Goal: Task Accomplishment & Management: Manage account settings

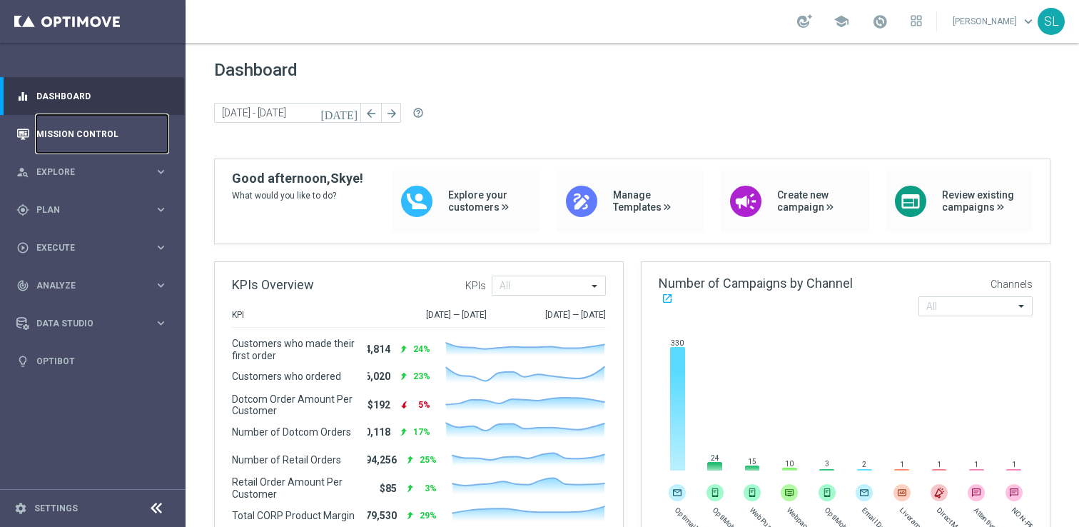
click at [86, 133] on link "Mission Control" at bounding box center [101, 134] width 131 height 38
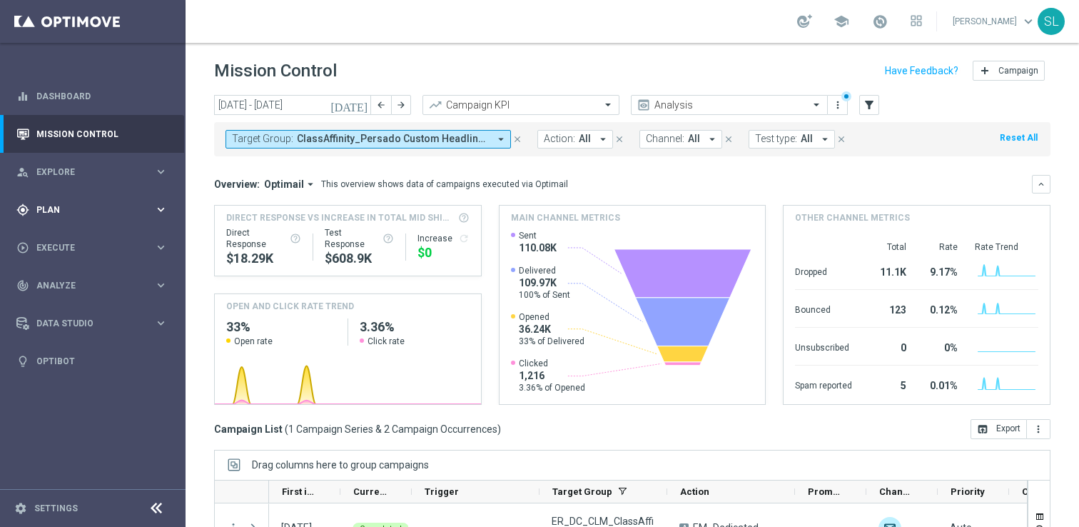
click at [54, 211] on span "Plan" at bounding box center [95, 210] width 118 height 9
click at [60, 288] on accordion "Templates keyboard_arrow_right Optimail OptiMobile In-App OptiMobile Push Web P…" at bounding box center [110, 281] width 147 height 21
click at [63, 246] on div "Target Groups" at bounding box center [110, 238] width 147 height 21
click at [63, 238] on link "Target Groups" at bounding box center [92, 238] width 111 height 11
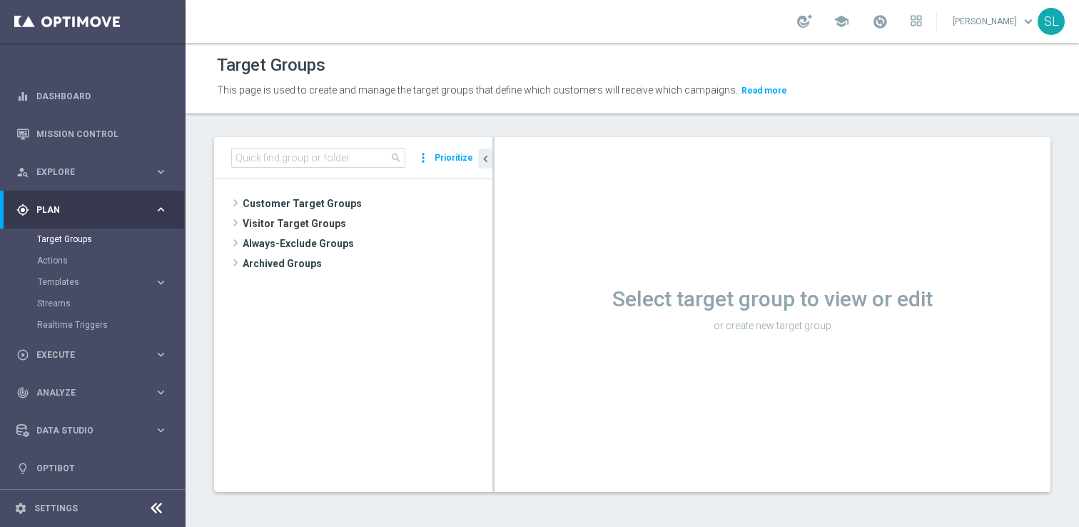
click at [156, 504] on icon at bounding box center [156, 508] width 17 height 17
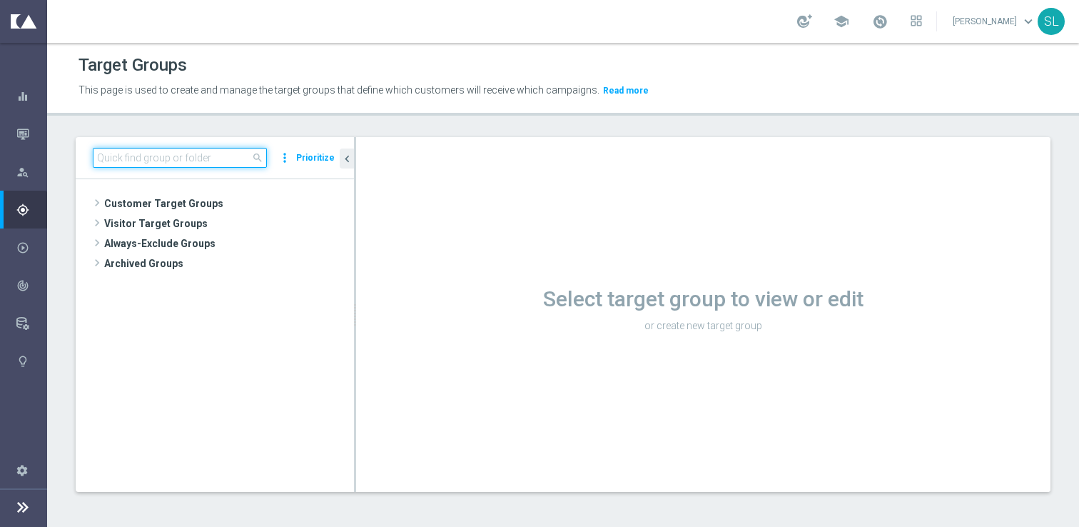
click at [158, 163] on input at bounding box center [180, 158] width 174 height 20
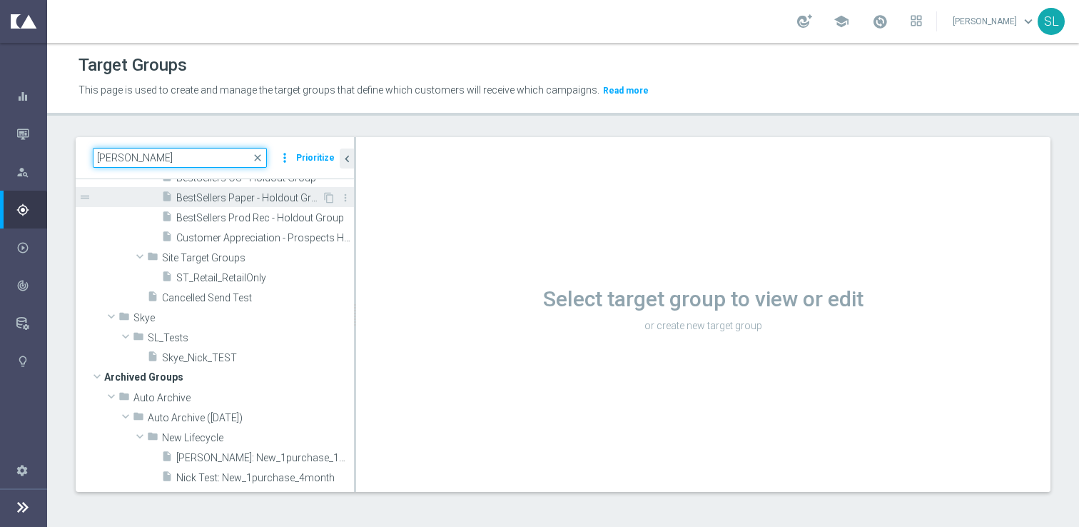
scroll to position [127, 0]
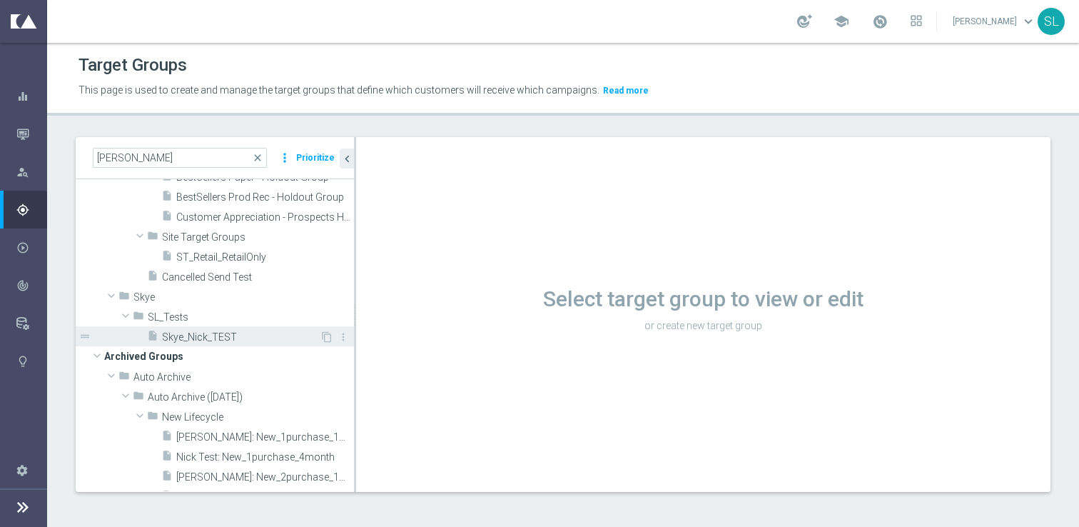
click at [193, 331] on span "Skye_Nick_TEST" at bounding box center [241, 337] width 158 height 12
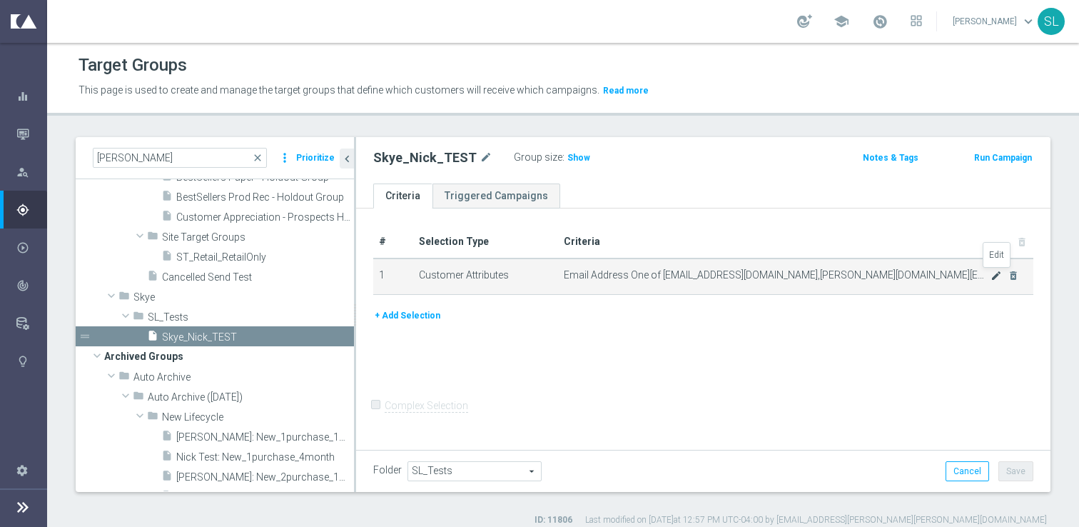
click at [996, 276] on icon "mode_edit" at bounding box center [996, 275] width 11 height 11
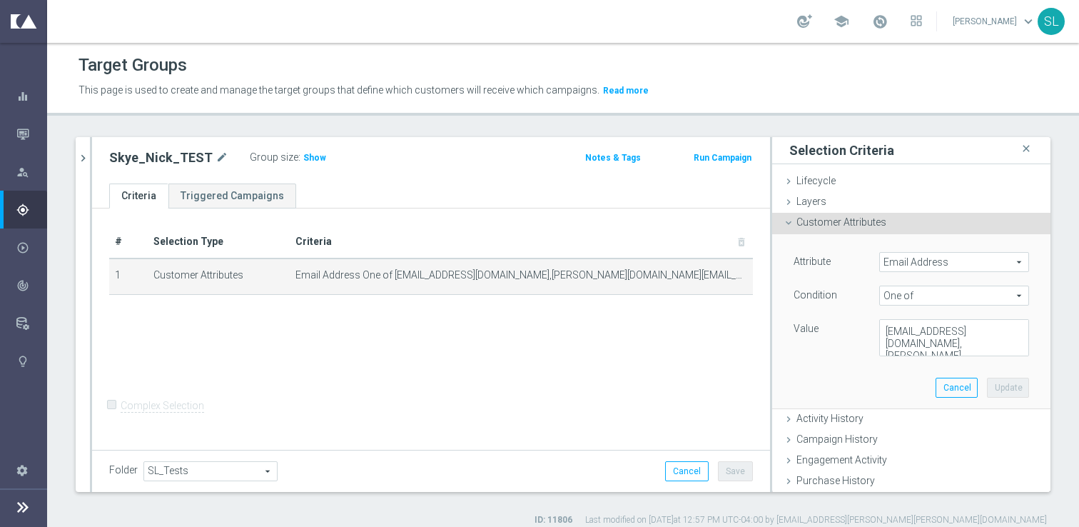
scroll to position [11, 0]
click at [952, 383] on button "Cancel" at bounding box center [957, 388] width 42 height 20
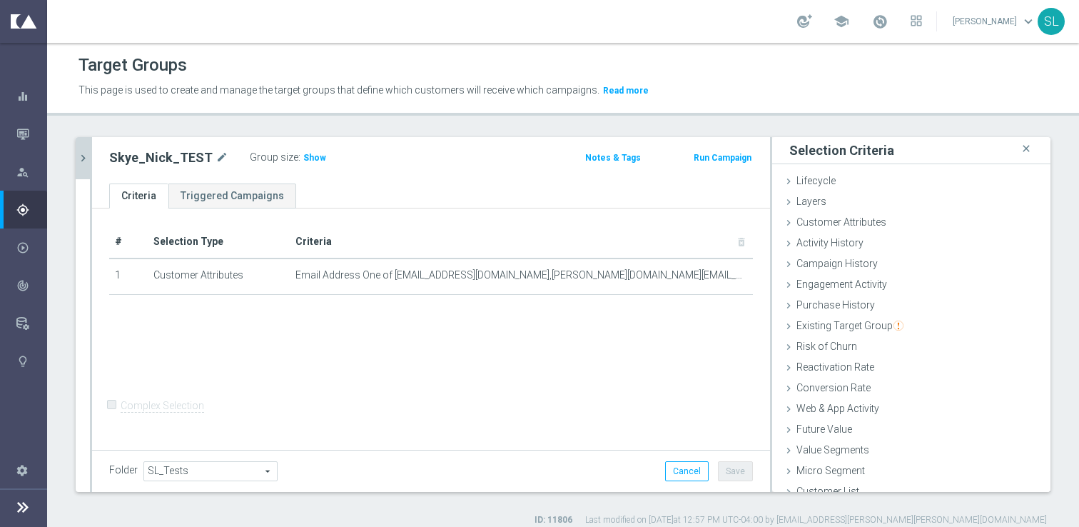
click at [89, 158] on icon "chevron_right" at bounding box center [83, 158] width 14 height 14
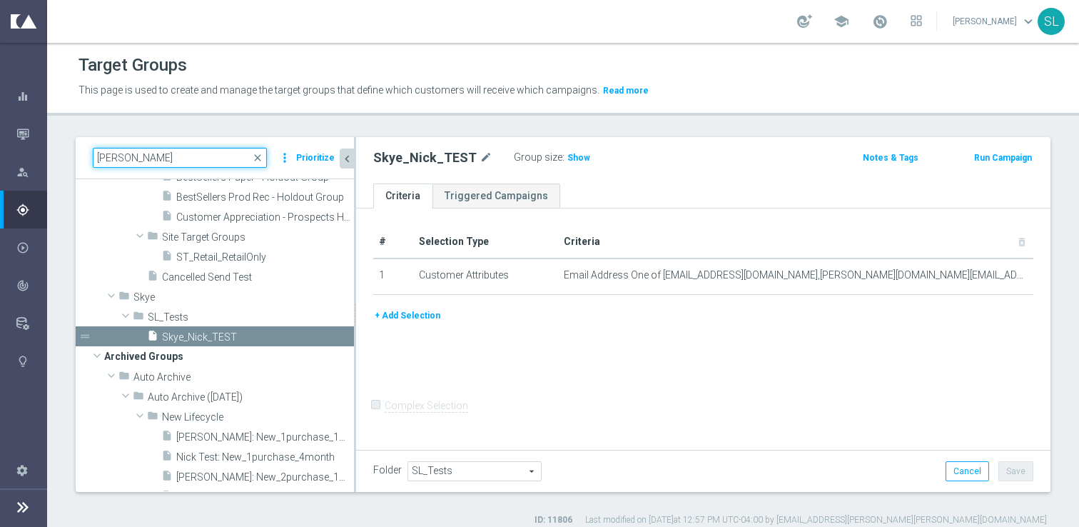
click at [159, 159] on input "[PERSON_NAME]" at bounding box center [180, 158] width 174 height 20
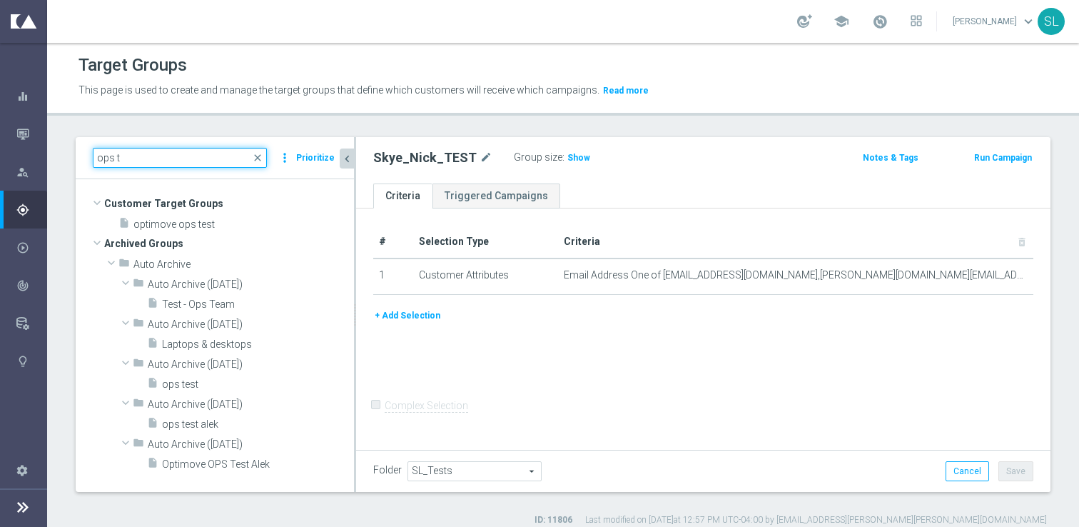
scroll to position [0, 0]
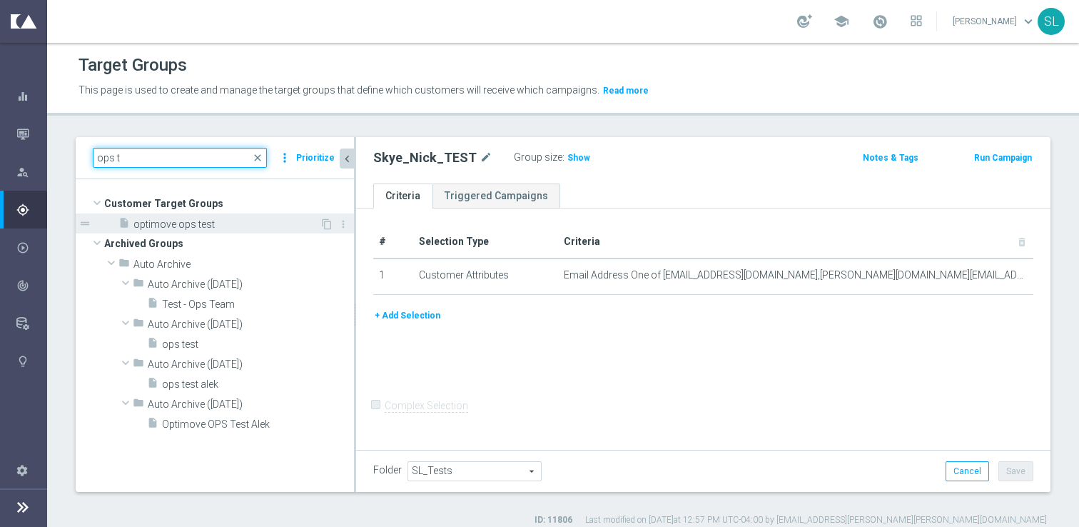
type input "ops t"
click at [161, 221] on span "optimove ops test" at bounding box center [226, 224] width 186 height 12
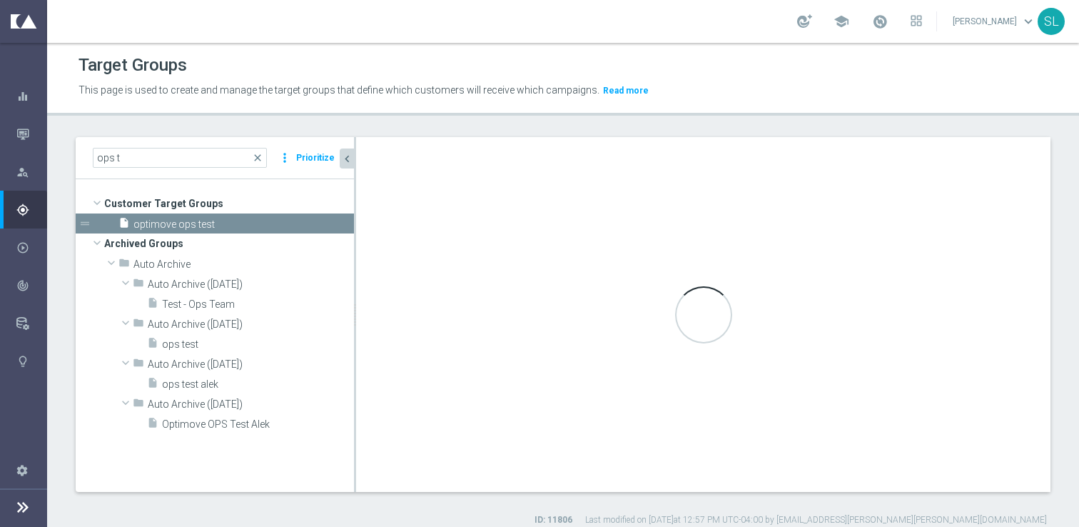
checkbox input "true"
type input "Customer Target Groups"
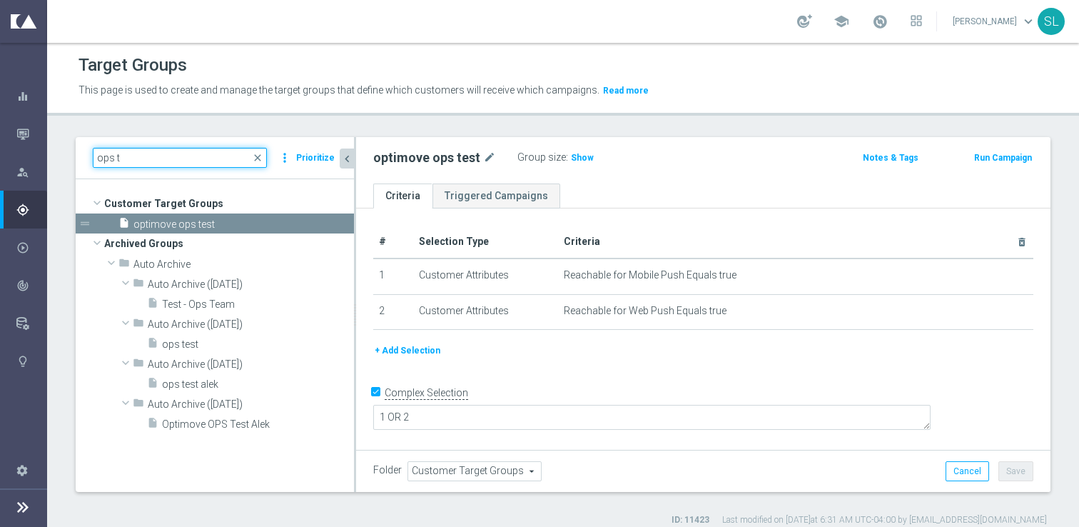
click at [139, 157] on input "ops t" at bounding box center [180, 158] width 174 height 20
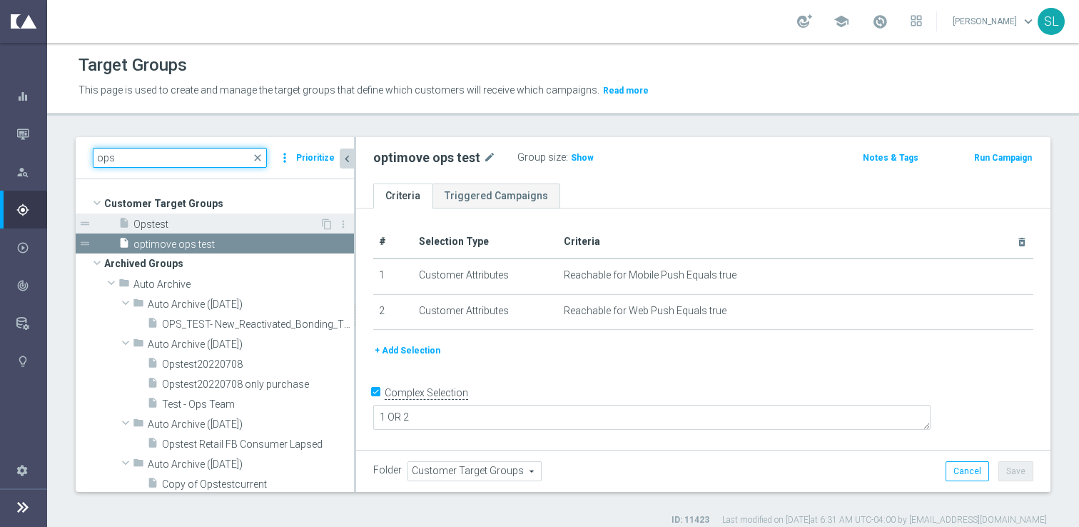
type input "ops"
click at [158, 220] on span "Opstest" at bounding box center [226, 224] width 186 height 12
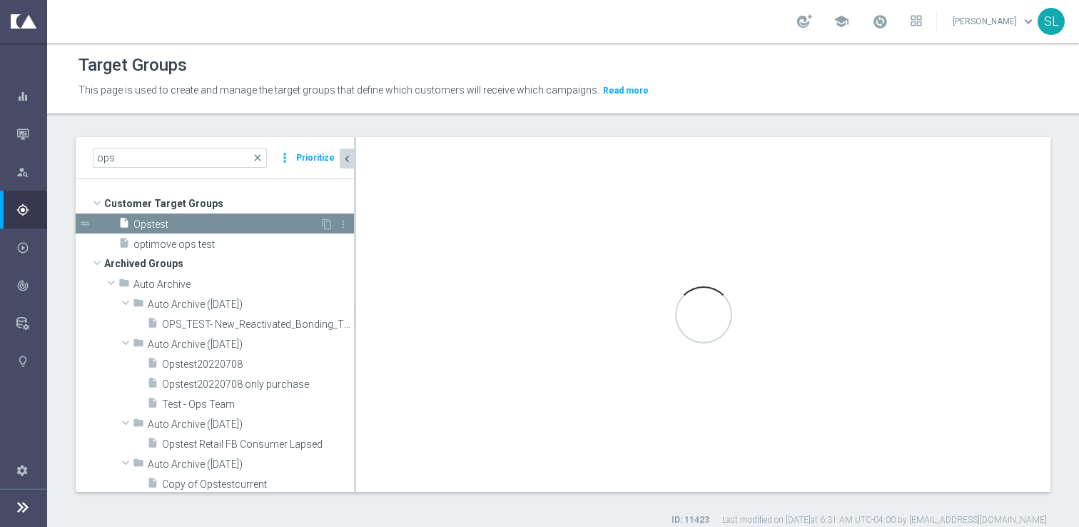
checkbox input "false"
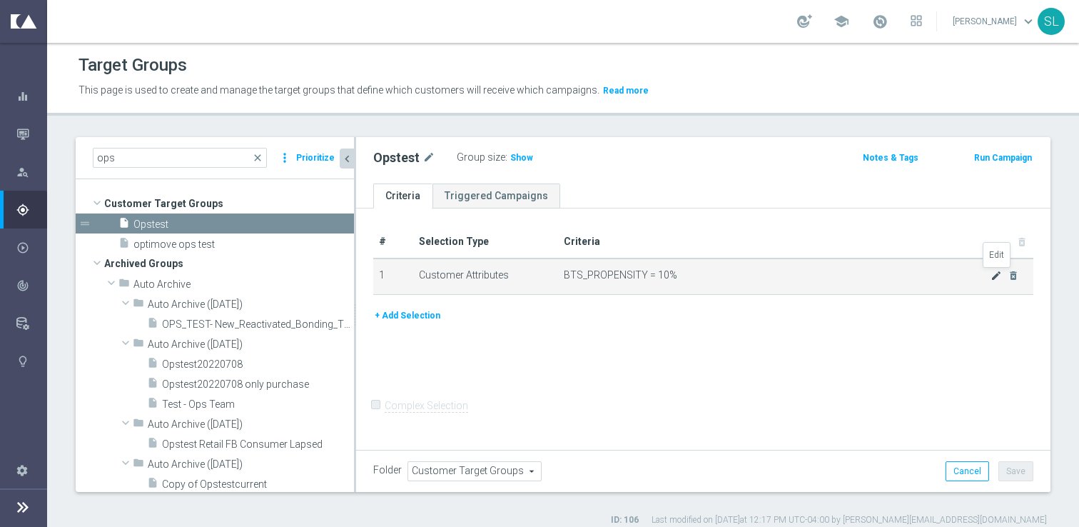
click at [994, 277] on icon "mode_edit" at bounding box center [996, 275] width 11 height 11
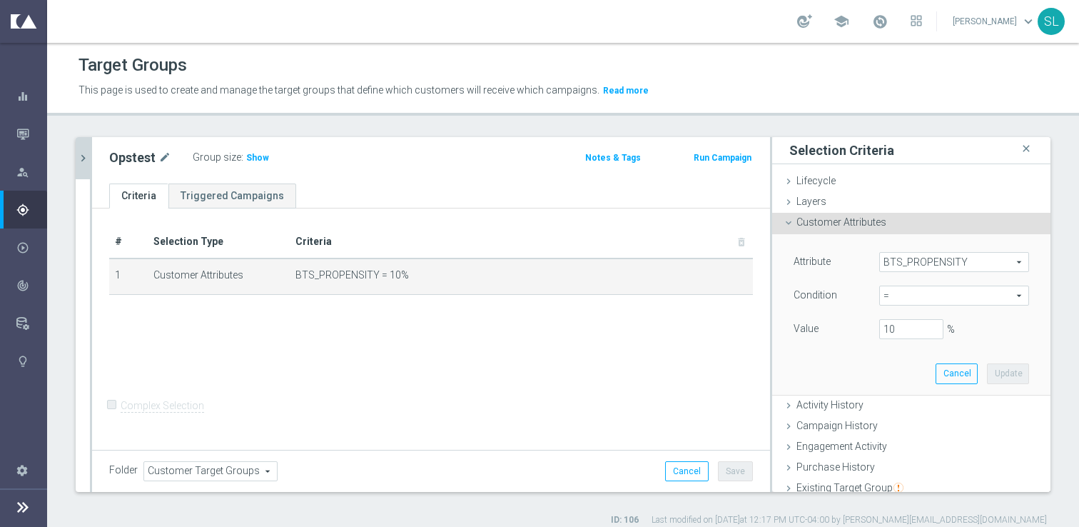
scroll to position [173, 0]
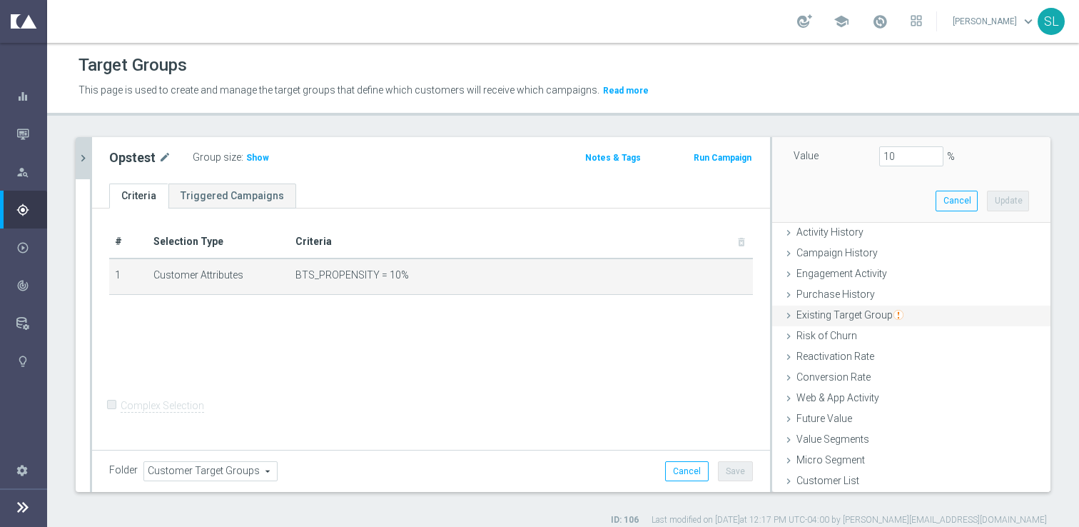
click at [837, 315] on span "Existing Target Group" at bounding box center [850, 314] width 107 height 11
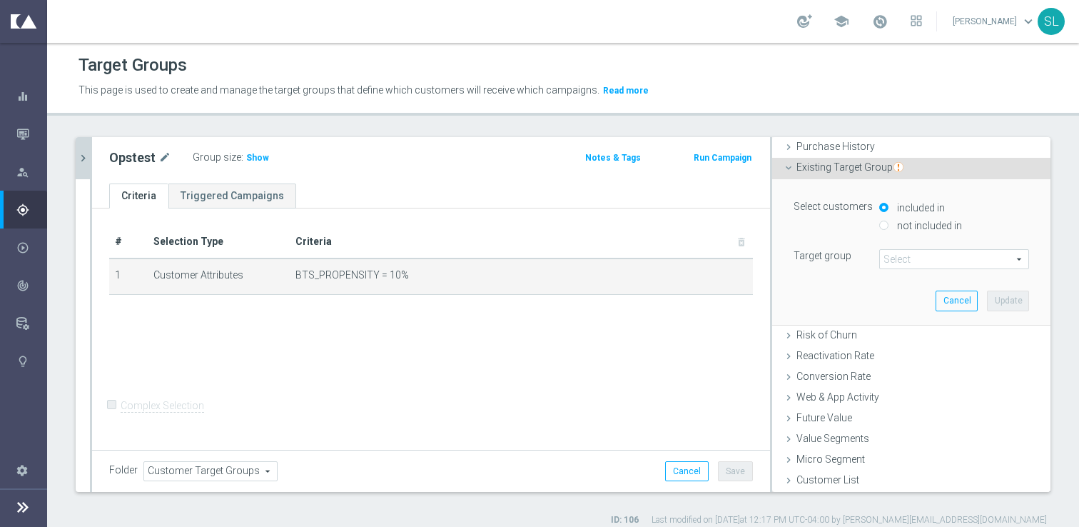
scroll to position [72, 0]
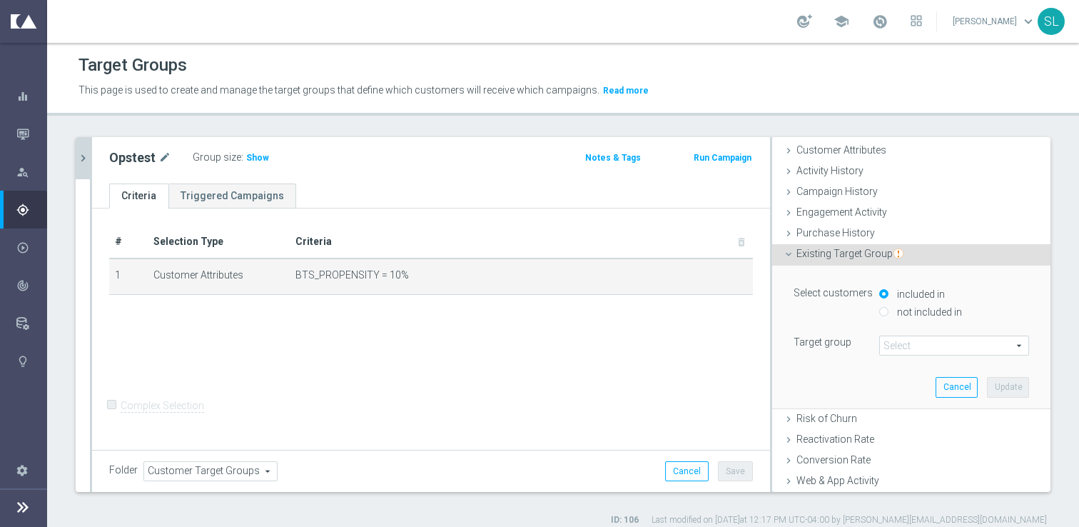
click at [914, 346] on span at bounding box center [954, 345] width 148 height 19
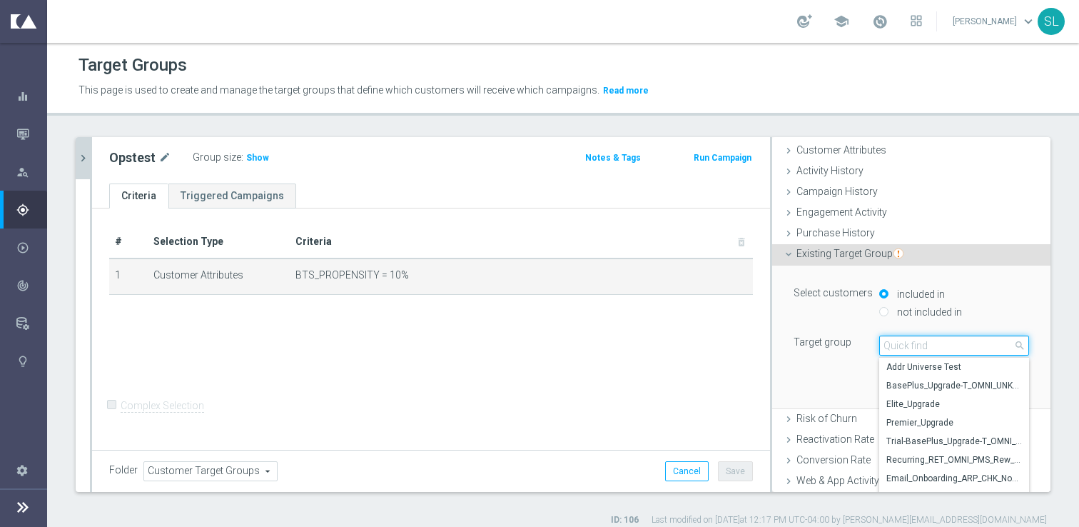
click at [914, 346] on input "search" at bounding box center [954, 345] width 150 height 20
type input "joseki"
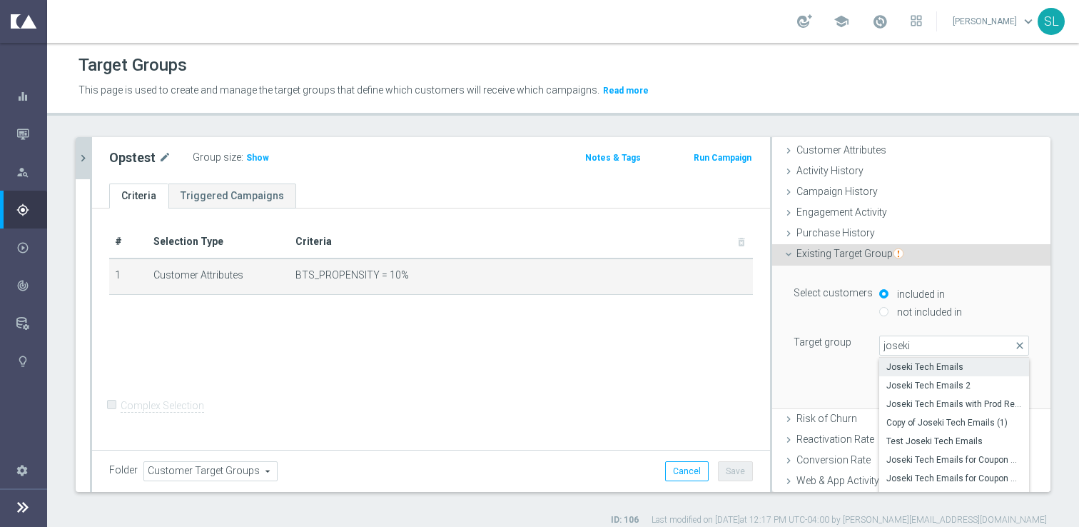
click at [921, 368] on span "Joseki Tech Emails" at bounding box center [955, 366] width 136 height 11
type input "Joseki Tech Emails"
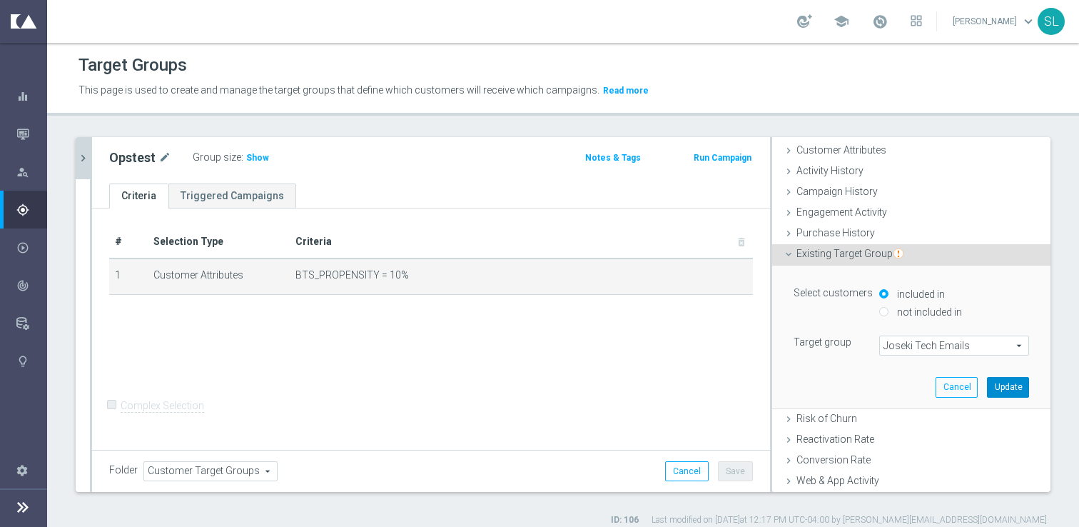
click at [1004, 384] on button "Update" at bounding box center [1008, 387] width 42 height 20
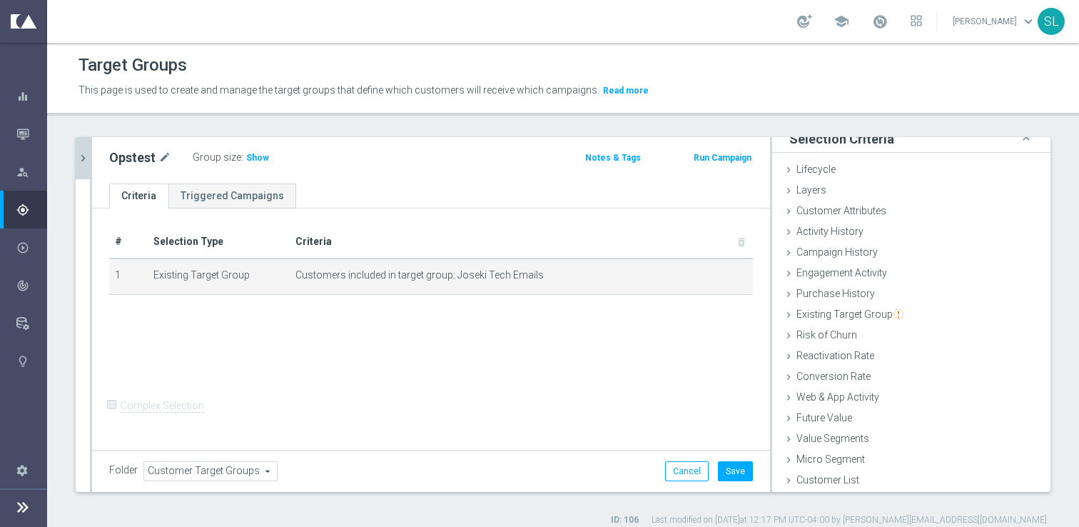
scroll to position [11, 0]
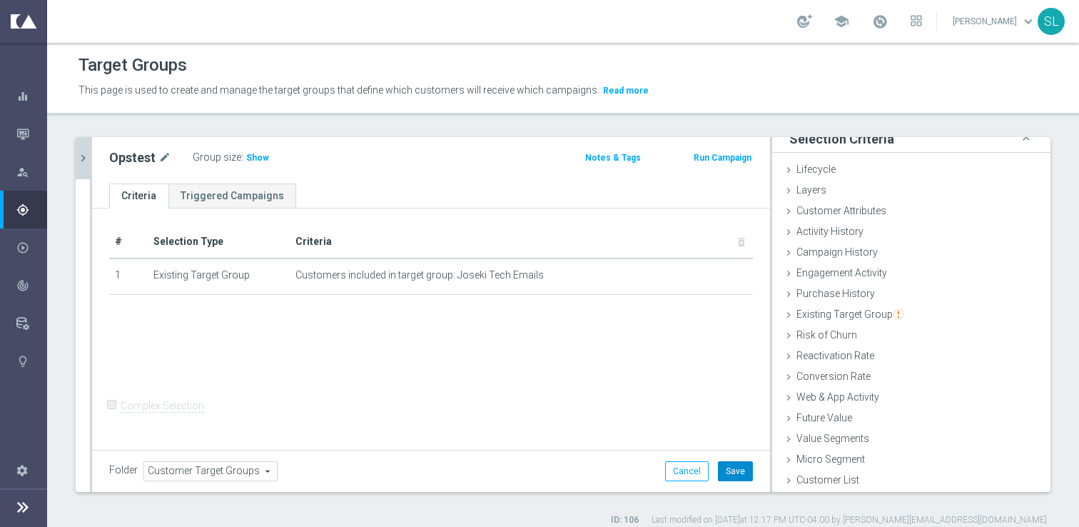
click at [747, 474] on button "Save" at bounding box center [735, 471] width 35 height 20
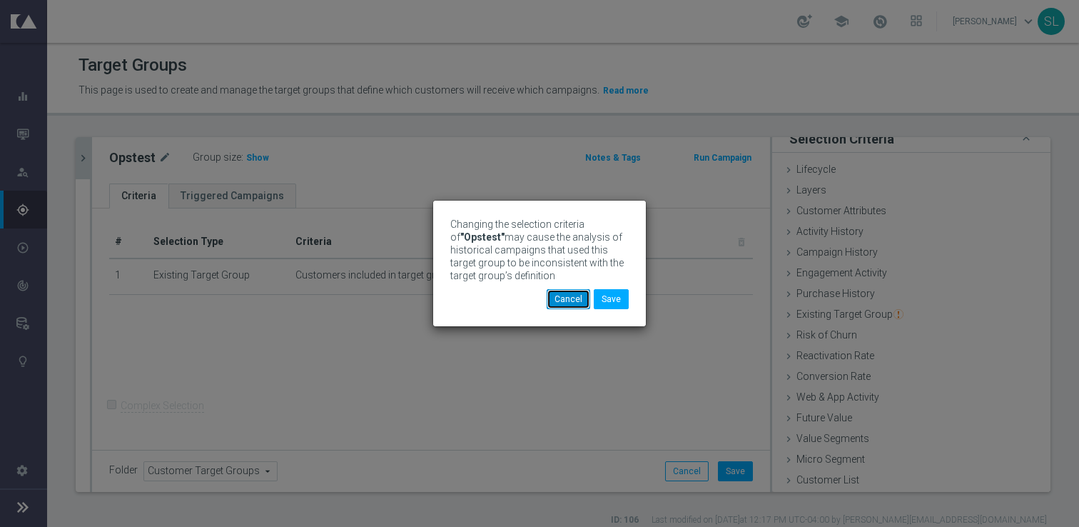
click at [562, 301] on button "Cancel" at bounding box center [569, 299] width 44 height 20
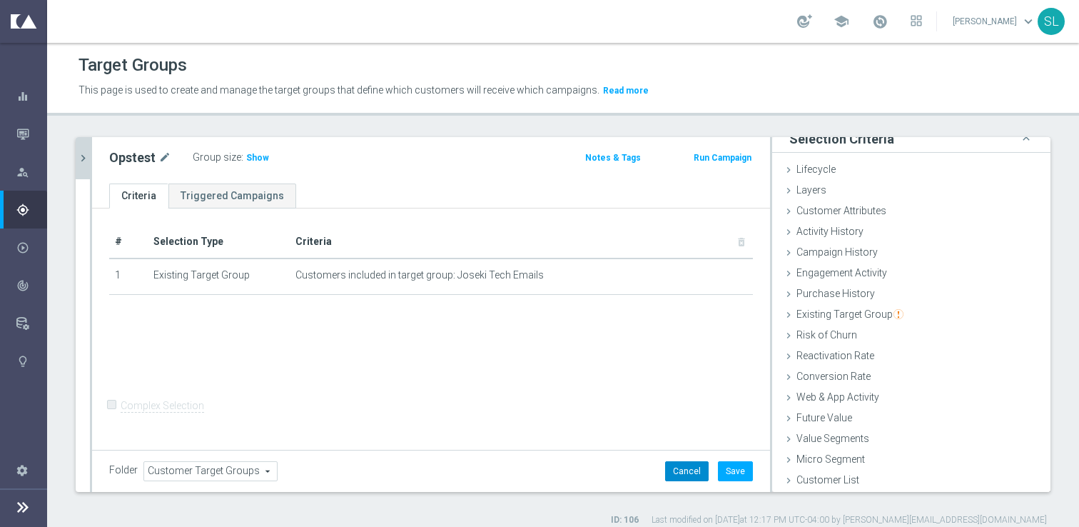
click at [683, 478] on button "Cancel" at bounding box center [687, 471] width 44 height 20
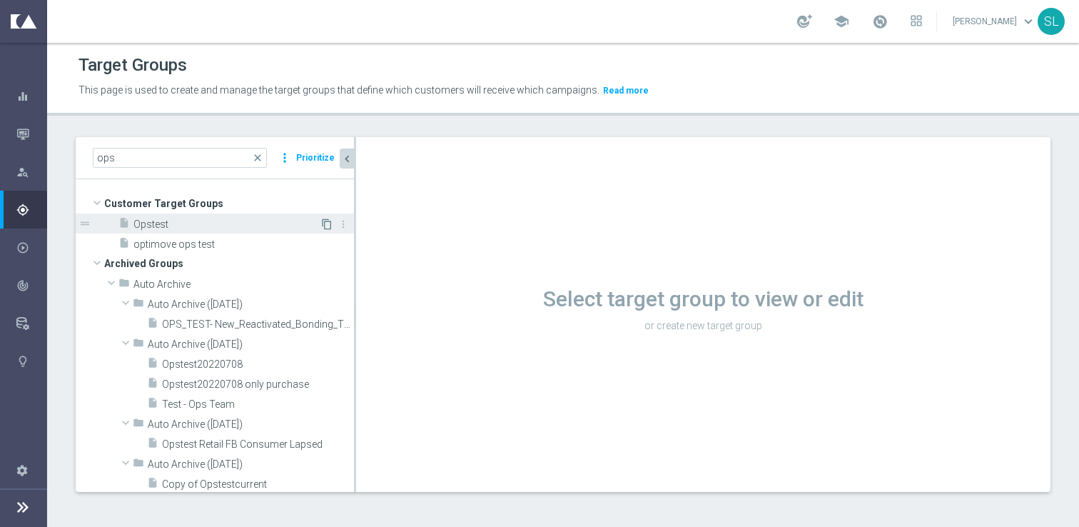
click at [323, 226] on icon "content_copy" at bounding box center [326, 223] width 11 height 11
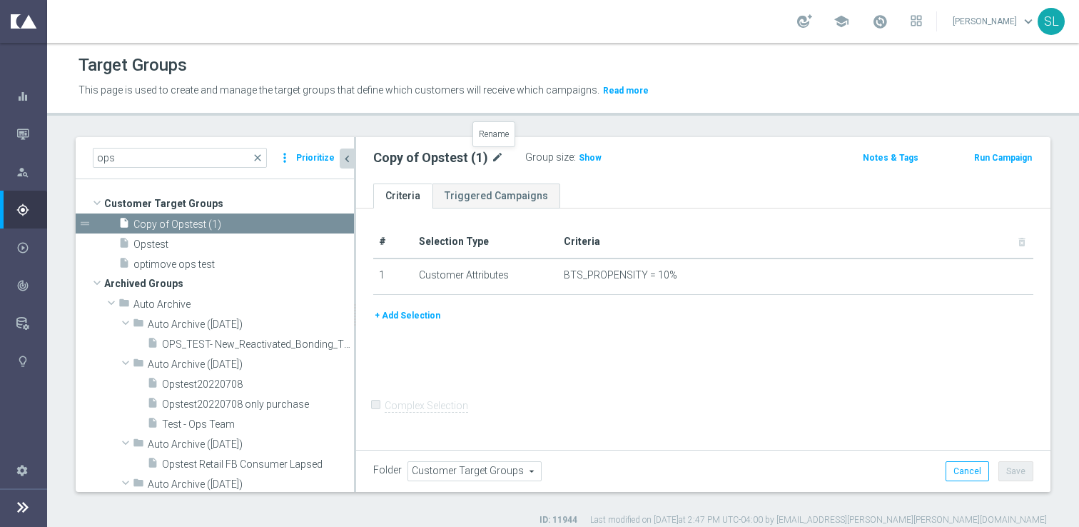
click at [498, 155] on icon "mode_edit" at bounding box center [497, 157] width 13 height 17
click at [415, 159] on input "Copy of Opstest (1)" at bounding box center [469, 159] width 193 height 20
type input "Ops Test 2025"
click at [792, 199] on ul "Criteria Triggered Campaigns" at bounding box center [703, 195] width 695 height 25
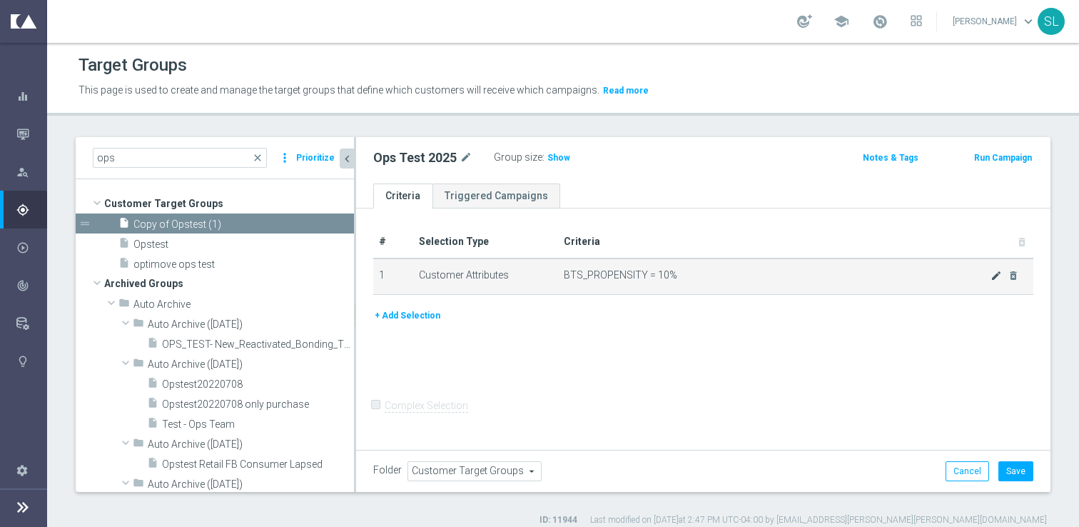
click at [994, 276] on icon "mode_edit" at bounding box center [996, 275] width 11 height 11
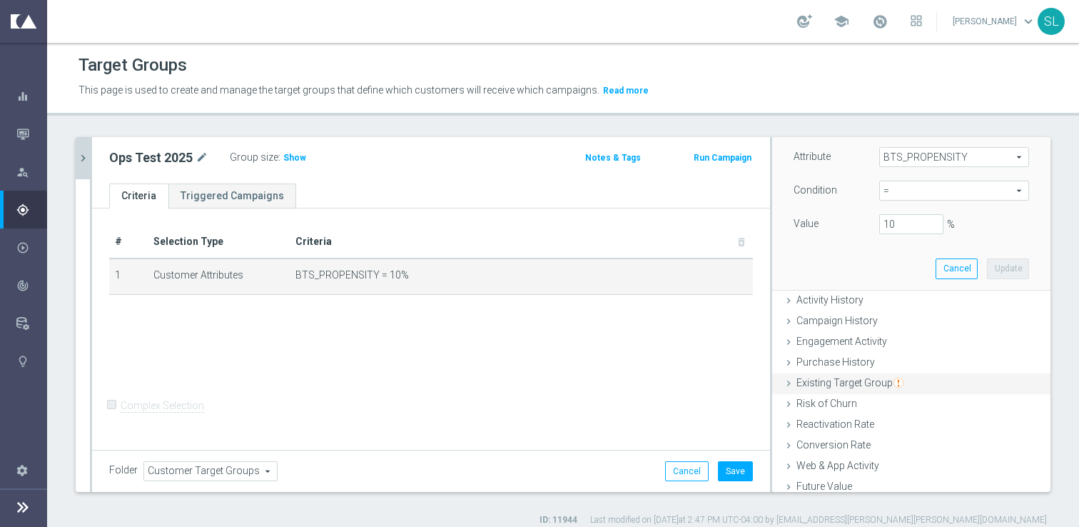
click at [849, 385] on span "Existing Target Group" at bounding box center [850, 382] width 107 height 11
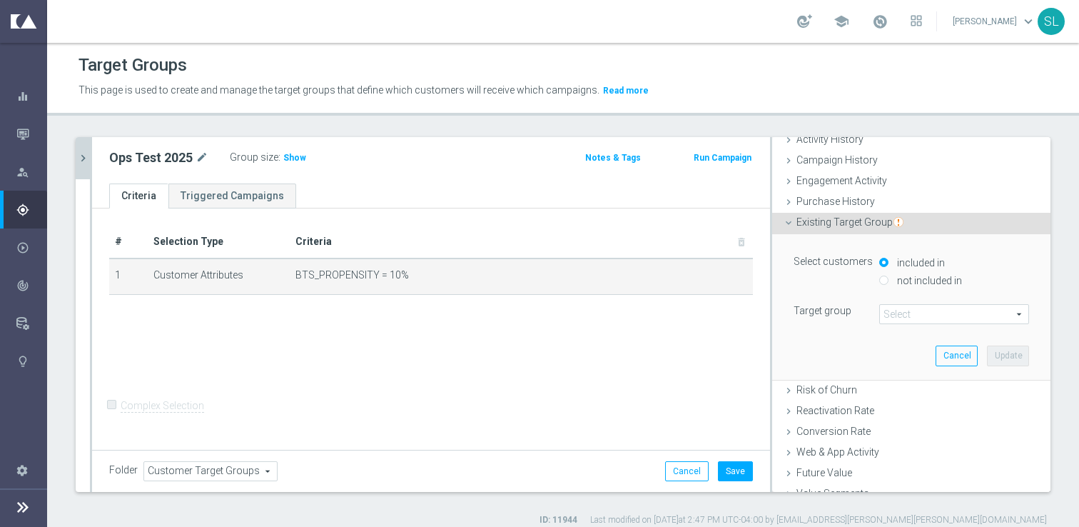
scroll to position [72, 0]
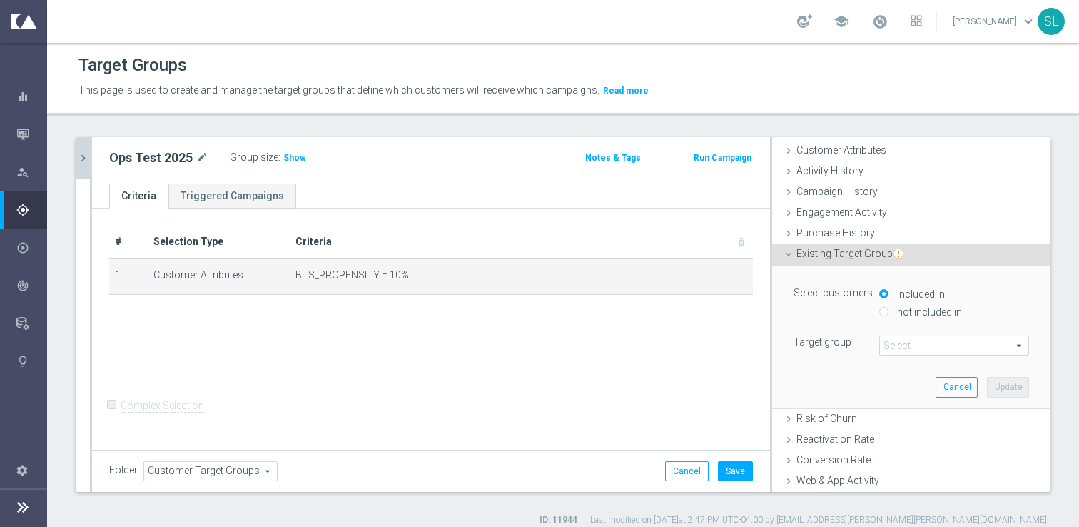
click at [922, 344] on span at bounding box center [954, 345] width 148 height 19
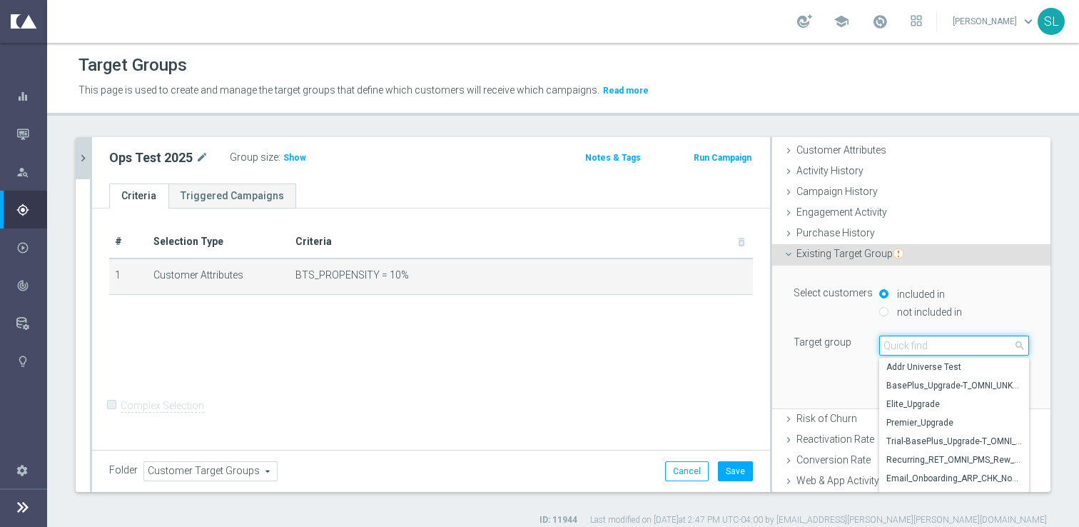
click at [922, 344] on input "search" at bounding box center [954, 345] width 150 height 20
type input "joseki"
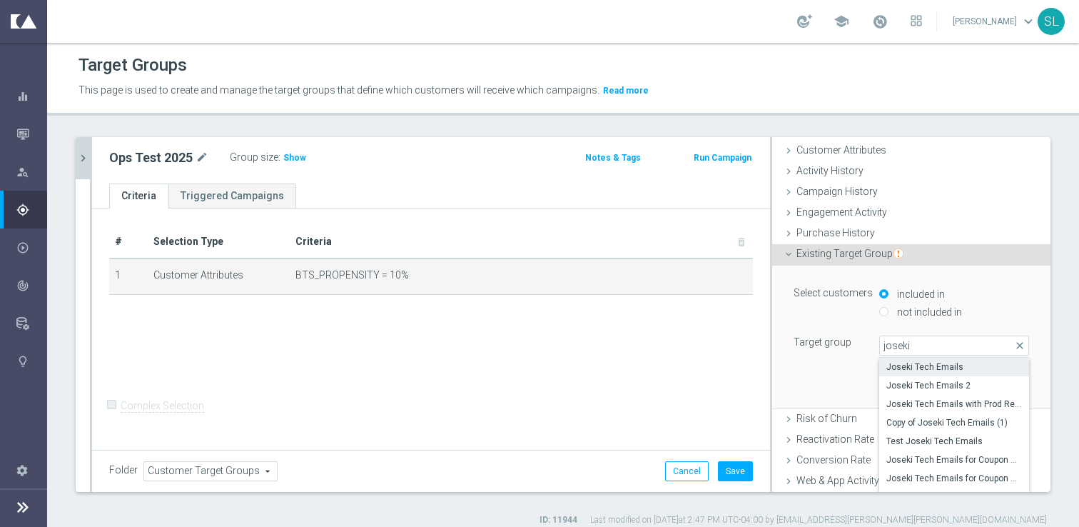
click at [929, 362] on span "Joseki Tech Emails" at bounding box center [955, 366] width 136 height 11
type input "Joseki Tech Emails"
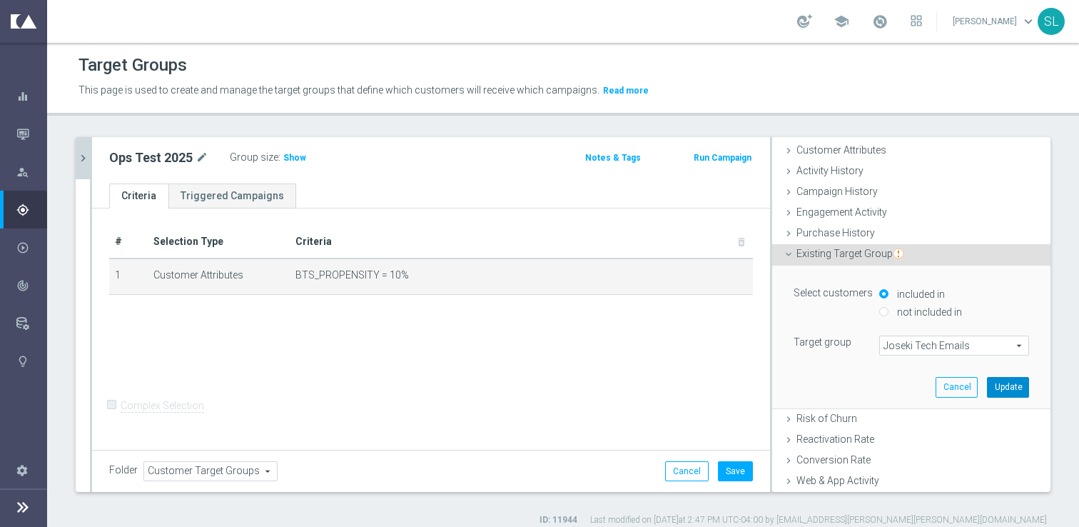
click at [1016, 389] on button "Update" at bounding box center [1008, 387] width 42 height 20
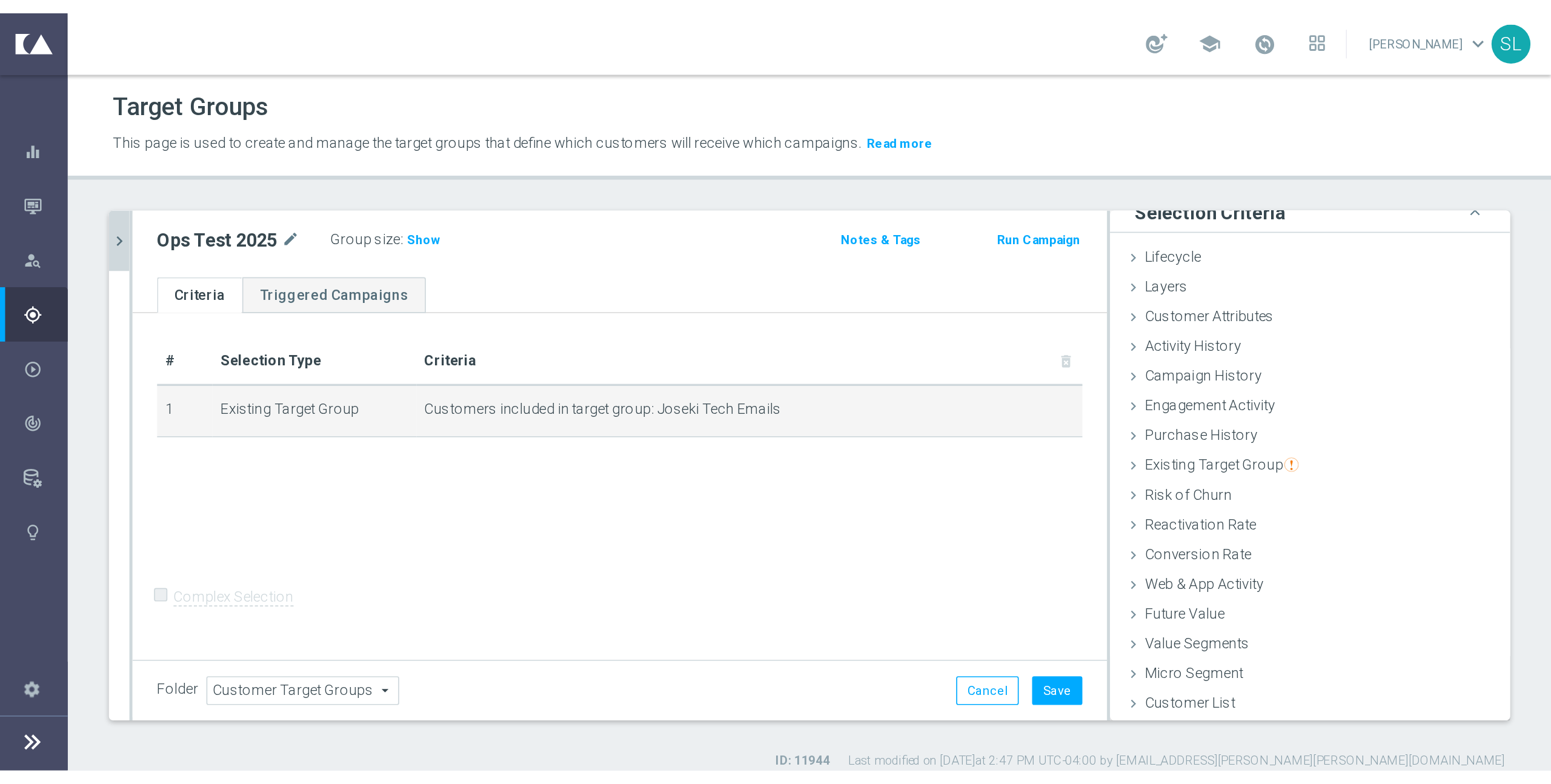
scroll to position [9, 0]
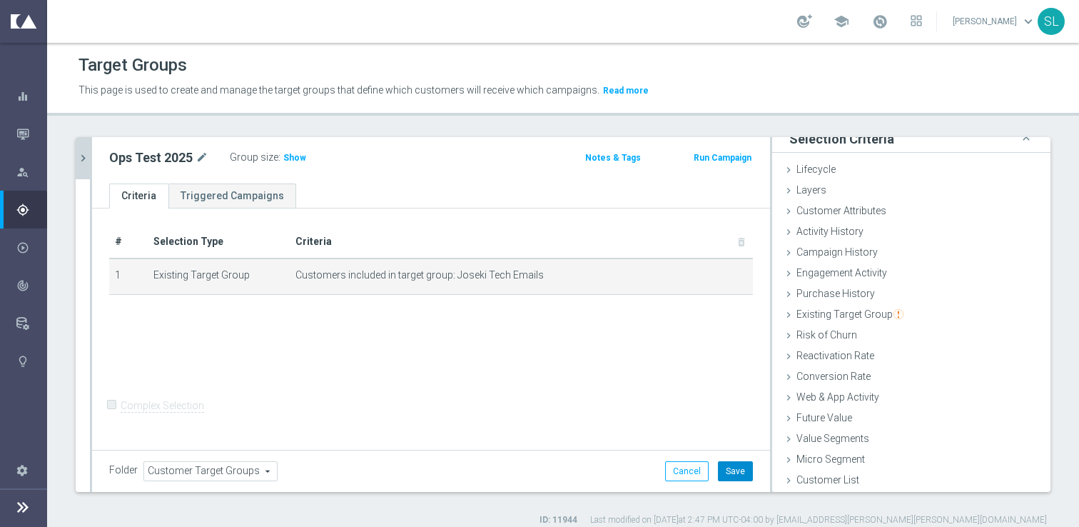
click at [737, 467] on button "Save" at bounding box center [735, 471] width 35 height 20
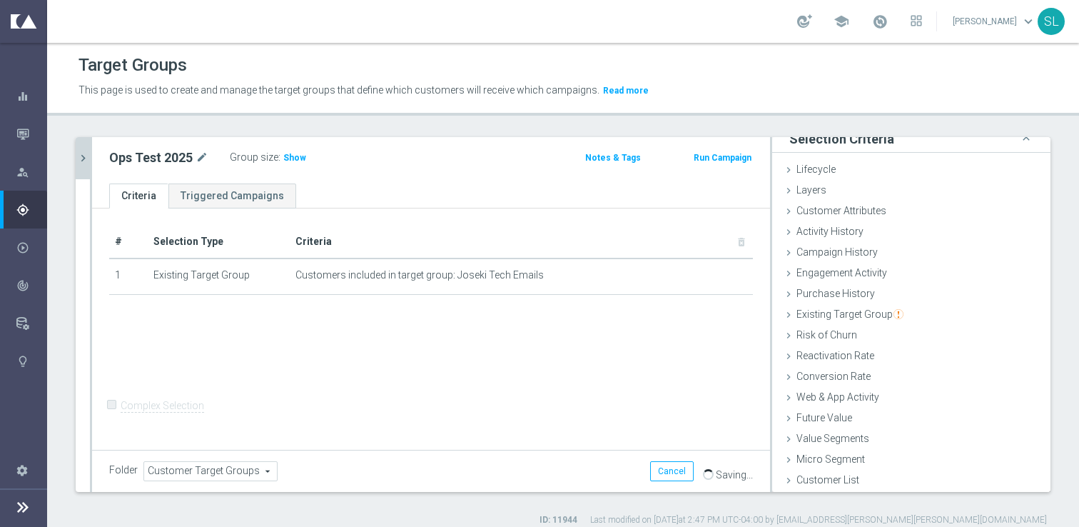
click at [144, 155] on h2 "Ops Test 2025" at bounding box center [151, 157] width 84 height 17
copy div "Ops Test 2025"
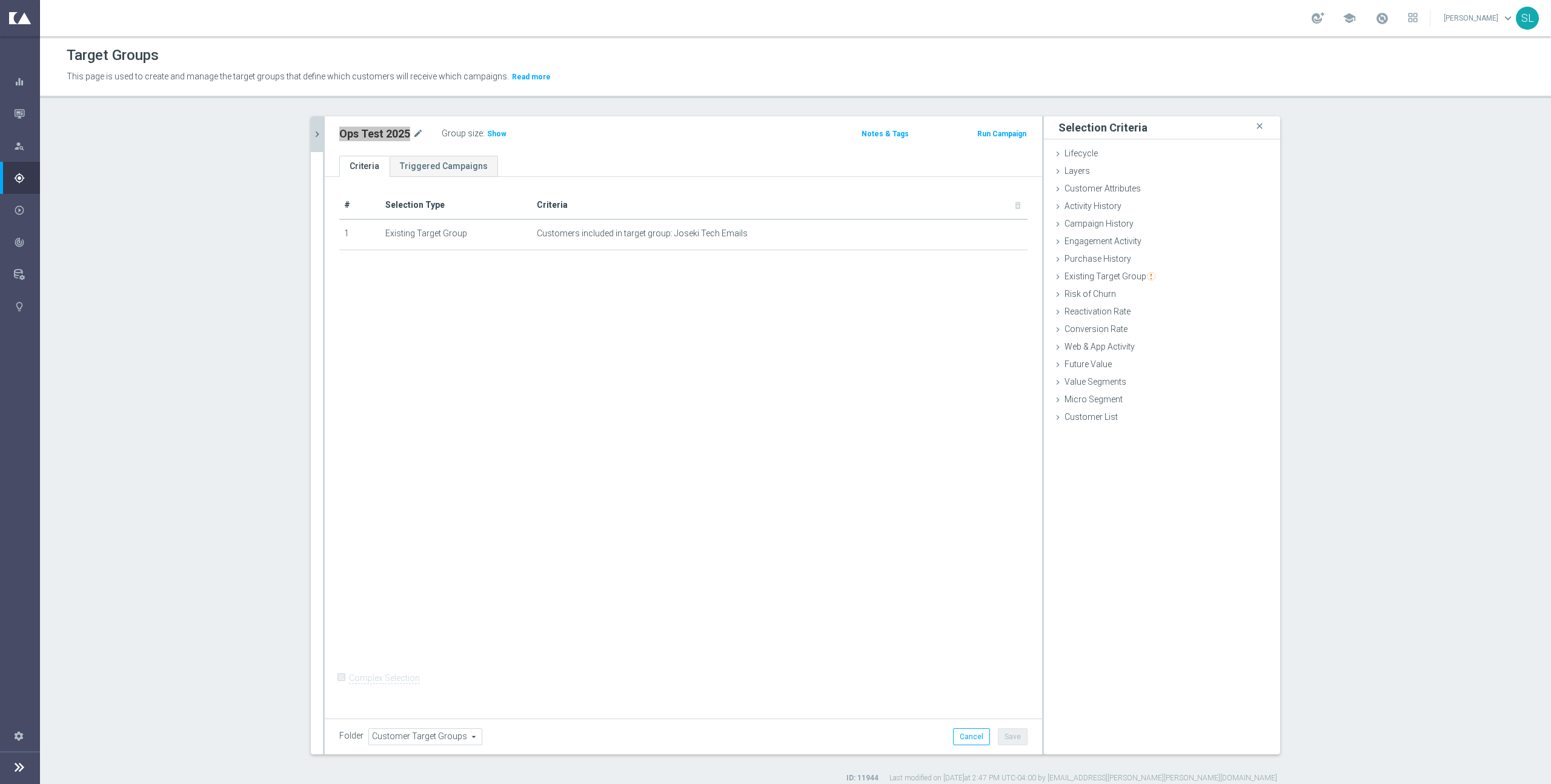
scroll to position [0, 0]
click at [19, 113] on icon "button" at bounding box center [19, 114] width 11 height 11
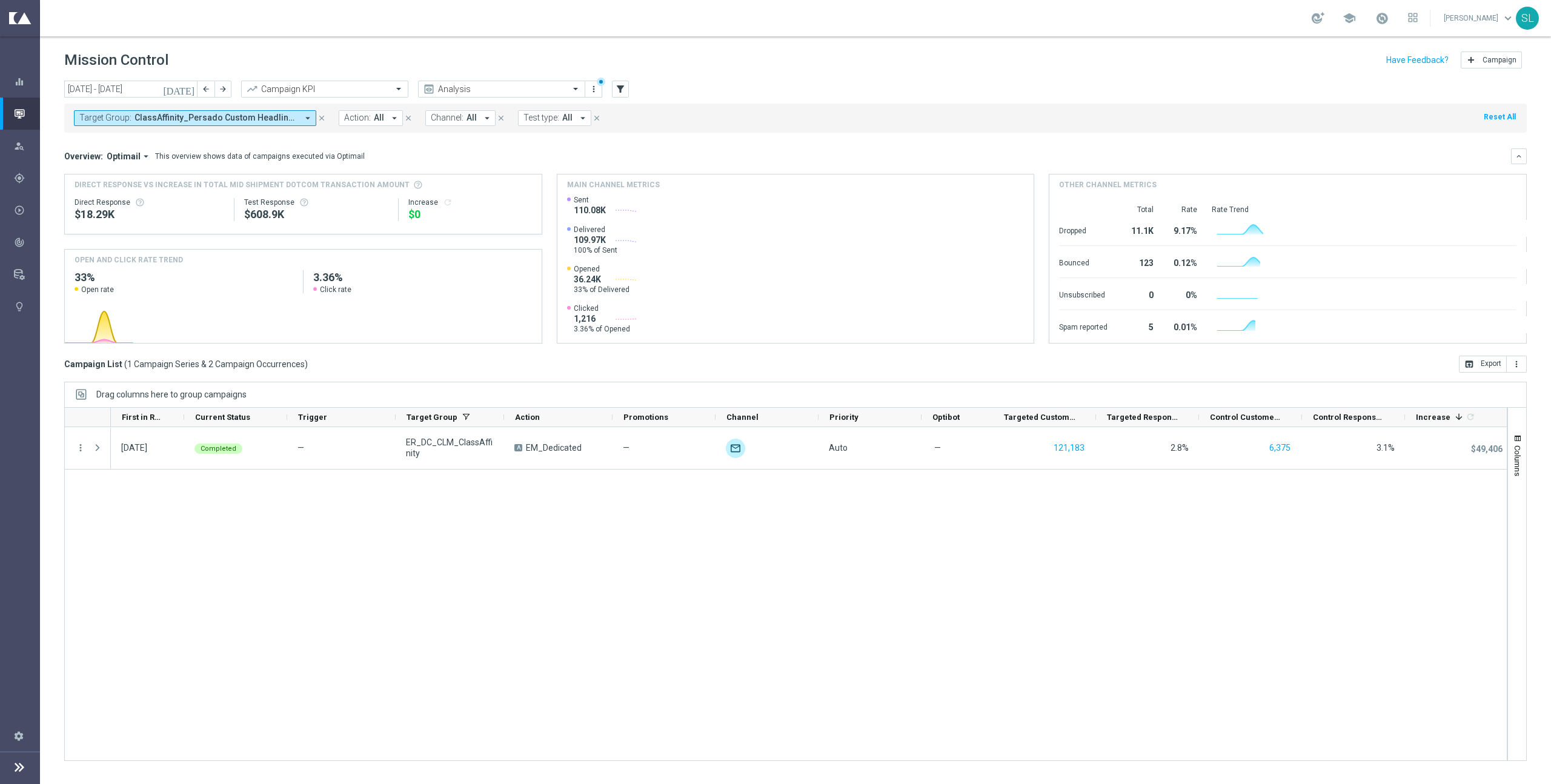
click at [916, 123] on button "Reset All" at bounding box center [1500, 117] width 35 height 14
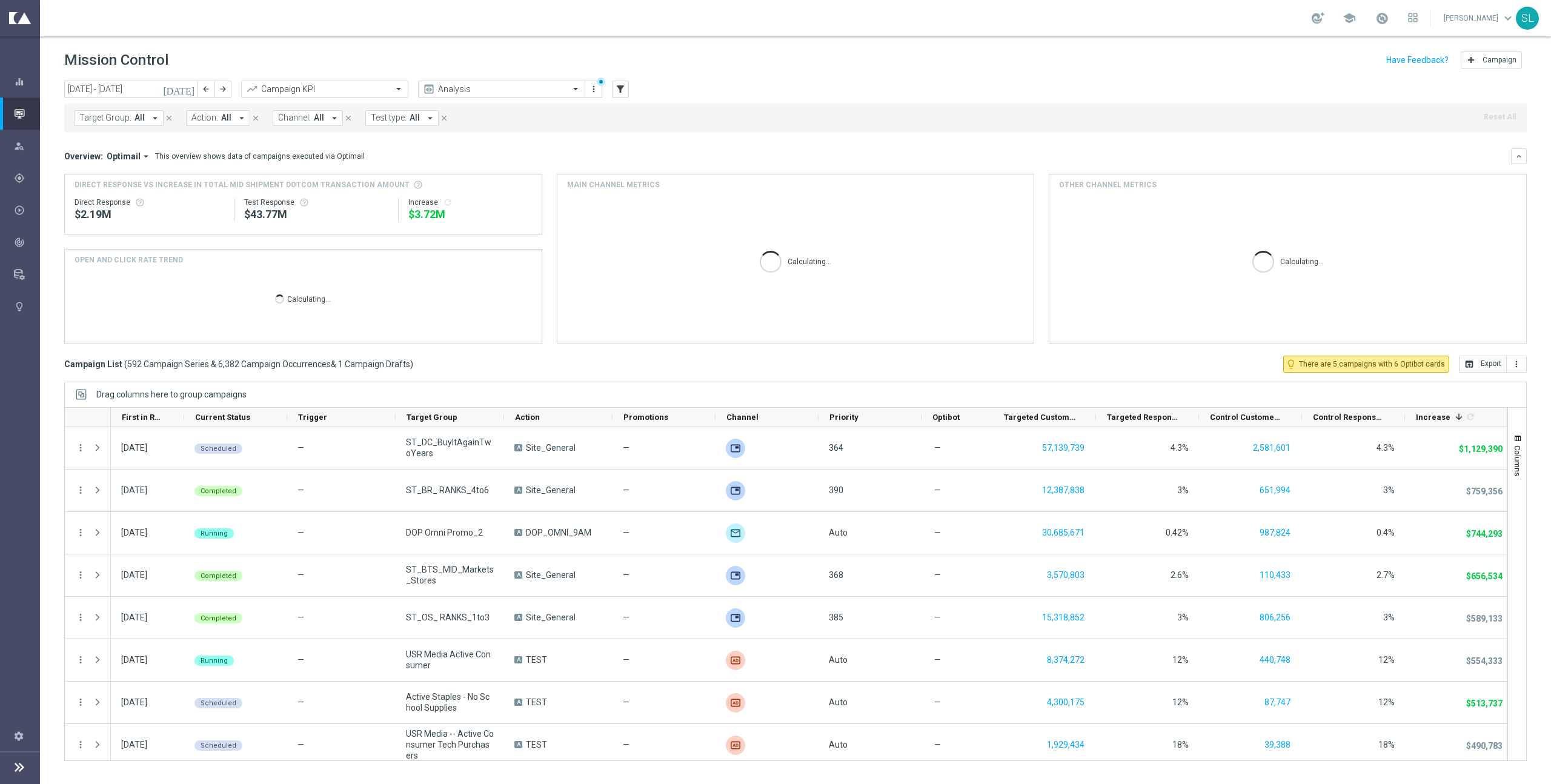
drag, startPoint x: 267, startPoint y: 121, endPoint x: 283, endPoint y: 120, distance: 16.0
click at [274, 120] on form "Target Group: All arrow_drop_down close Action: All arrow_drop_down close Chann…" at bounding box center [267, 118] width 387 height 16
click at [298, 119] on span "Channel:" at bounding box center [295, 118] width 33 height 10
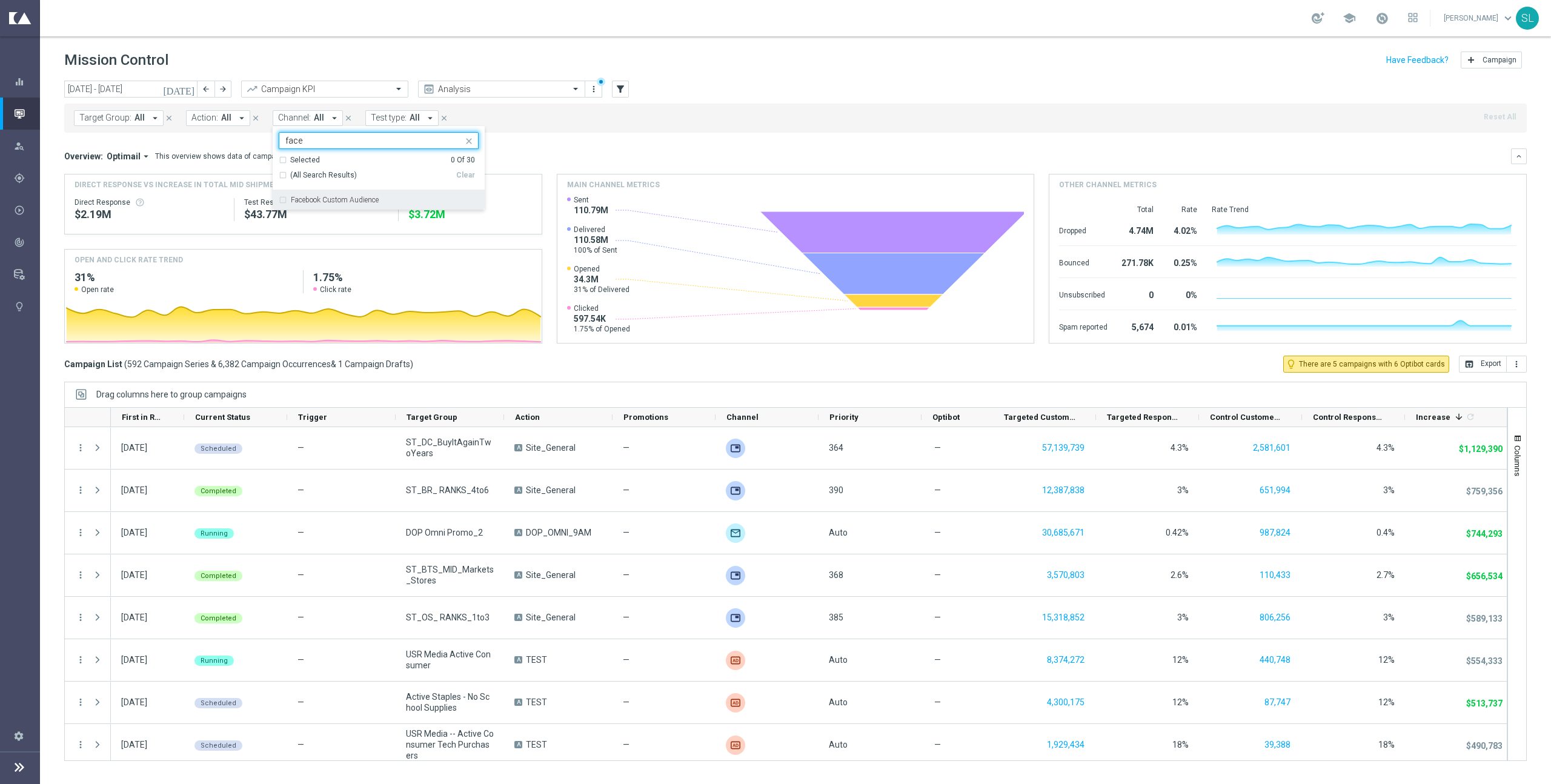
drag, startPoint x: 305, startPoint y: 197, endPoint x: 340, endPoint y: 192, distance: 35.4
click at [306, 197] on label "Facebook Custom Audience" at bounding box center [335, 199] width 88 height 8
type input "face"
click at [865, 117] on div "Target Group: All arrow_drop_down close Action: All arrow_drop_down close Chann…" at bounding box center [795, 118] width 1463 height 29
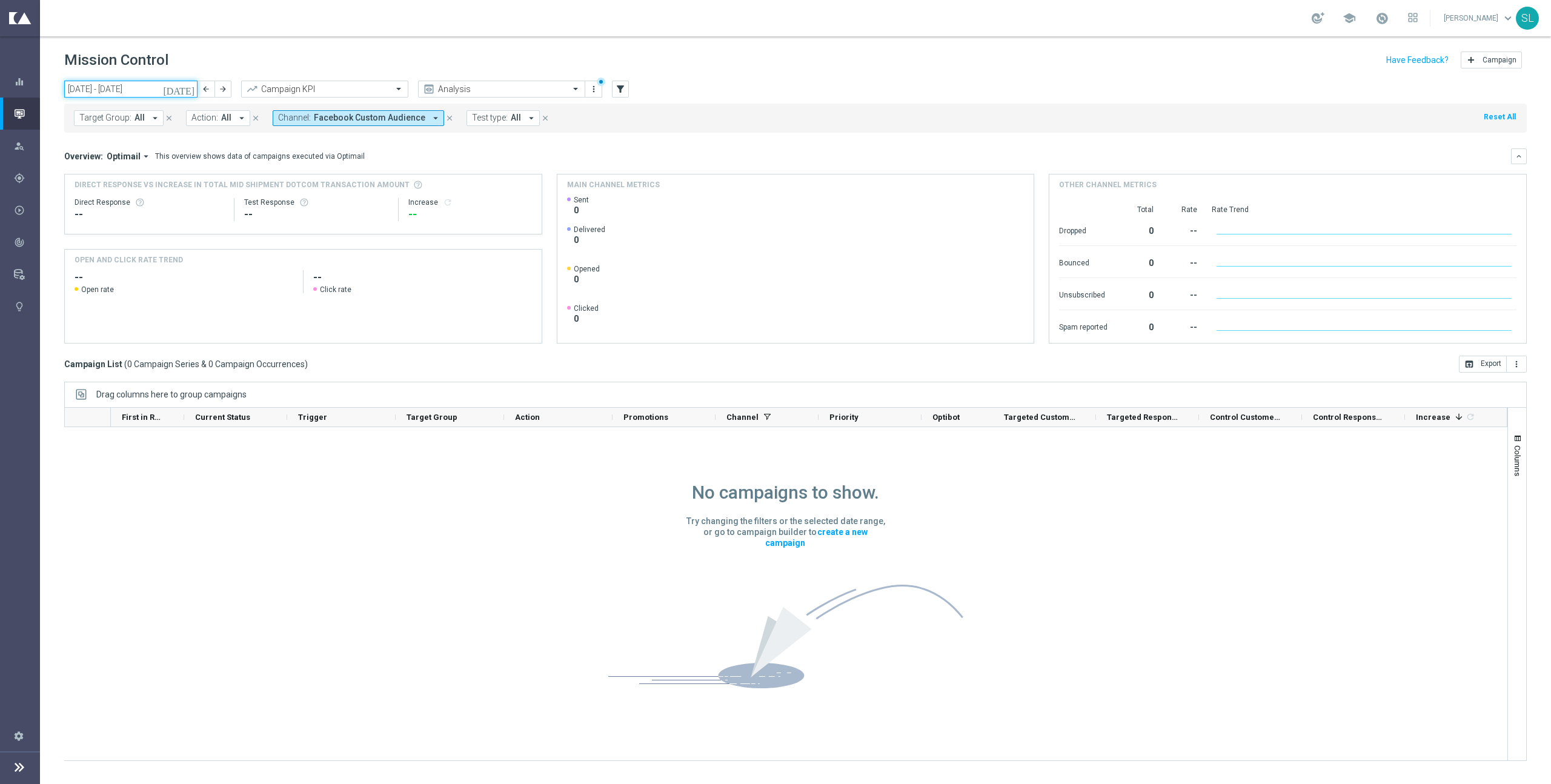
click at [103, 91] on input "[DATE] - [DATE]" at bounding box center [131, 89] width 133 height 17
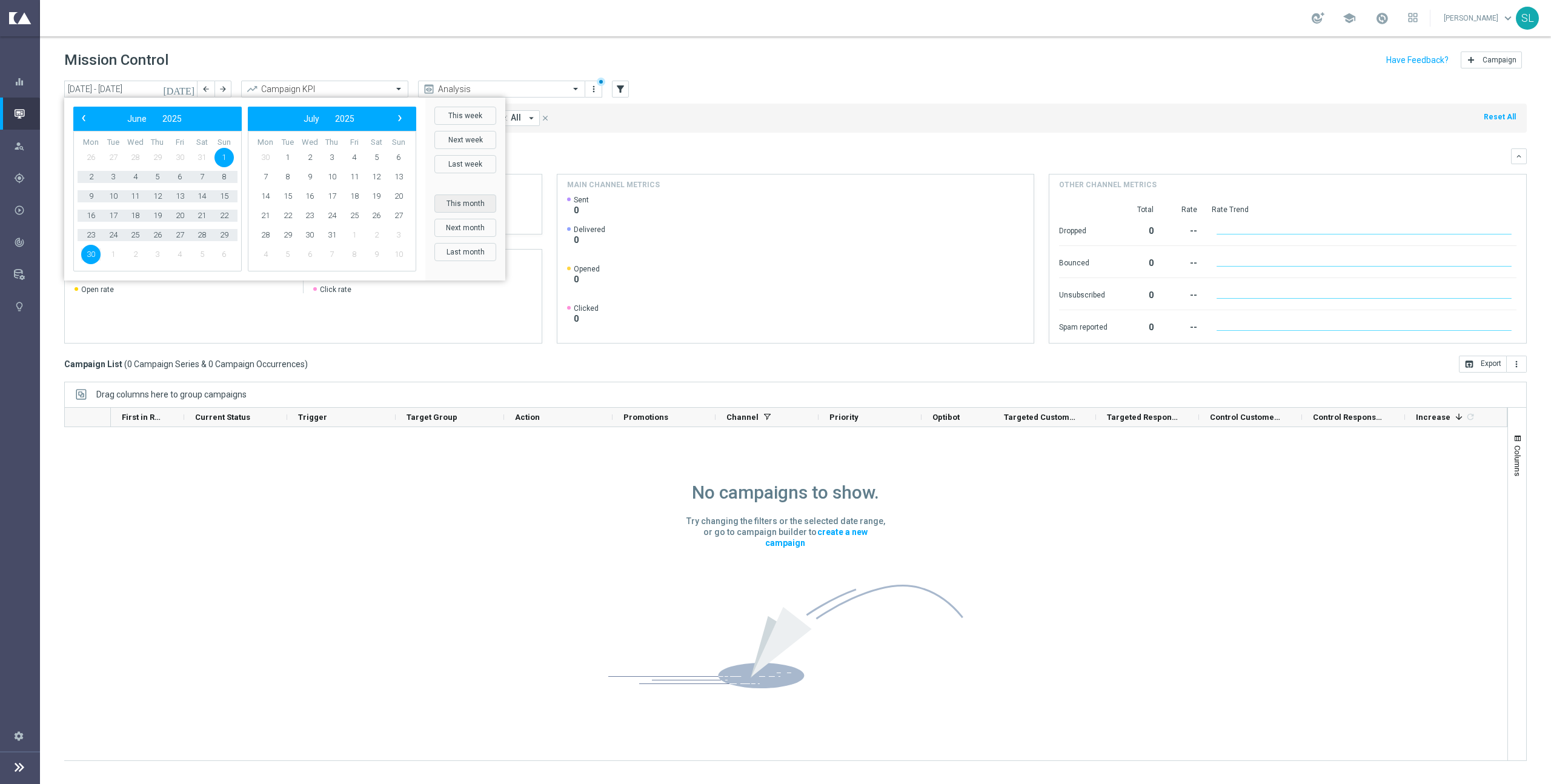
click at [472, 204] on button "This month" at bounding box center [465, 203] width 62 height 18
type input "[DATE] - [DATE]"
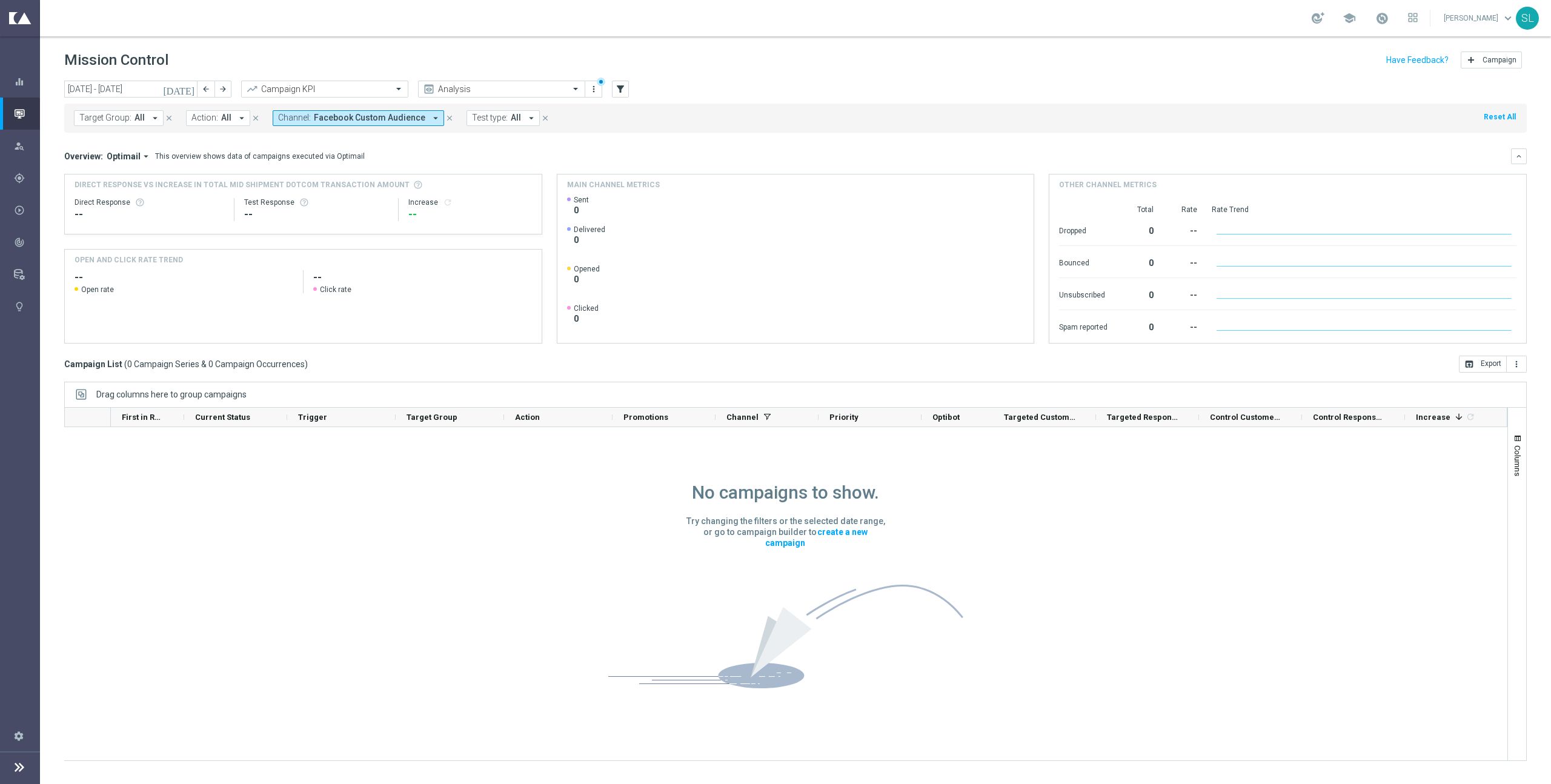
click at [369, 124] on button "Channel: Facebook Custom Audience arrow_drop_down" at bounding box center [358, 118] width 171 height 16
click at [0, 0] on div "Clear" at bounding box center [0, 0] width 0 height 0
click at [404, 139] on input "text" at bounding box center [374, 141] width 177 height 10
click at [339, 238] on div "Liveramp" at bounding box center [385, 238] width 188 height 8
type input "live"
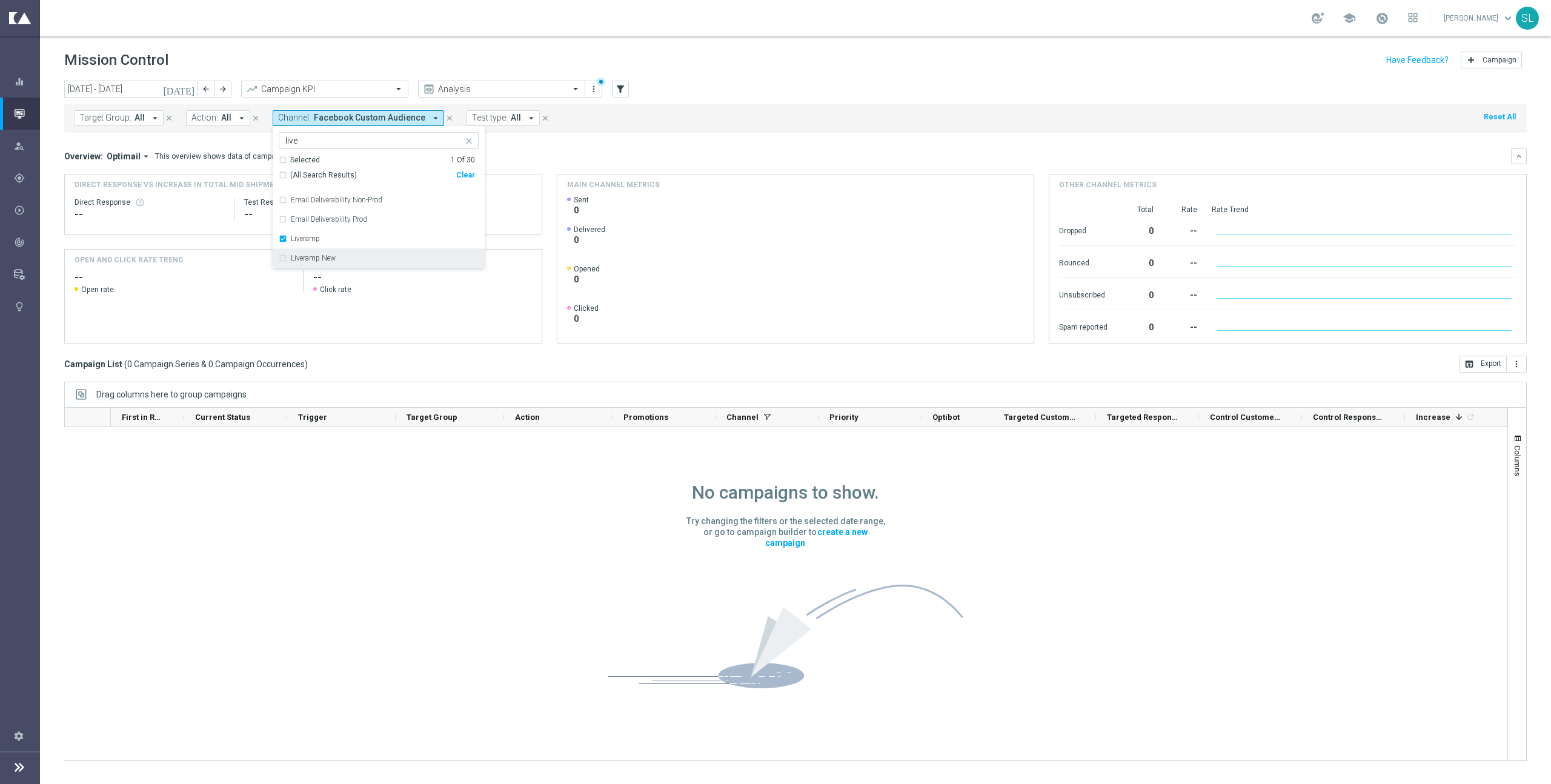
drag, startPoint x: 338, startPoint y: 260, endPoint x: 626, endPoint y: 191, distance: 296.2
click at [338, 260] on div "Liveramp New" at bounding box center [385, 258] width 188 height 8
click at [916, 154] on div "Overview: Optimail arrow_drop_down This overview shows data of campaigns execut…" at bounding box center [788, 156] width 1447 height 11
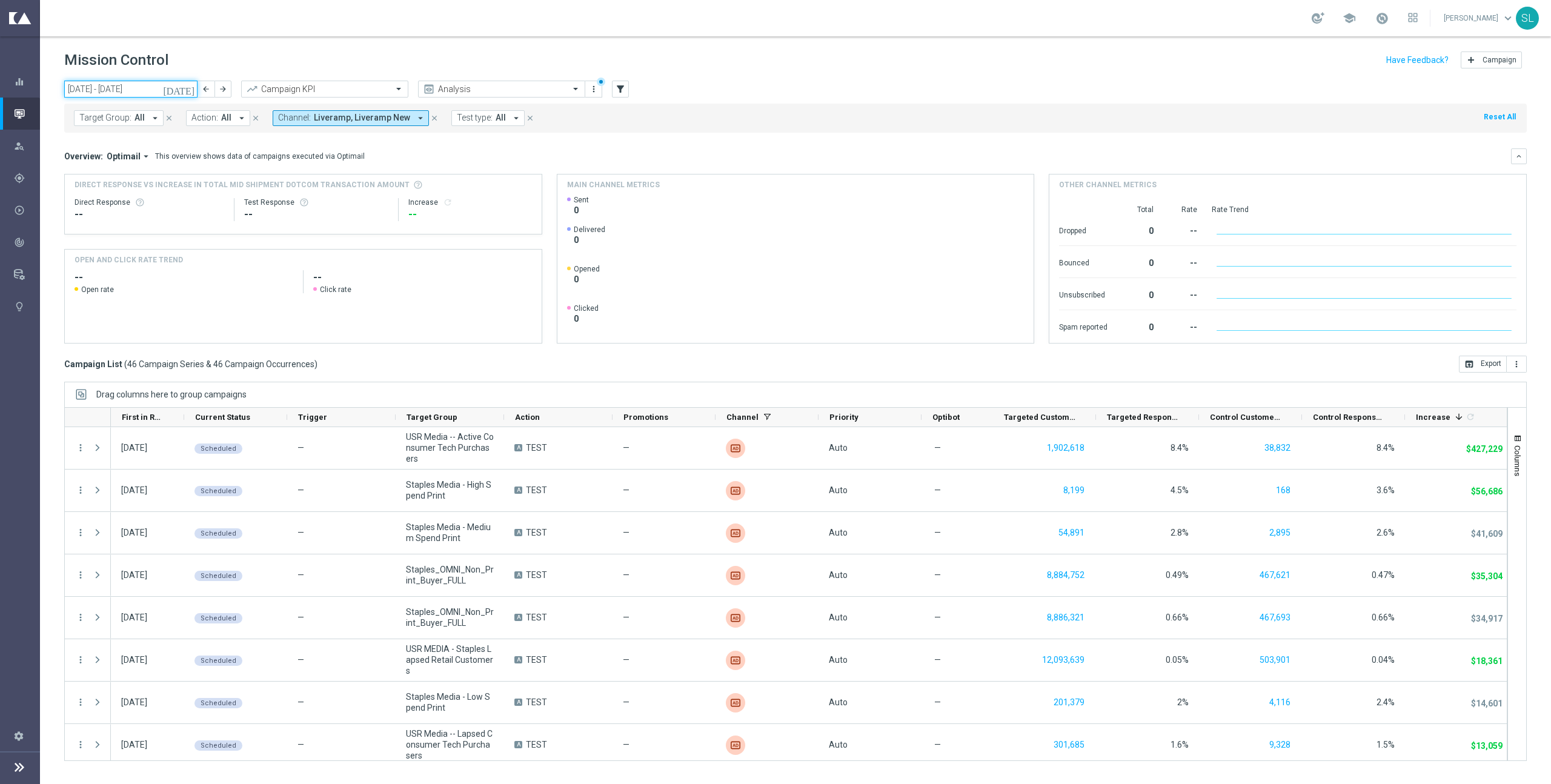
click at [98, 84] on input "[DATE] - [DATE]" at bounding box center [131, 89] width 133 height 17
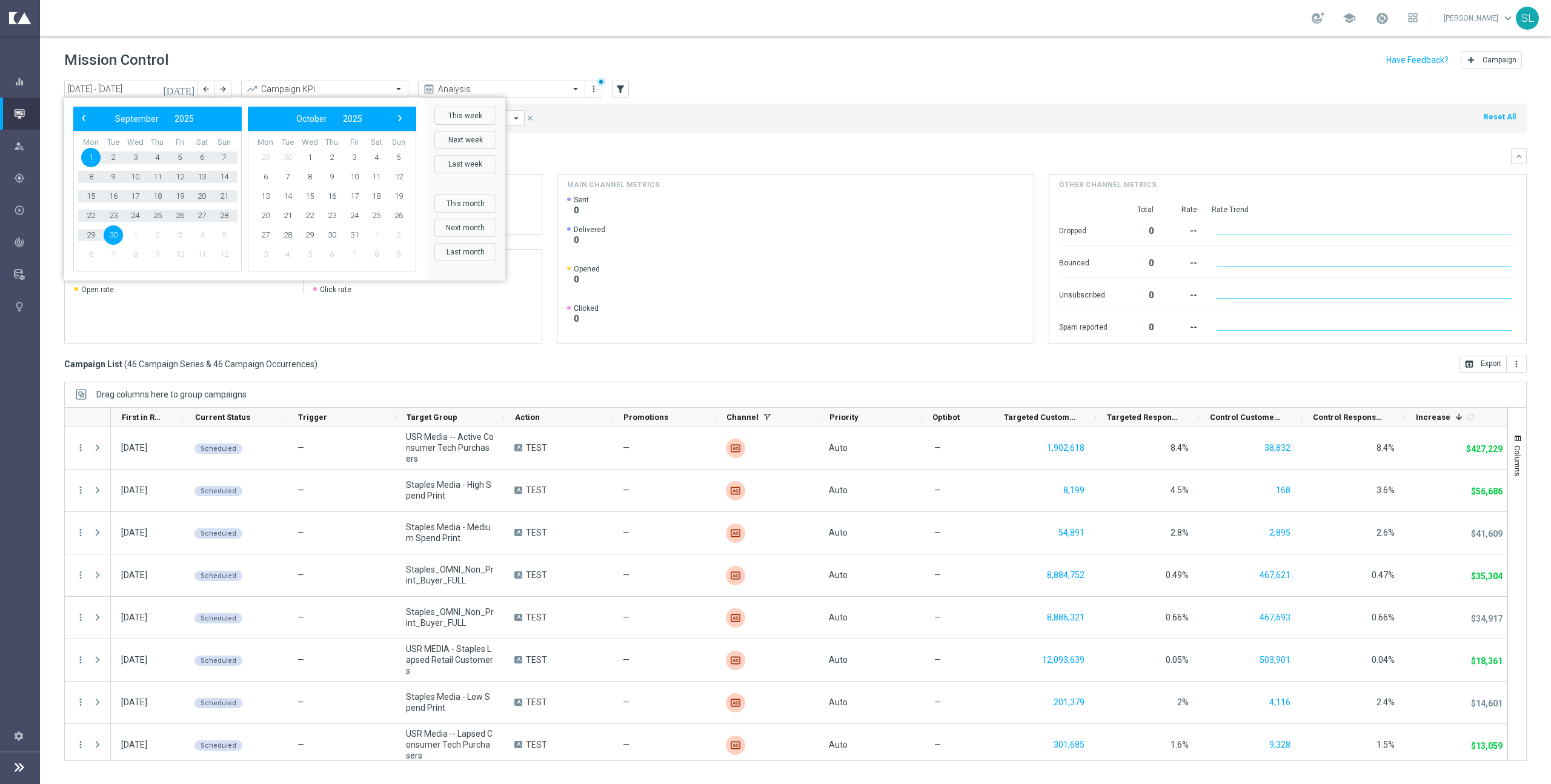
drag, startPoint x: 394, startPoint y: 33, endPoint x: 358, endPoint y: 80, distance: 59.2
click at [394, 34] on div "school [PERSON_NAME] keyboard_arrow_down SL" at bounding box center [795, 18] width 1511 height 36
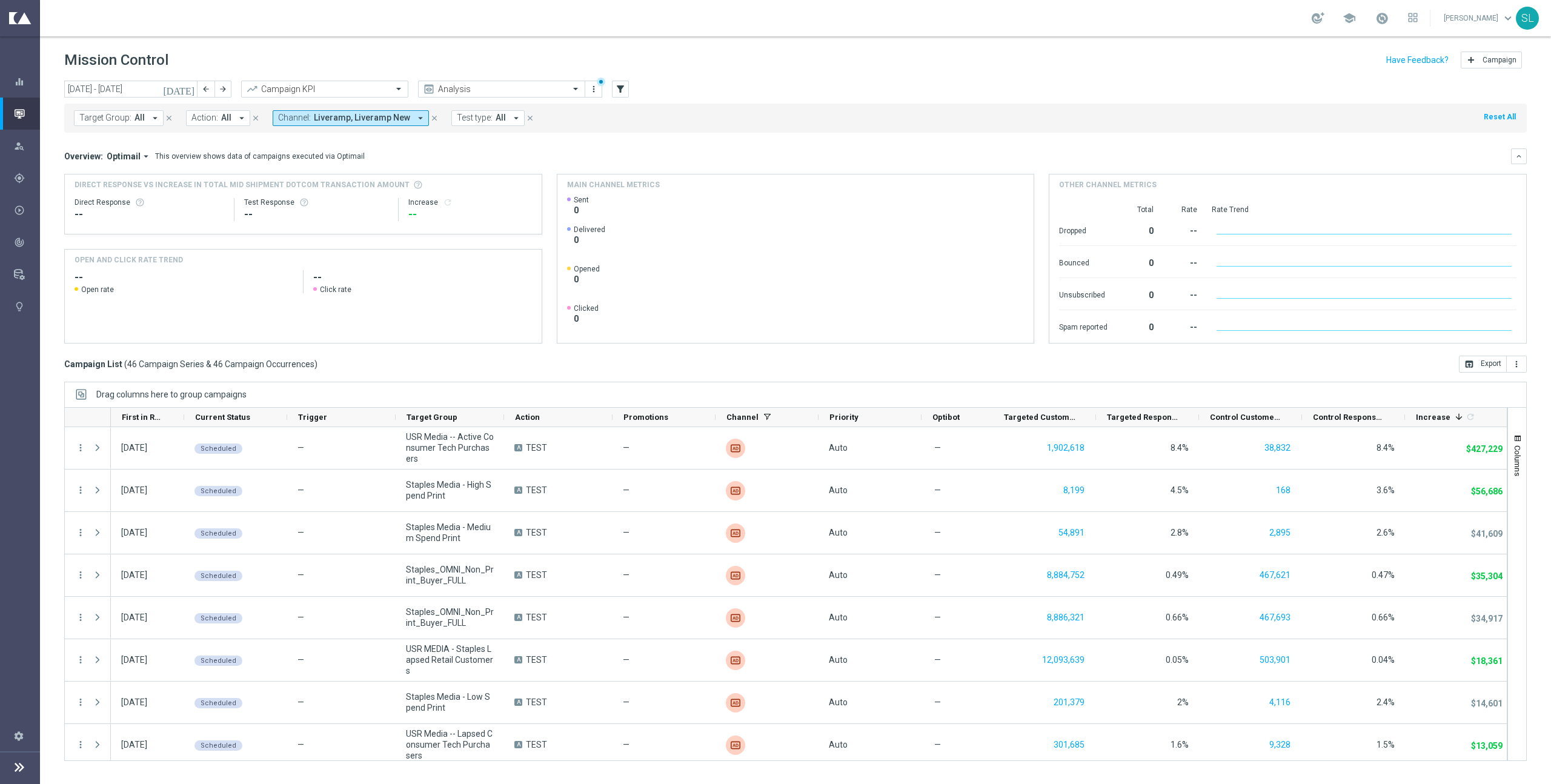
click at [330, 117] on span "Liveramp, Liveramp New" at bounding box center [362, 118] width 96 height 10
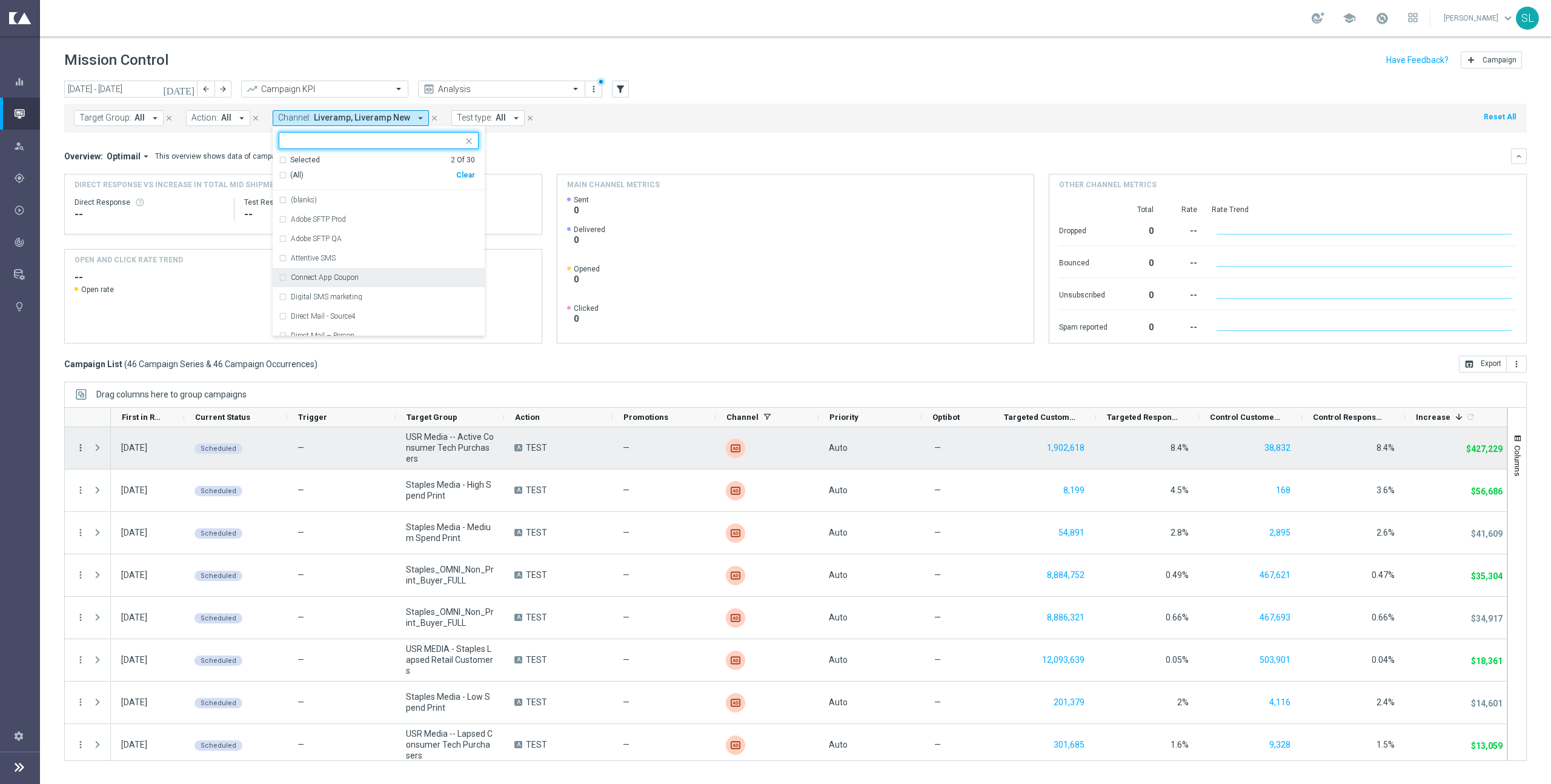
click at [84, 446] on icon "more_vert" at bounding box center [81, 447] width 11 height 11
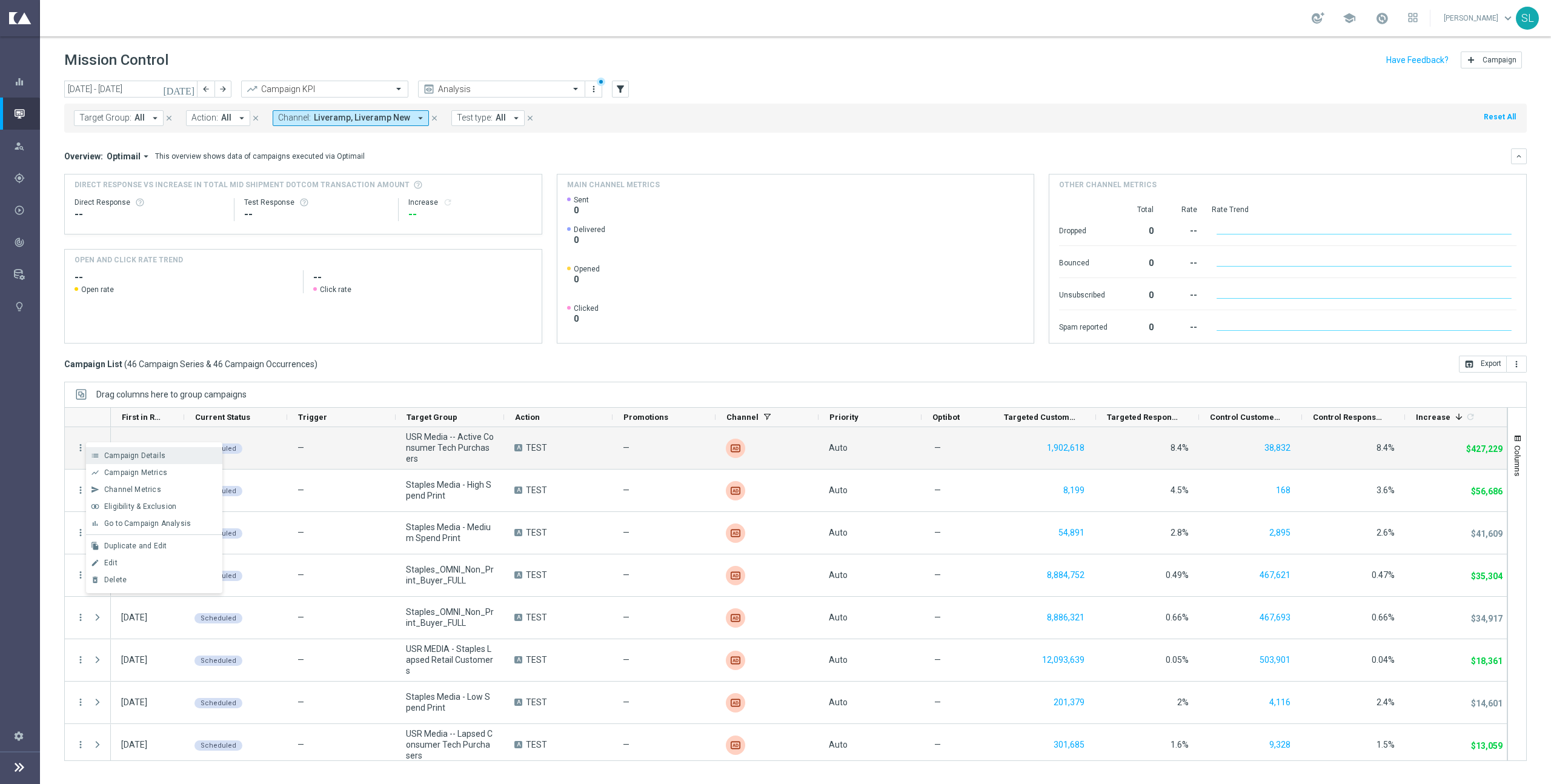
click at [111, 446] on span "Campaign Details" at bounding box center [135, 456] width 61 height 8
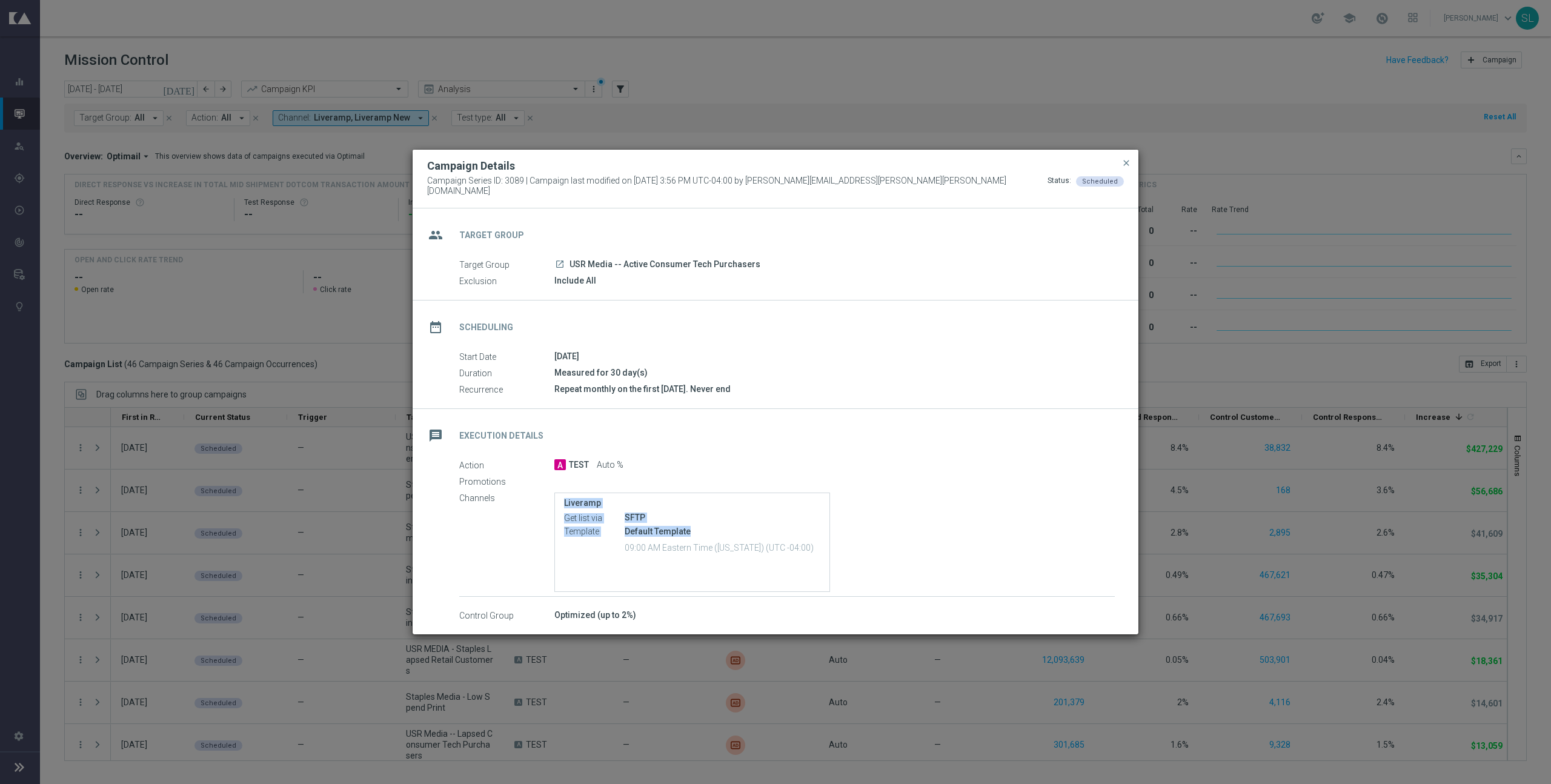
drag, startPoint x: 745, startPoint y: 531, endPoint x: 516, endPoint y: 497, distance: 231.5
click at [516, 446] on div "Channels Liveramp Get list via SFTP Template Default Template 09:00 AM Eastern …" at bounding box center [787, 542] width 655 height 102
click at [755, 446] on div "SFTP" at bounding box center [722, 517] width 196 height 12
click at [916, 167] on span "close" at bounding box center [1126, 162] width 9 height 9
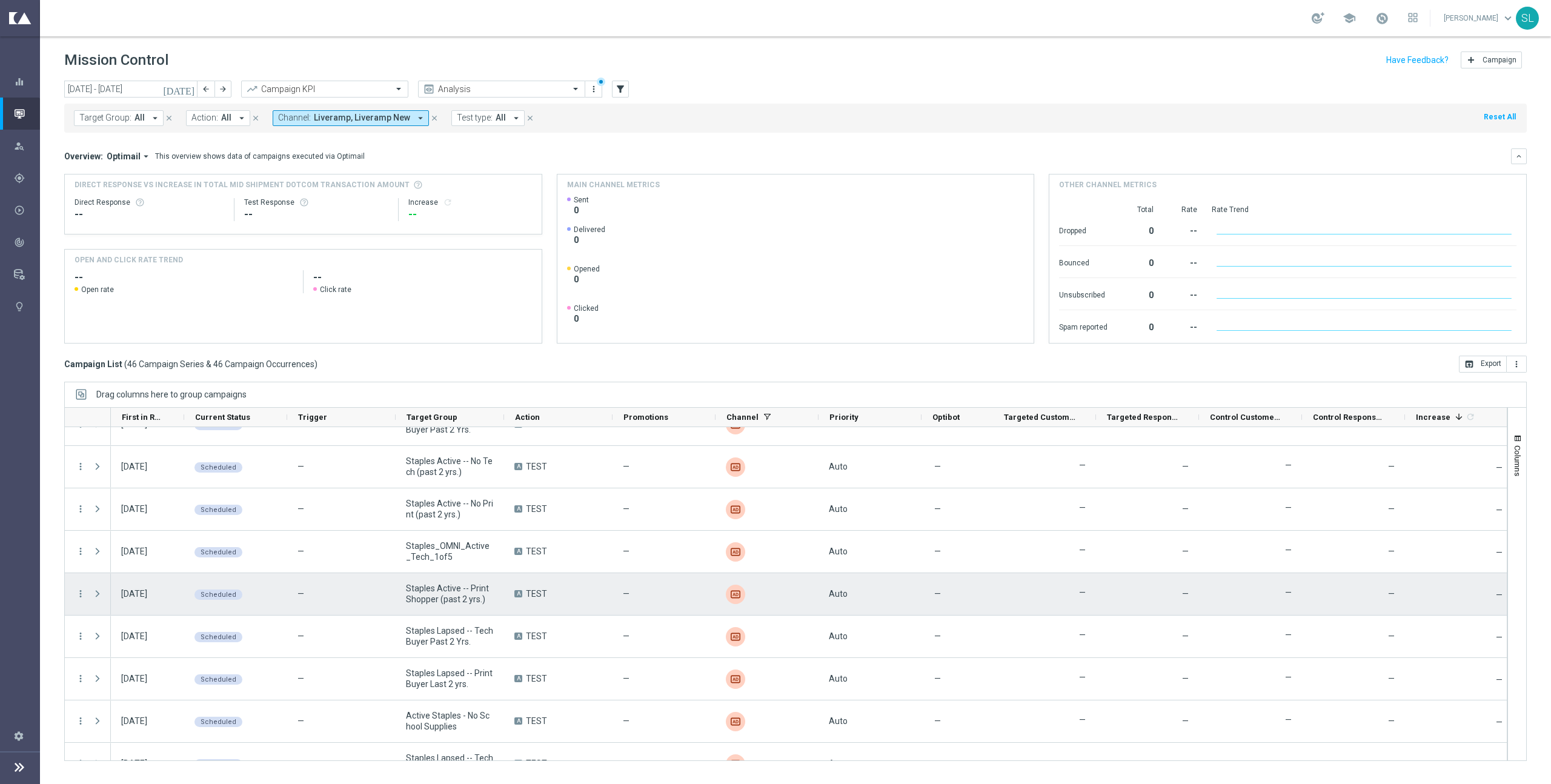
scroll to position [1617, 0]
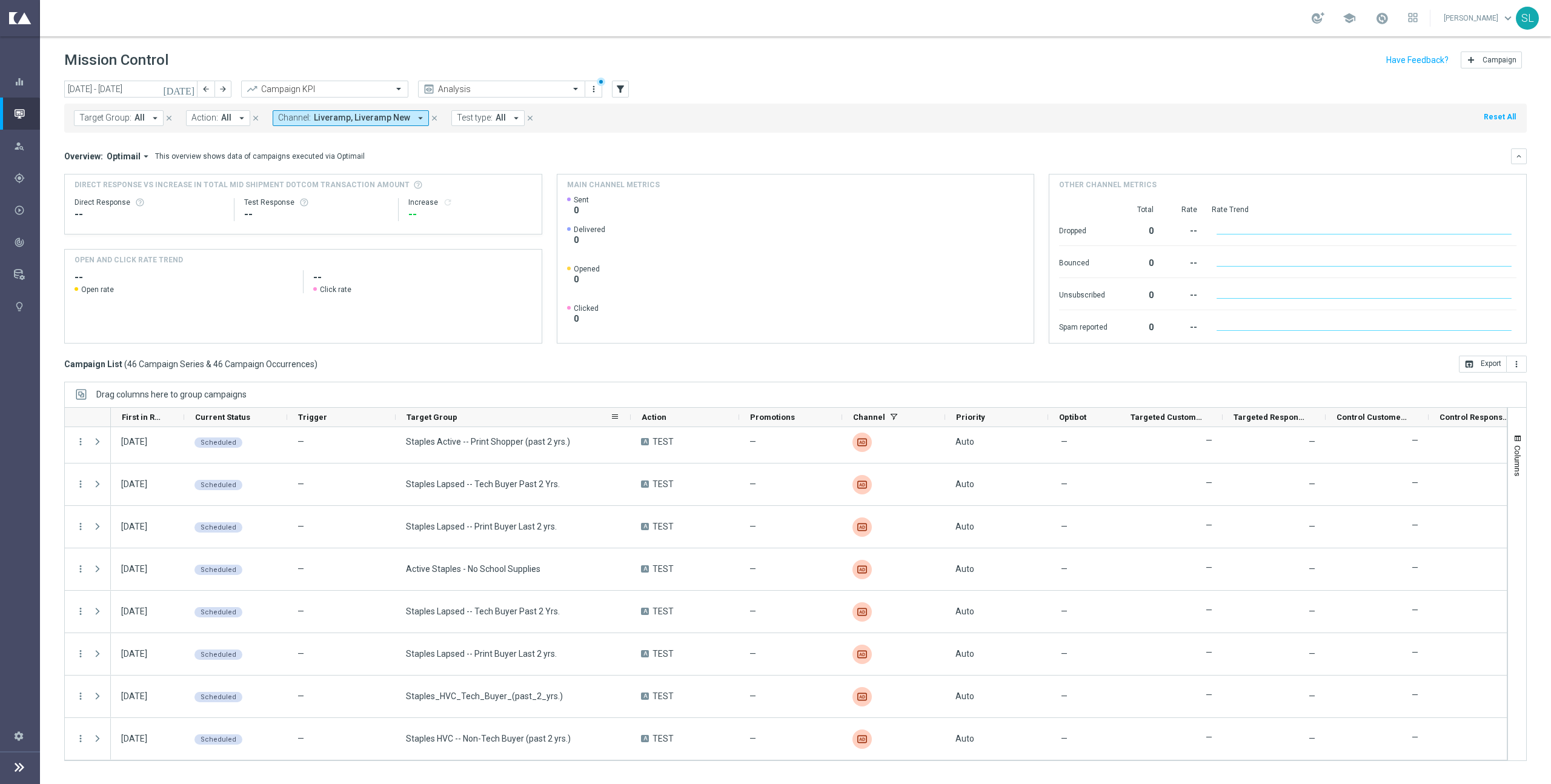
drag, startPoint x: 503, startPoint y: 416, endPoint x: 629, endPoint y: 423, distance: 126.2
click at [629, 423] on div at bounding box center [631, 417] width 5 height 19
click at [348, 113] on span "Liveramp, Liveramp New" at bounding box center [362, 118] width 96 height 10
drag, startPoint x: 458, startPoint y: 176, endPoint x: 450, endPoint y: 175, distance: 8.1
click at [0, 0] on div "Clear" at bounding box center [0, 0] width 0 height 0
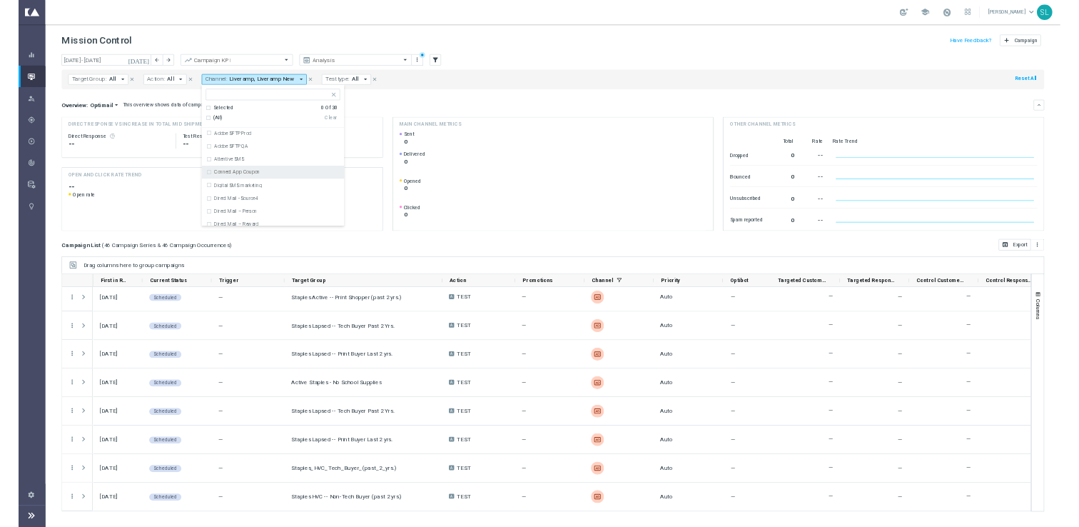
scroll to position [23, 0]
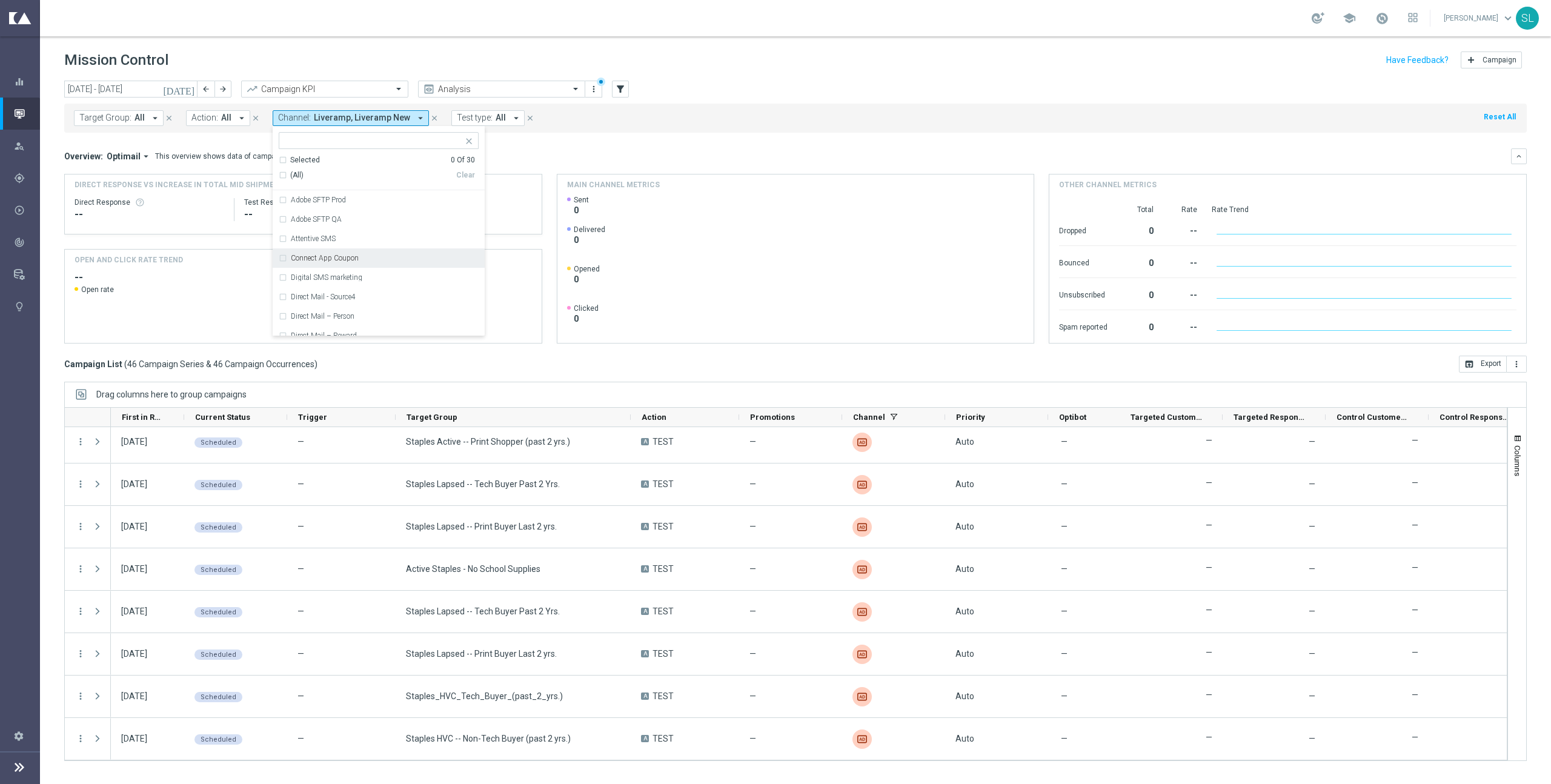
click at [829, 63] on div "Mission Control add Campaign" at bounding box center [795, 60] width 1463 height 24
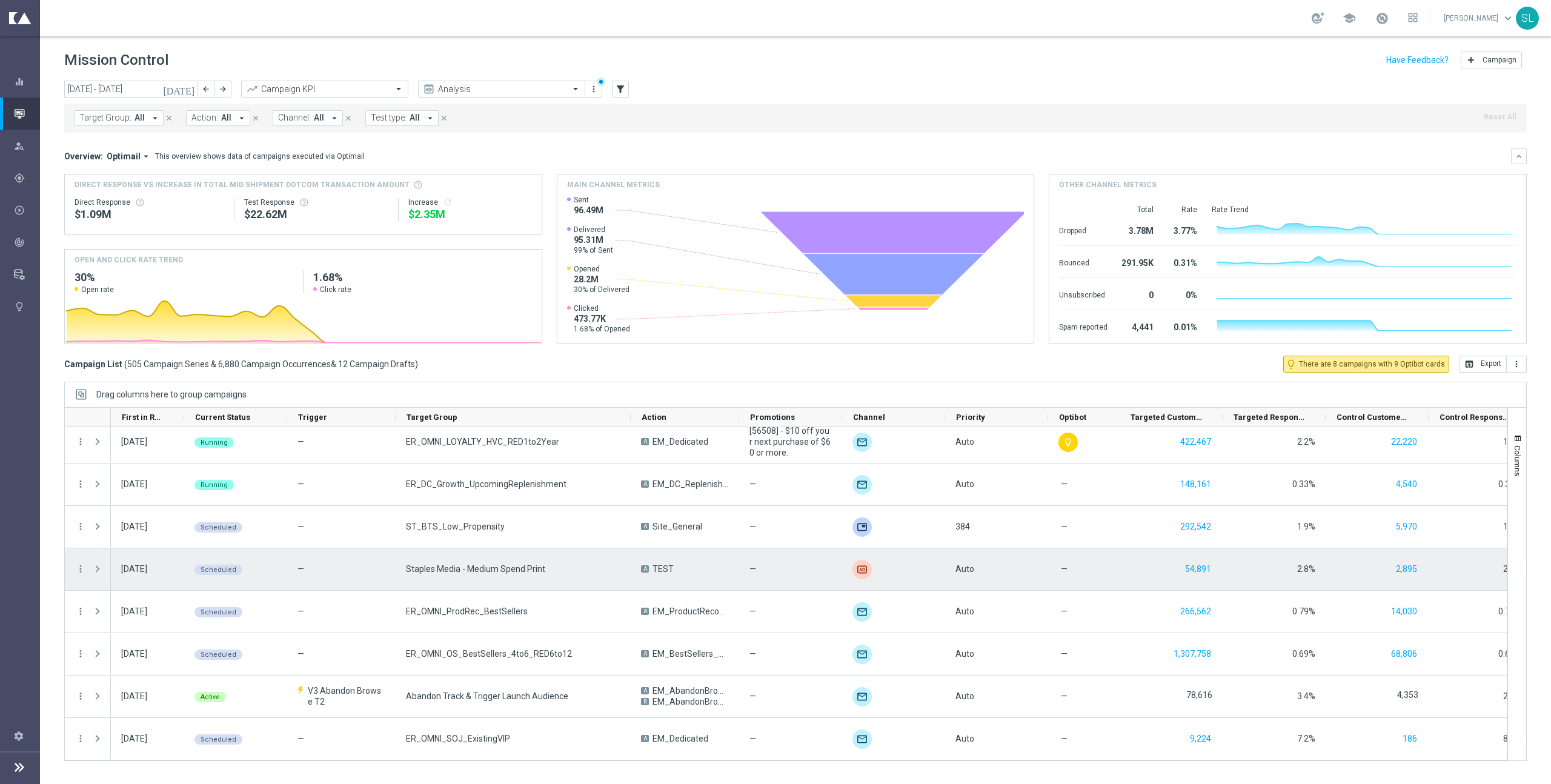
click at [74, 446] on div "more_vert" at bounding box center [76, 568] width 22 height 42
click at [78, 446] on icon "more_vert" at bounding box center [81, 568] width 11 height 11
click at [126, 446] on div "list Campaign Details" at bounding box center [154, 577] width 137 height 17
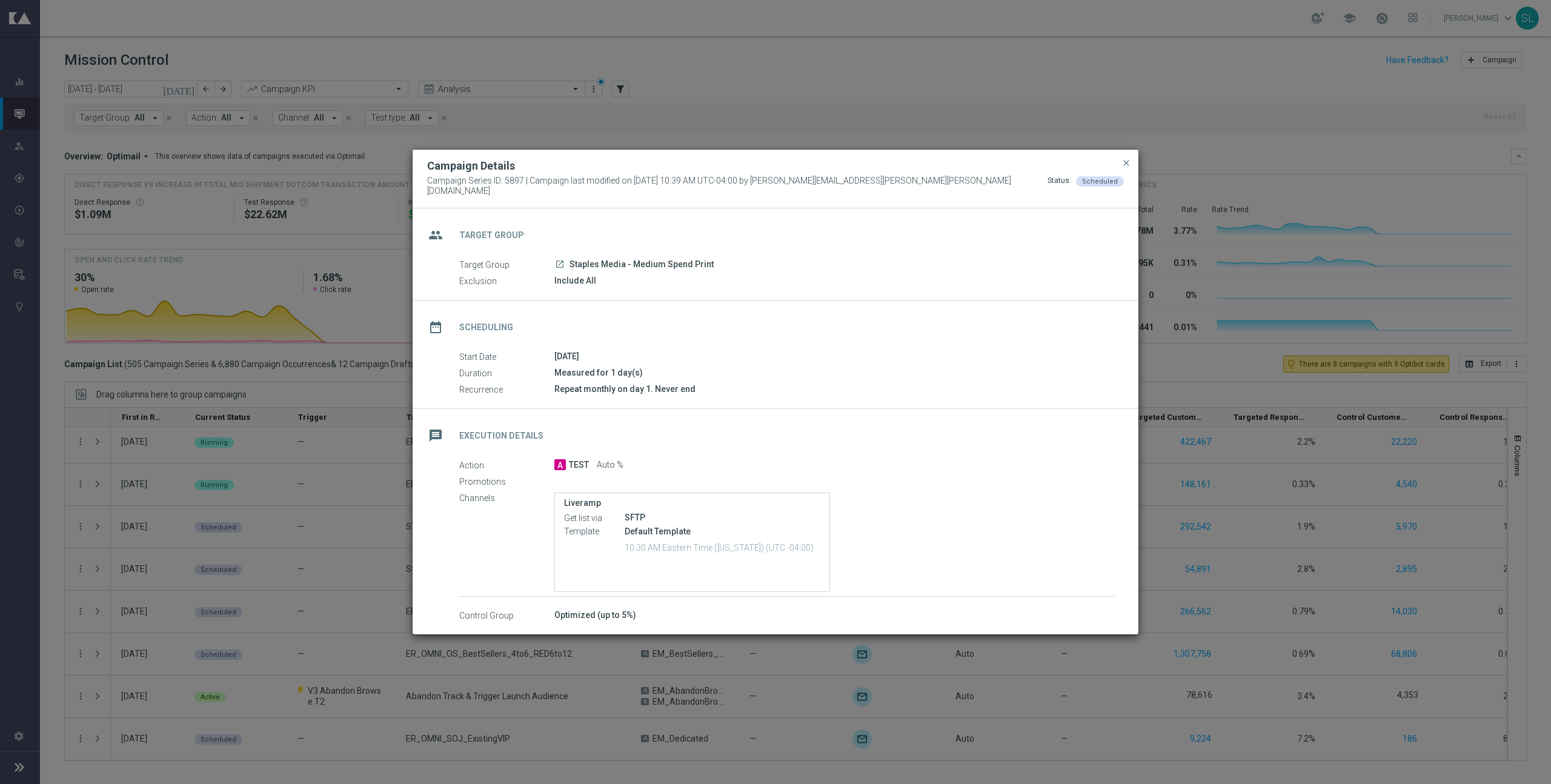
click at [916, 161] on button "close" at bounding box center [1127, 162] width 12 height 14
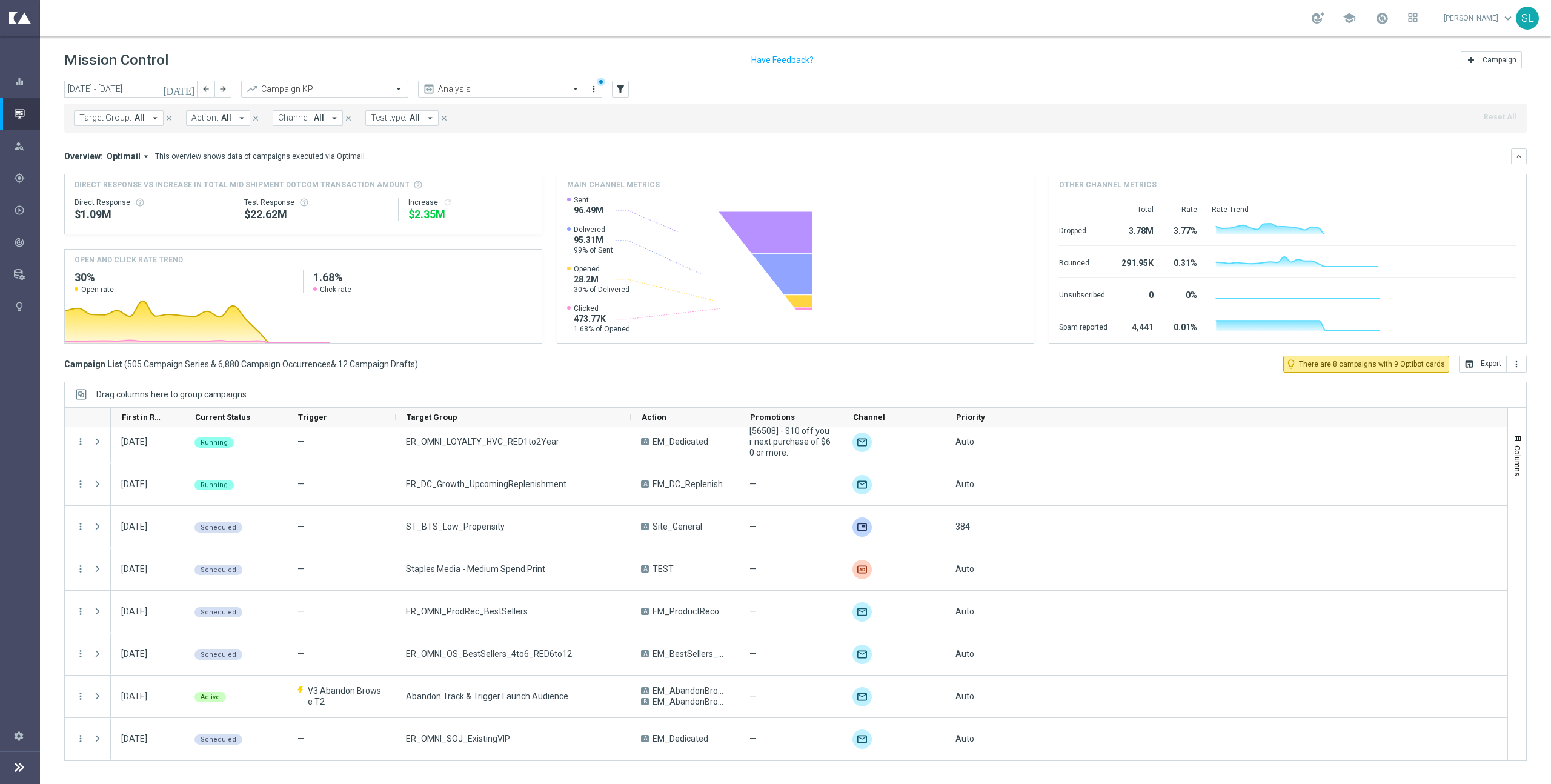
scroll to position [1617, 0]
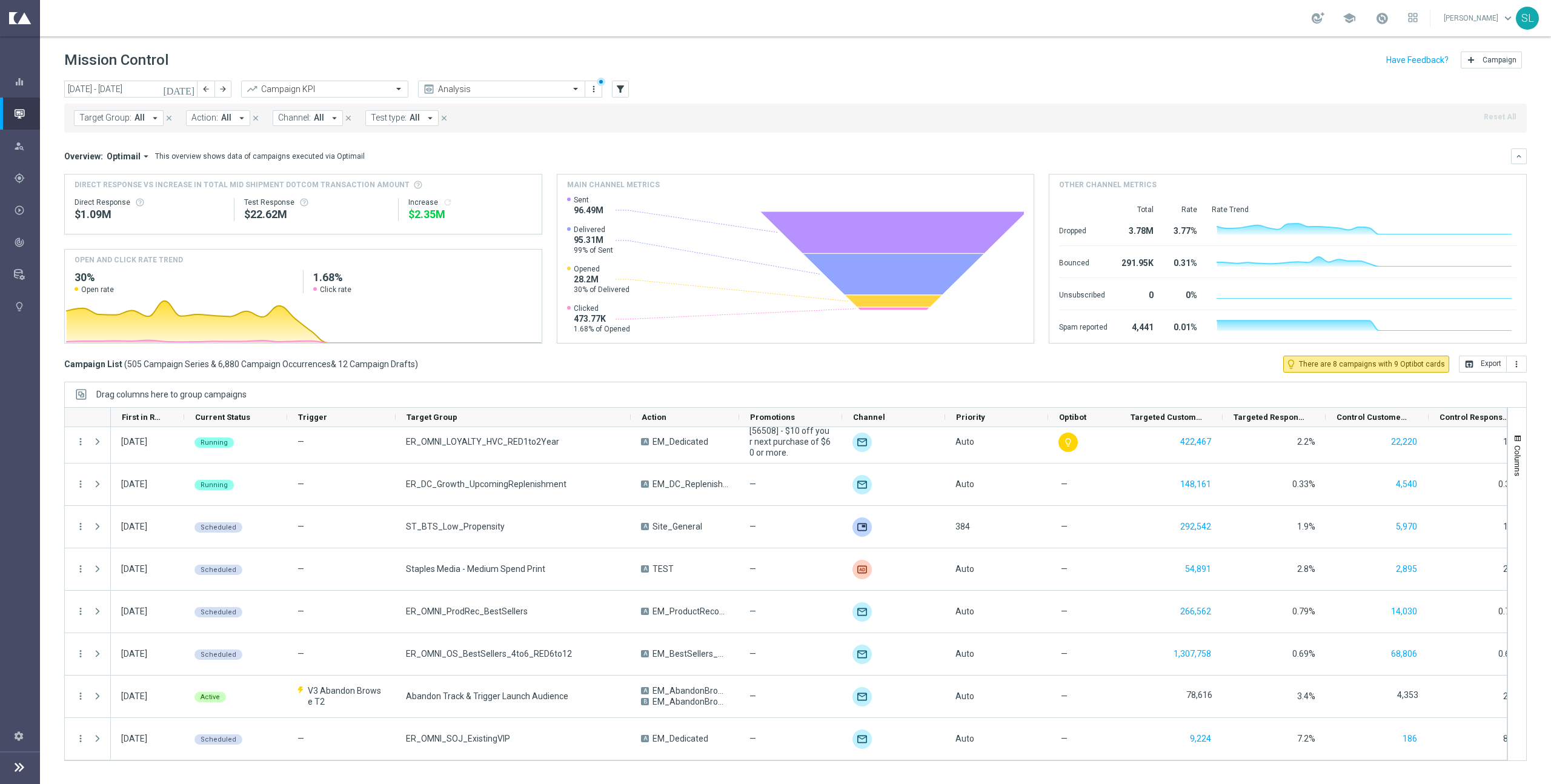
click at [107, 120] on span "Target Group:" at bounding box center [105, 118] width 52 height 10
click at [121, 200] on label "Ops Test 2025" at bounding box center [115, 199] width 47 height 8
type input "ops t"
click at [877, 108] on div "Target Group: All arrow_drop_down Ops Test 2025 ops t Selected 1 Of 3130 (All S…" at bounding box center [795, 118] width 1463 height 29
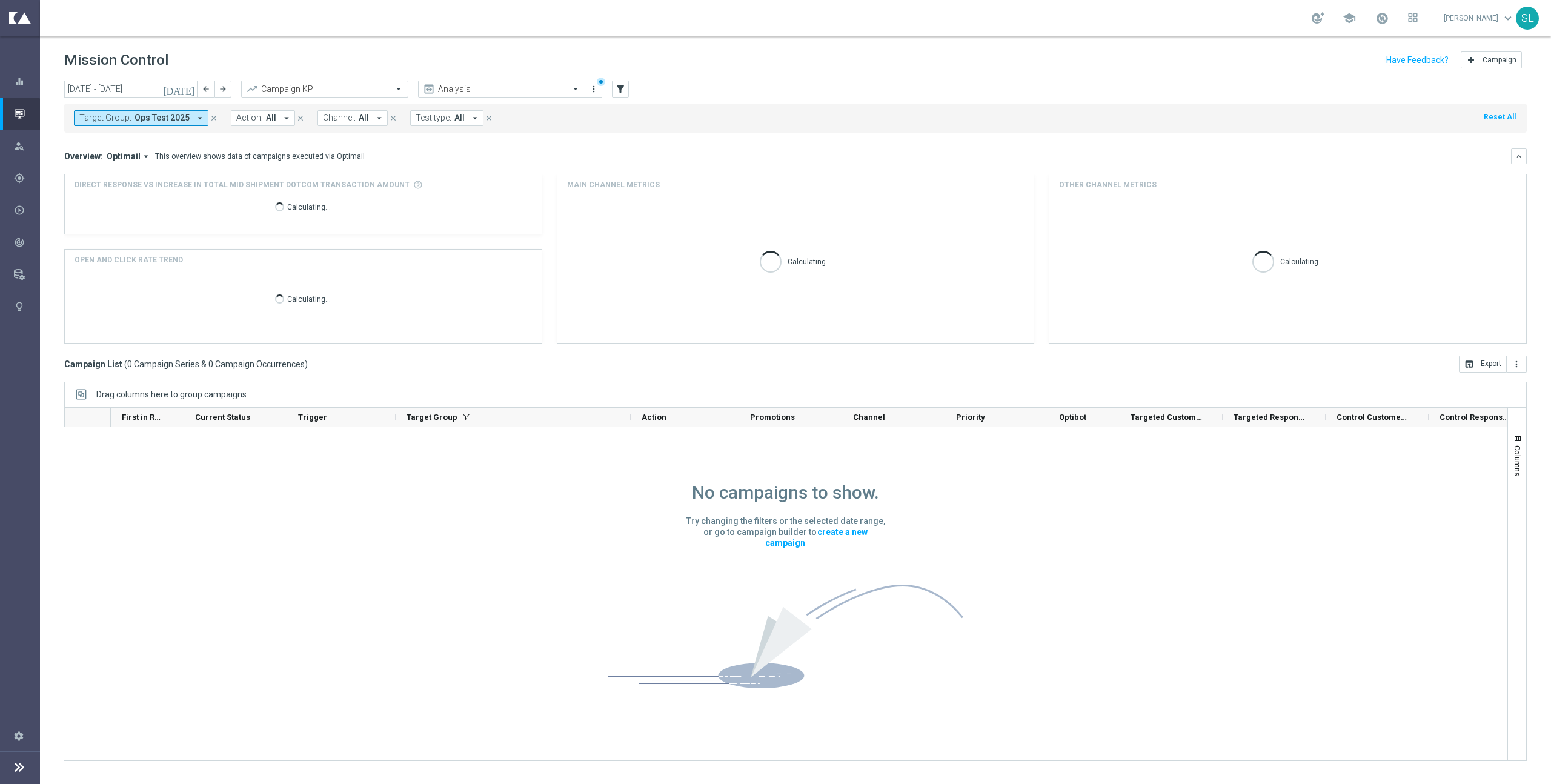
scroll to position [1, 0]
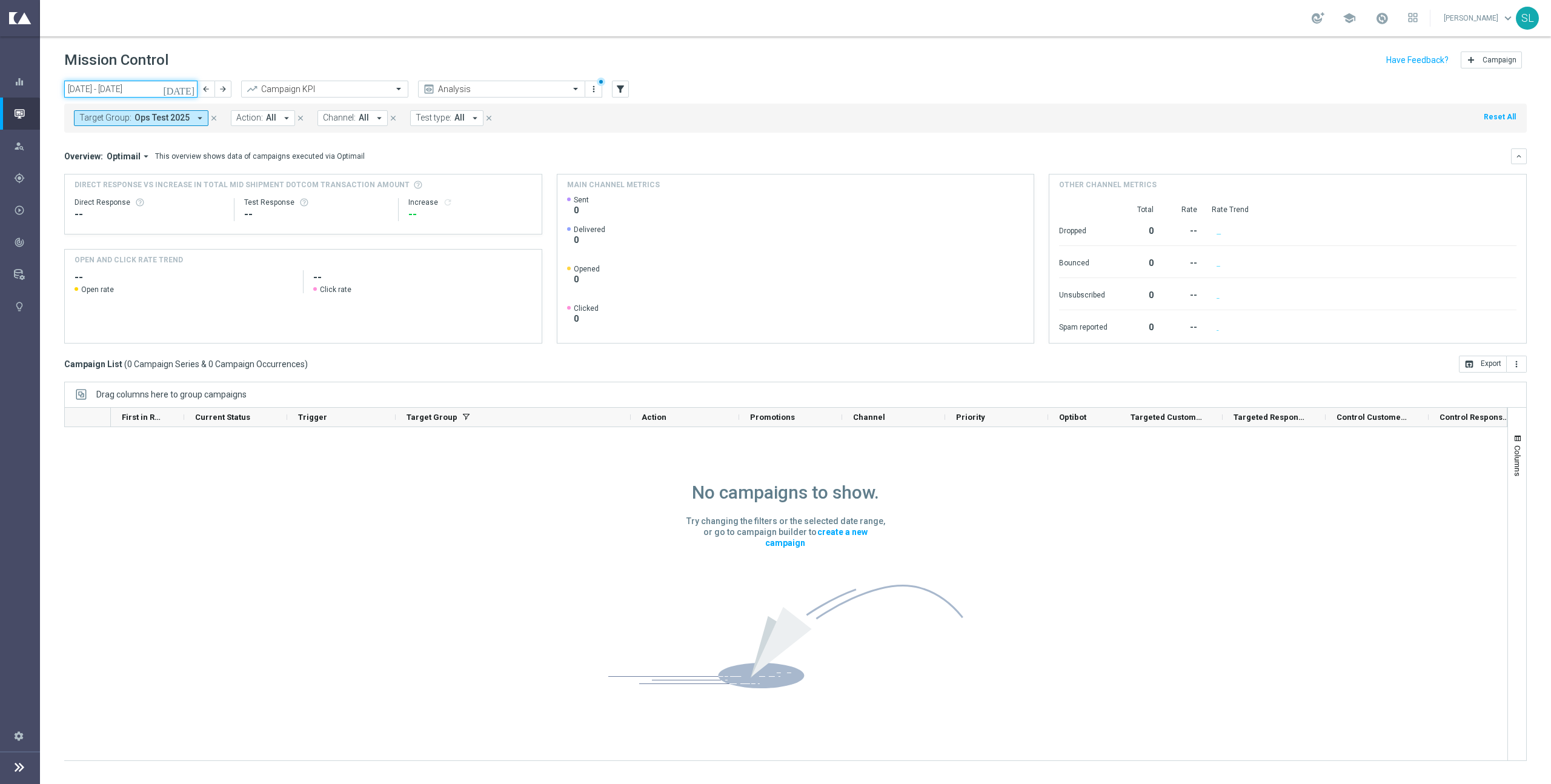
click at [136, 81] on input "[DATE] - [DATE]" at bounding box center [131, 89] width 133 height 17
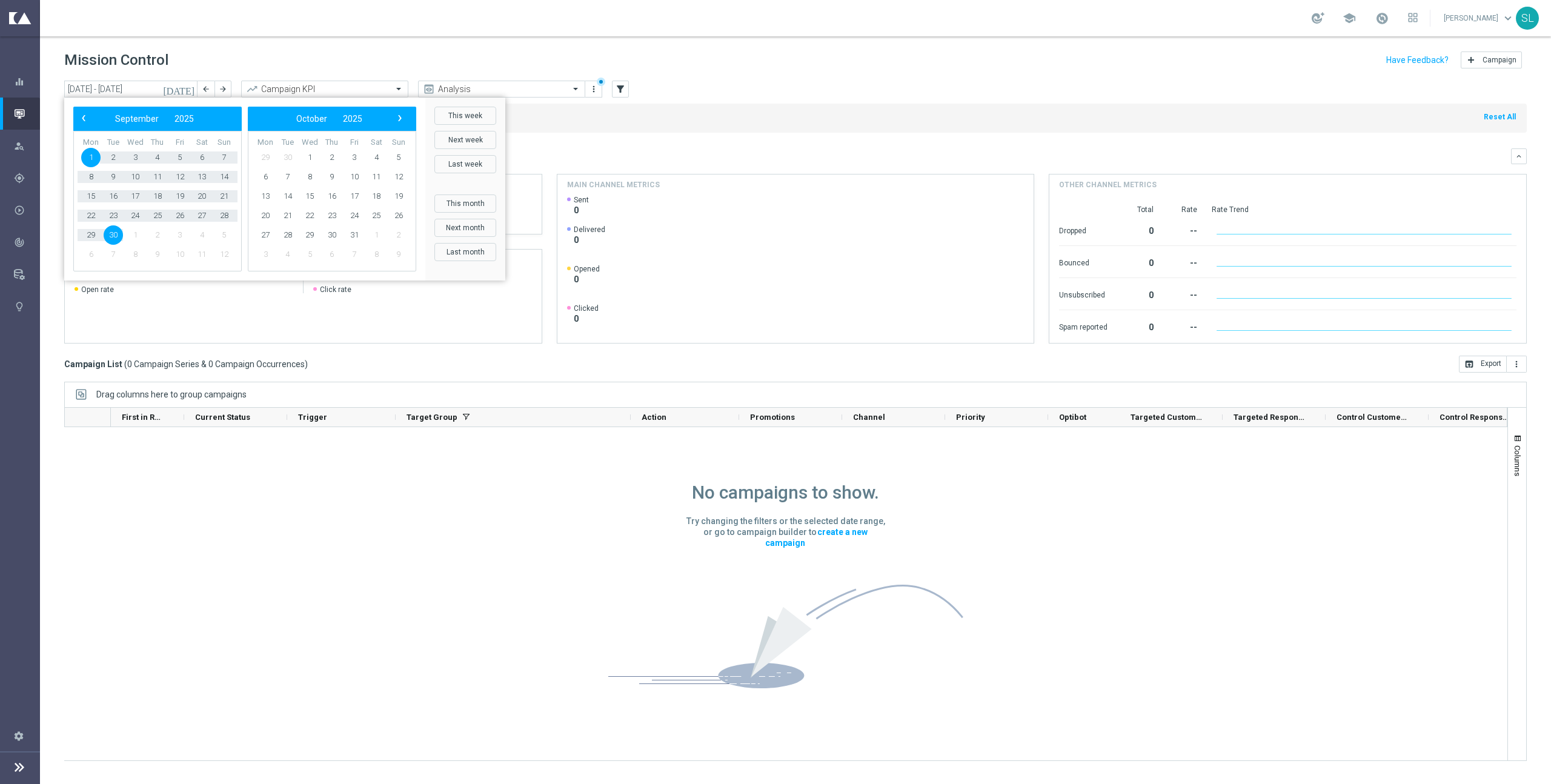
click at [471, 111] on button "This week" at bounding box center [465, 115] width 62 height 18
type input "[DATE] - [DATE]"
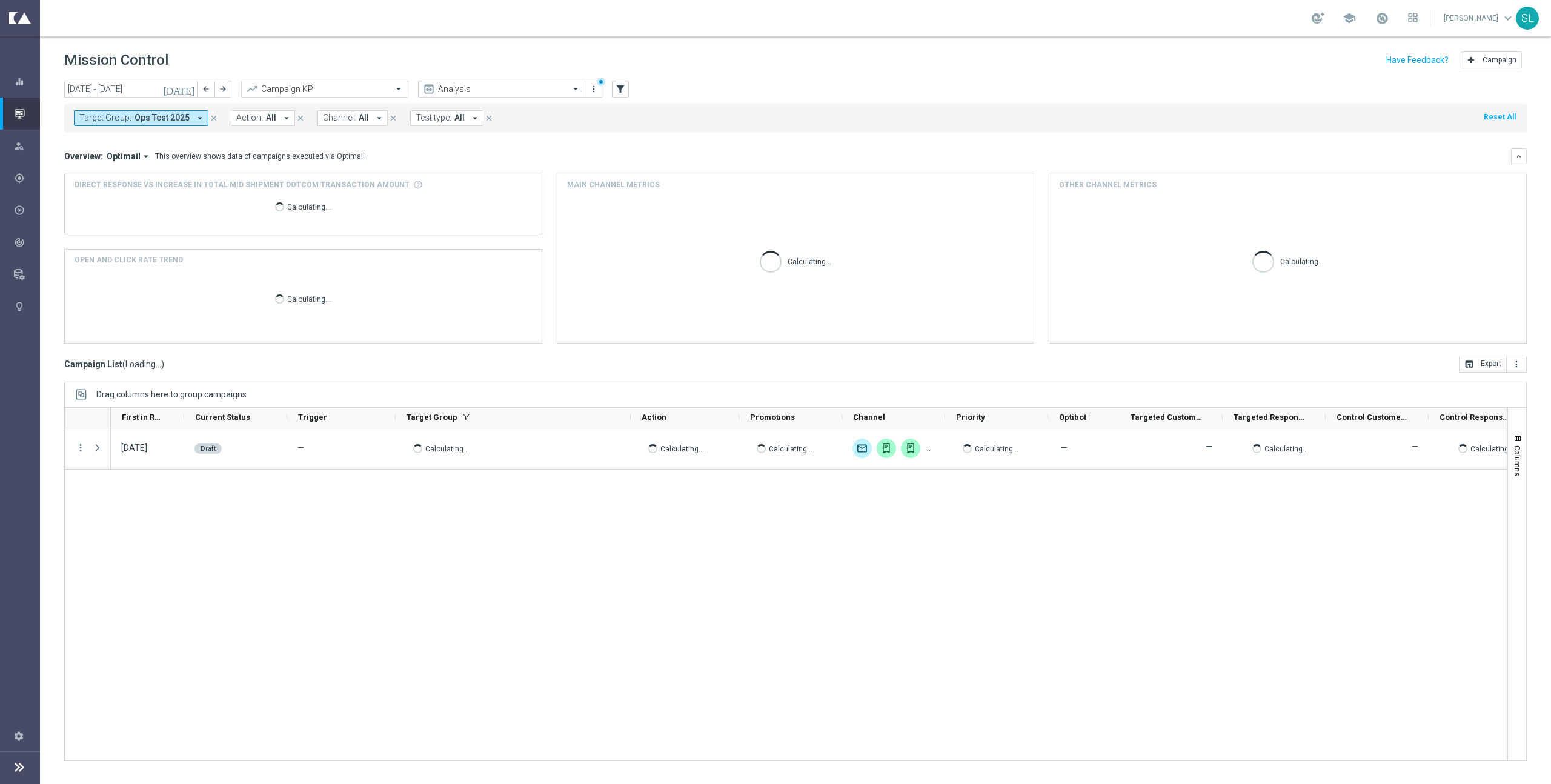
scroll to position [0, 0]
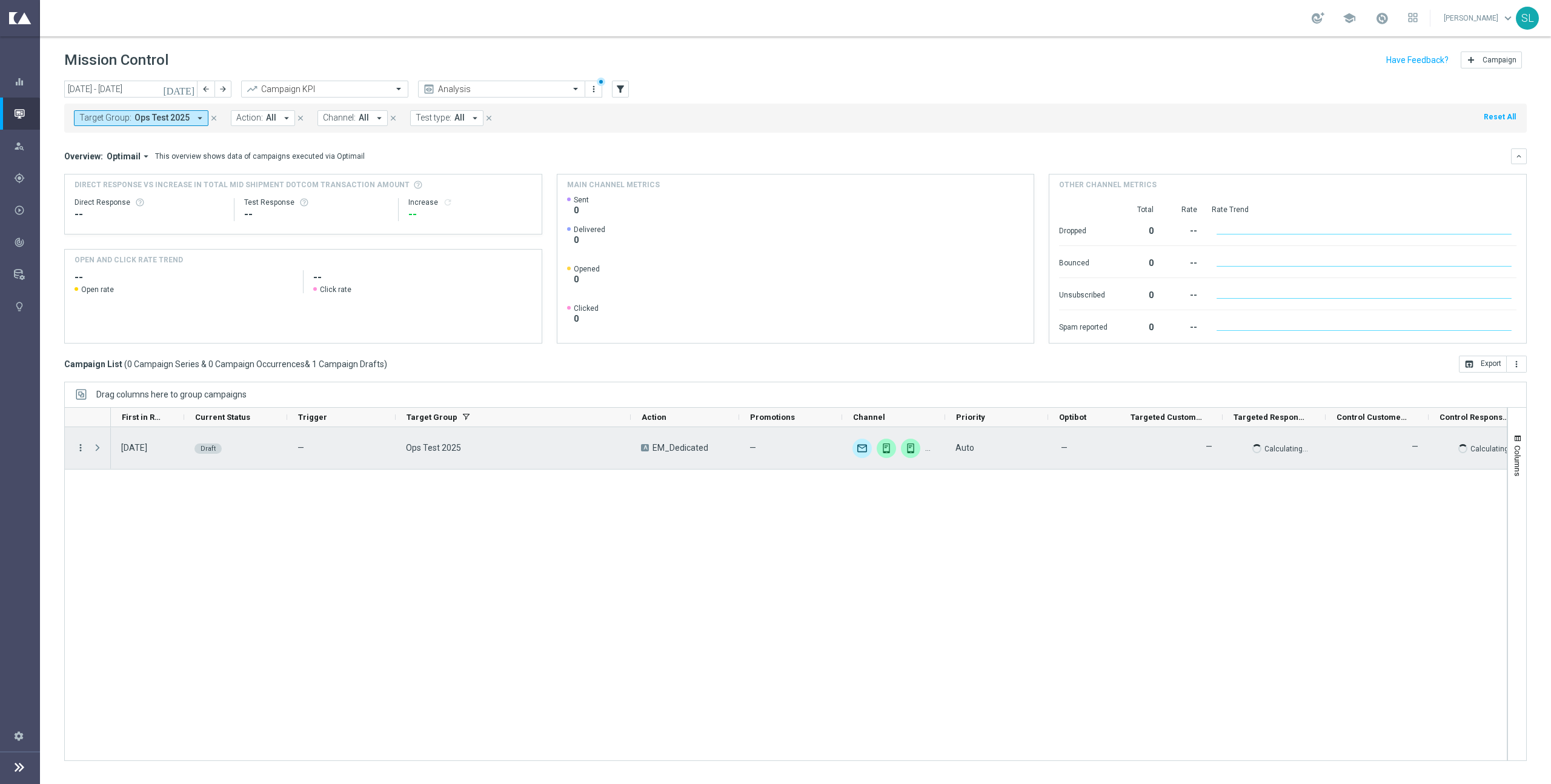
click at [82, 446] on icon "more_vert" at bounding box center [81, 447] width 11 height 11
click at [126, 446] on span "Campaign Details" at bounding box center [135, 456] width 61 height 8
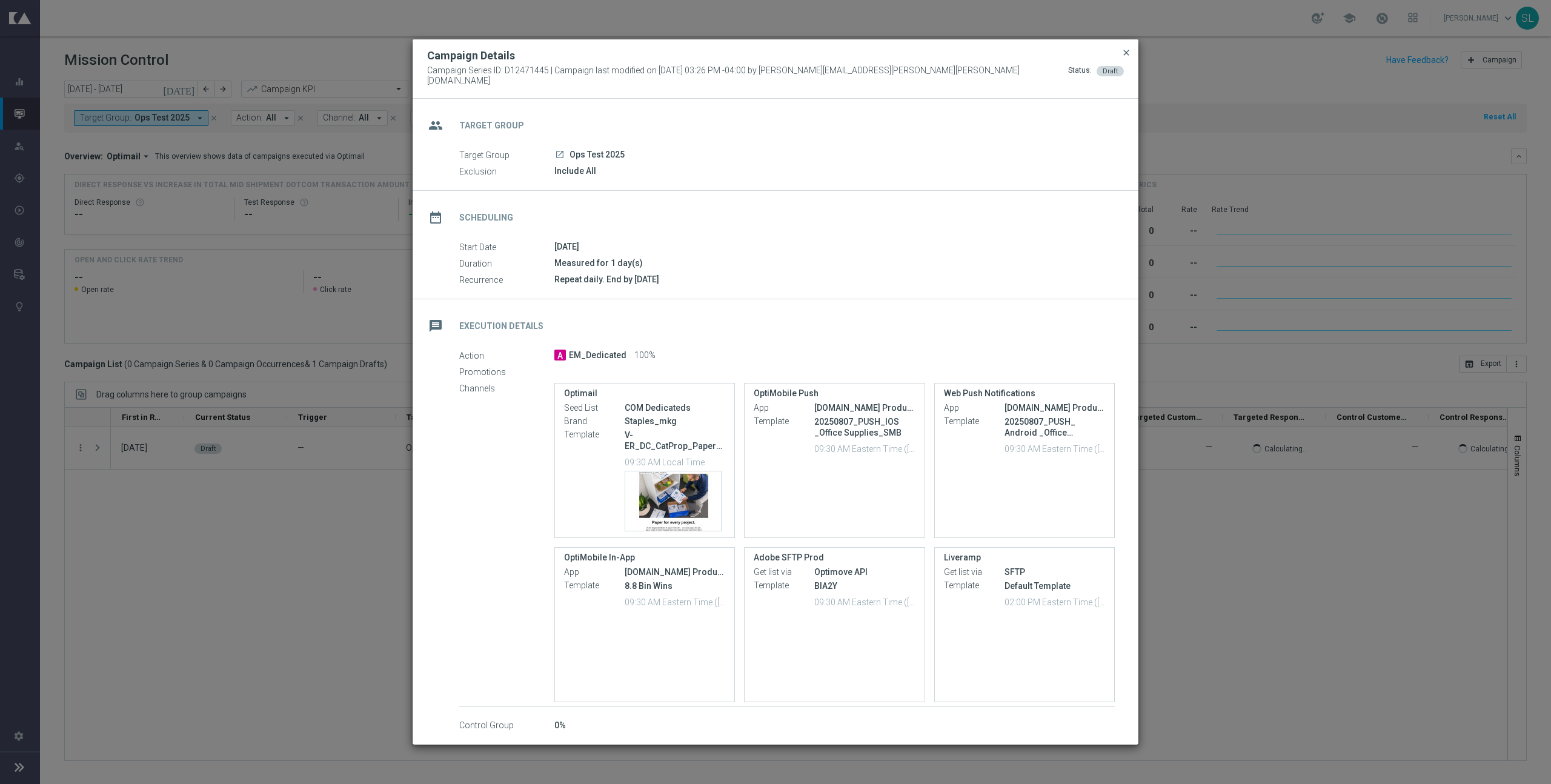
click at [916, 56] on span "close" at bounding box center [1126, 52] width 9 height 9
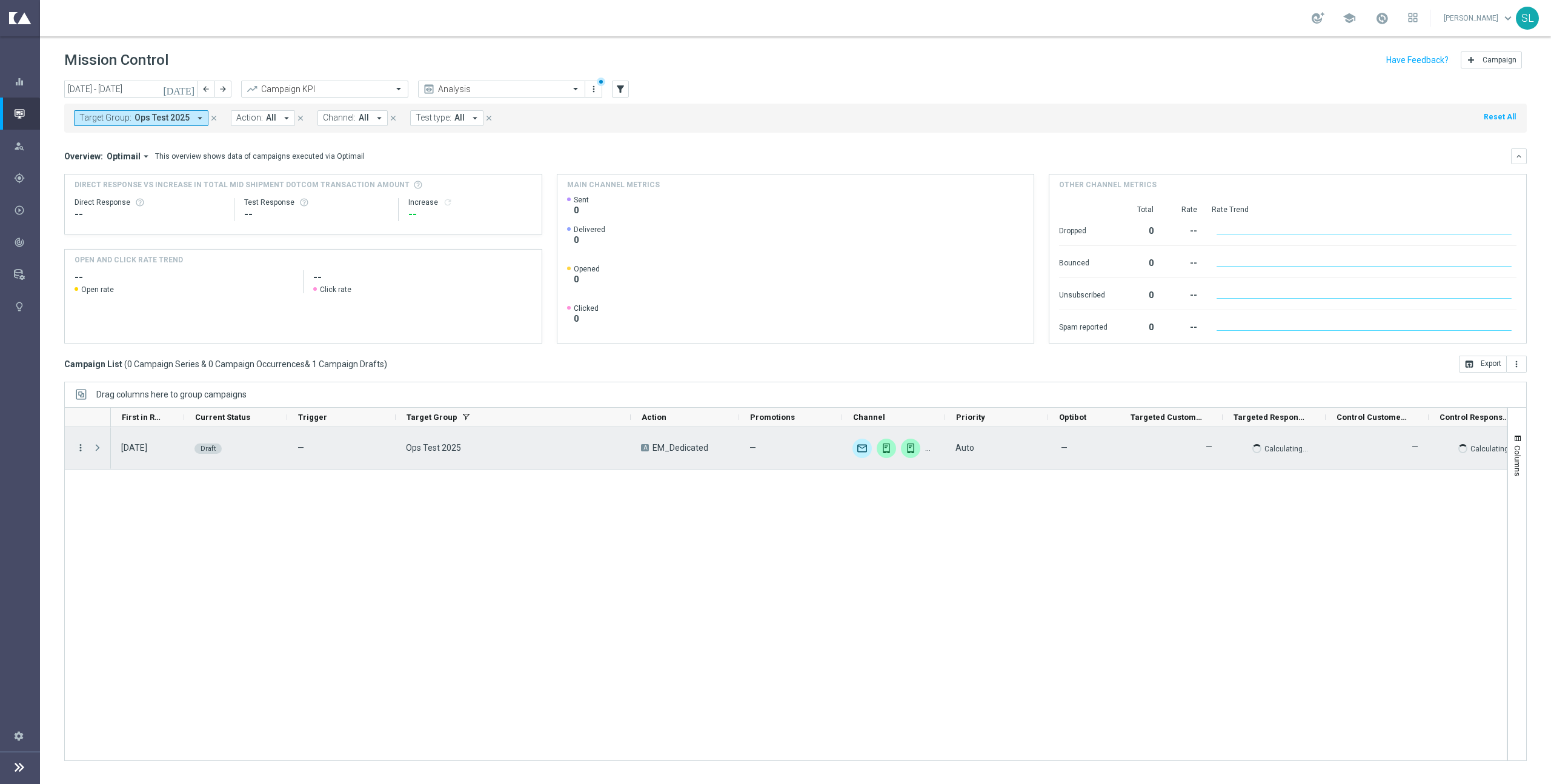
click at [81, 445] on icon "more_vert" at bounding box center [81, 447] width 11 height 11
click at [109, 446] on span "Edit" at bounding box center [111, 495] width 14 height 8
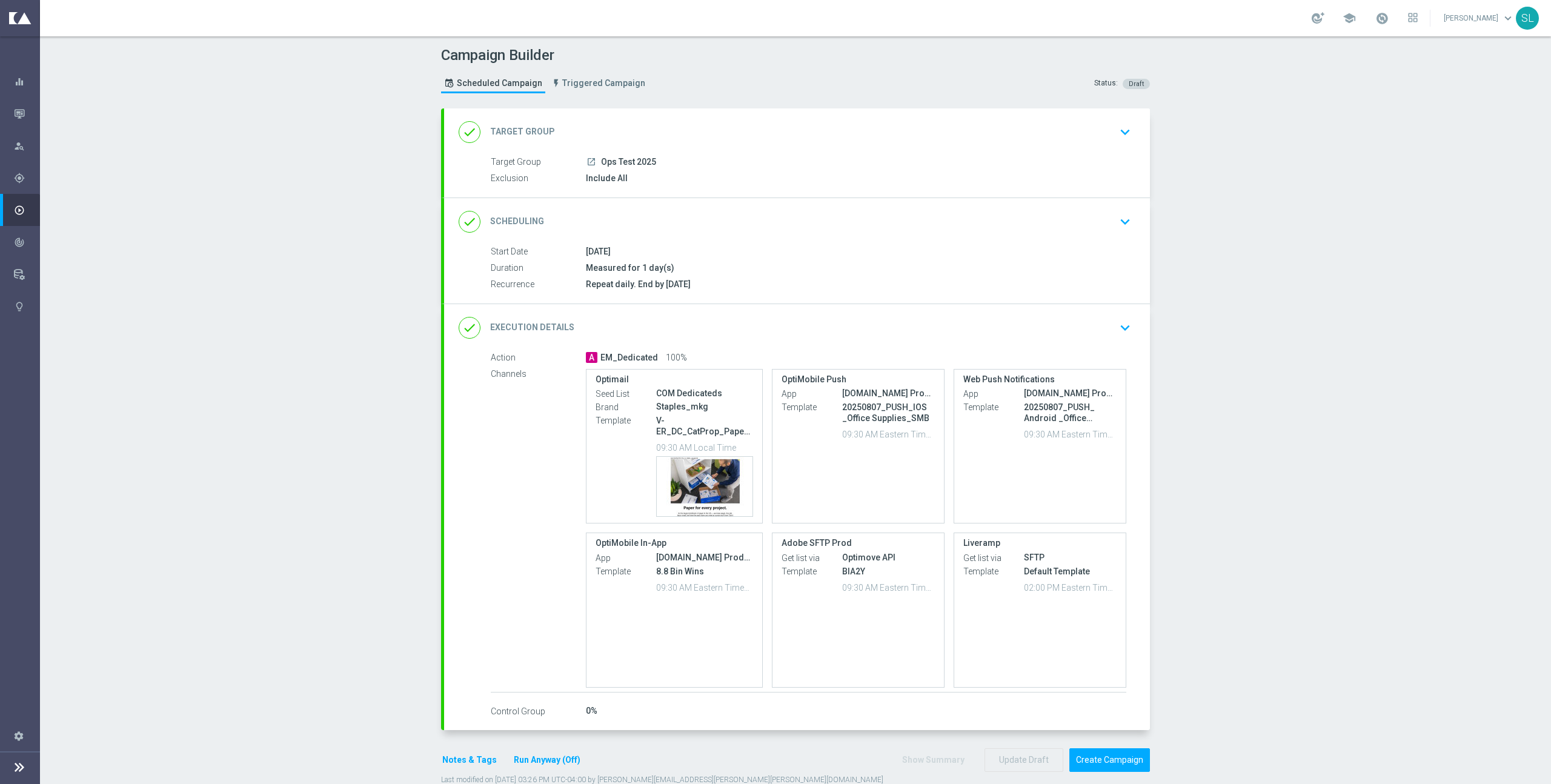
scroll to position [4, 0]
click at [1123, 320] on icon "keyboard_arrow_down" at bounding box center [1125, 322] width 18 height 18
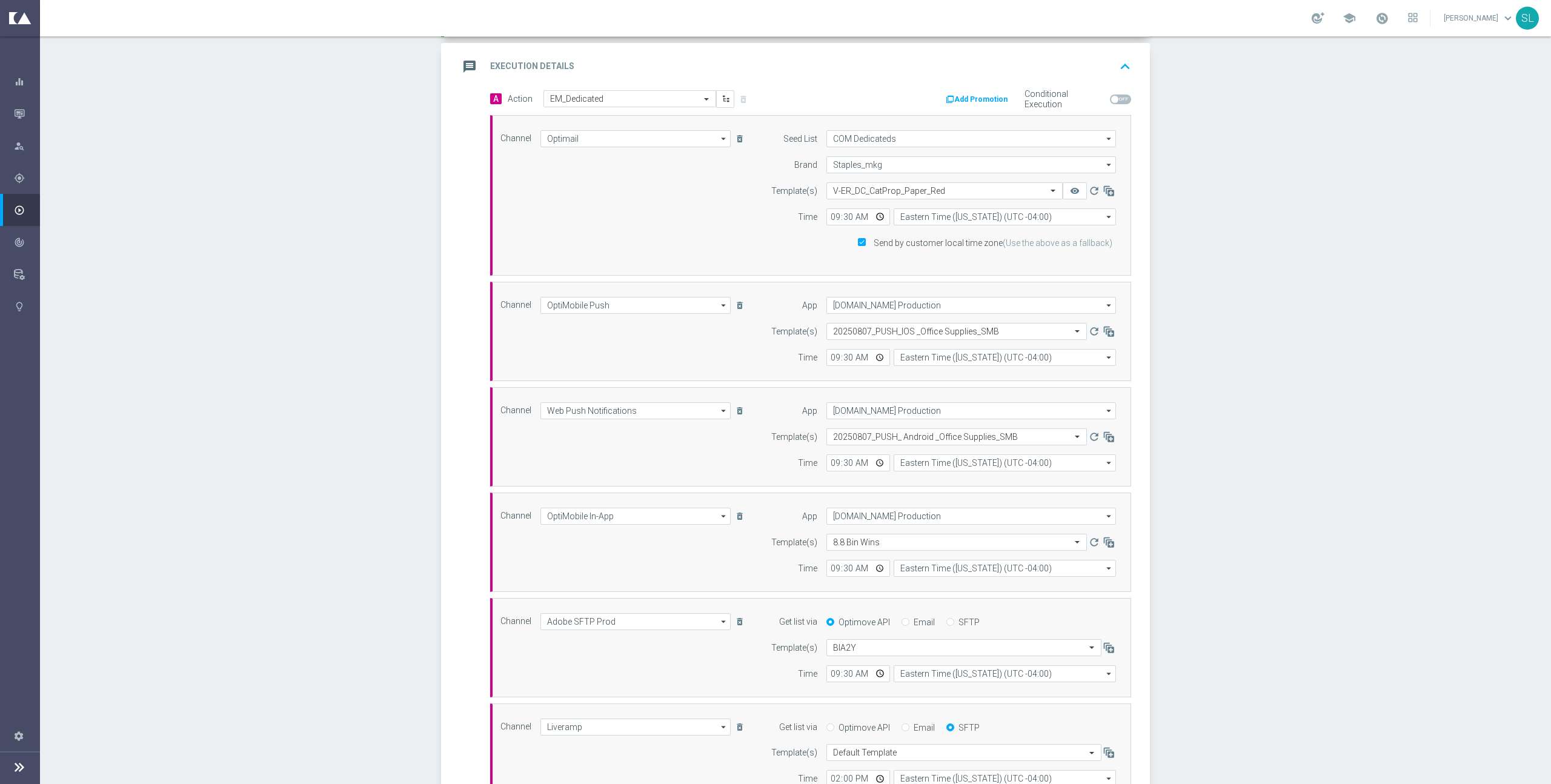
scroll to position [267, 0]
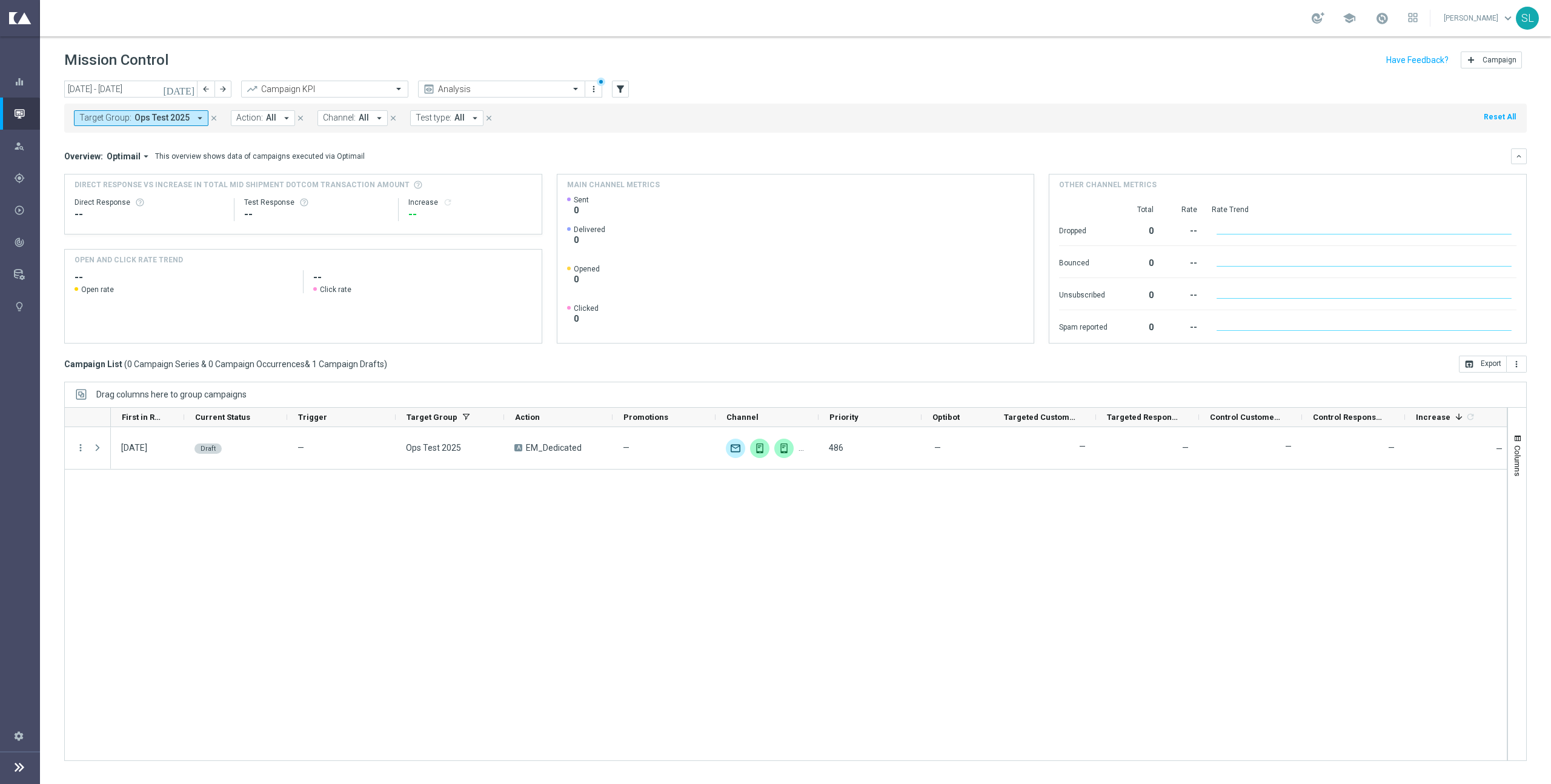
click at [149, 119] on span "Ops Test 2025" at bounding box center [161, 118] width 55 height 10
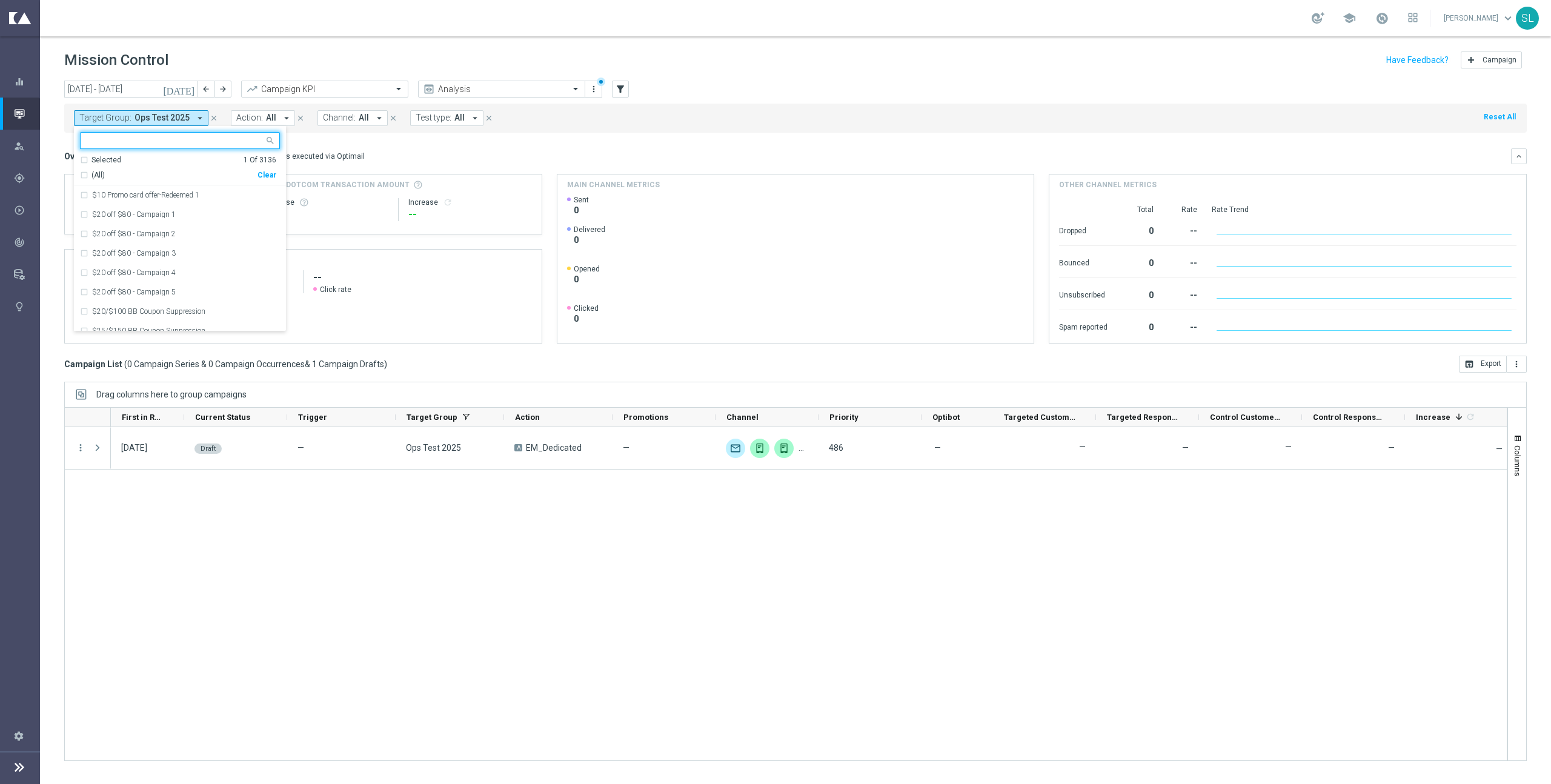
drag, startPoint x: 261, startPoint y: 171, endPoint x: 250, endPoint y: 172, distance: 11.0
click at [0, 0] on div "Clear" at bounding box center [0, 0] width 0 height 0
click at [521, 176] on div "Direct Response VS Increase In Total Mid Shipment Dotcom Transaction Amount Dir…" at bounding box center [303, 204] width 477 height 59
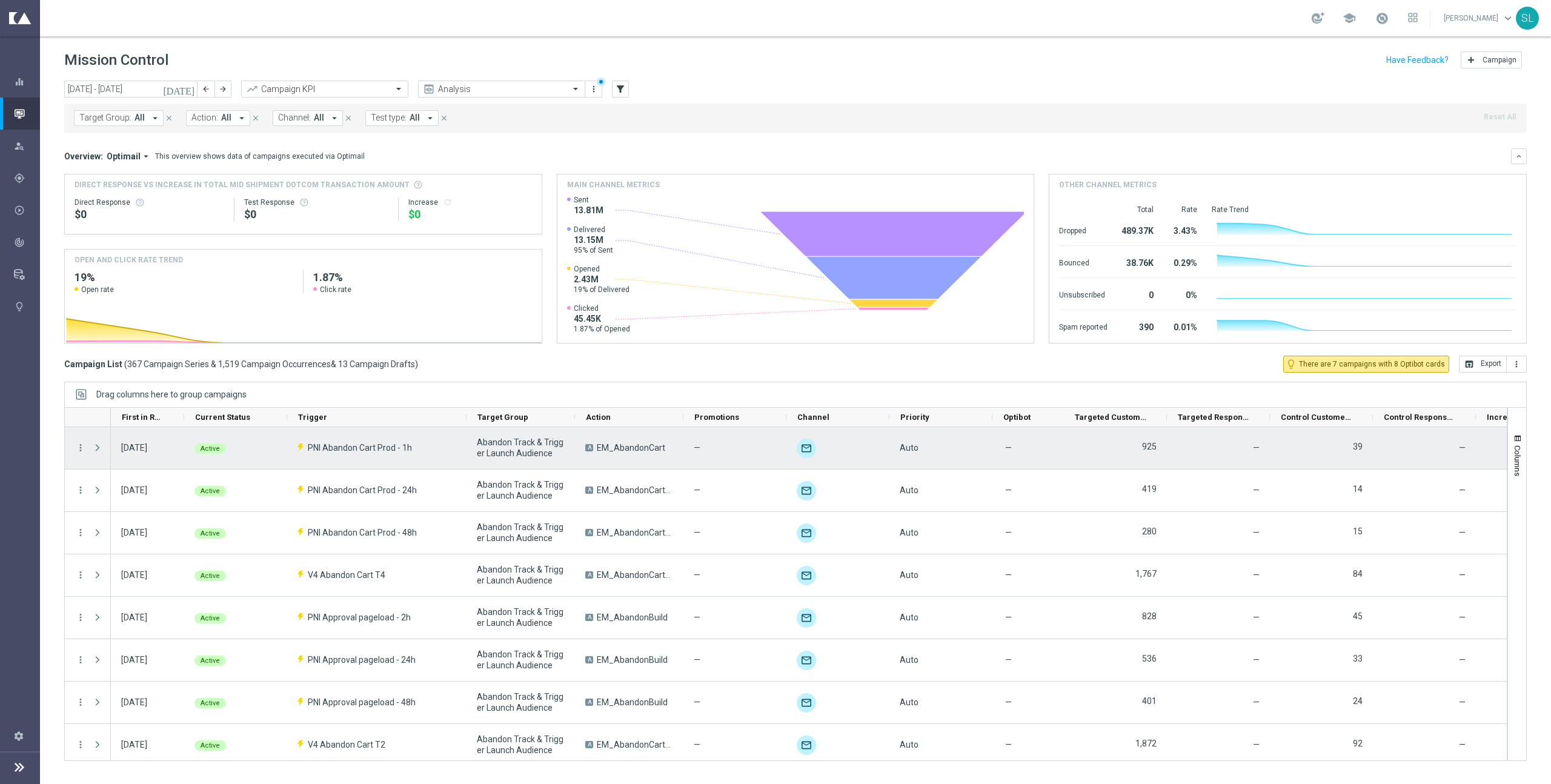
drag, startPoint x: 394, startPoint y: 422, endPoint x: 464, endPoint y: 436, distance: 71.4
click at [464, 436] on div at bounding box center [786, 584] width 1443 height 354
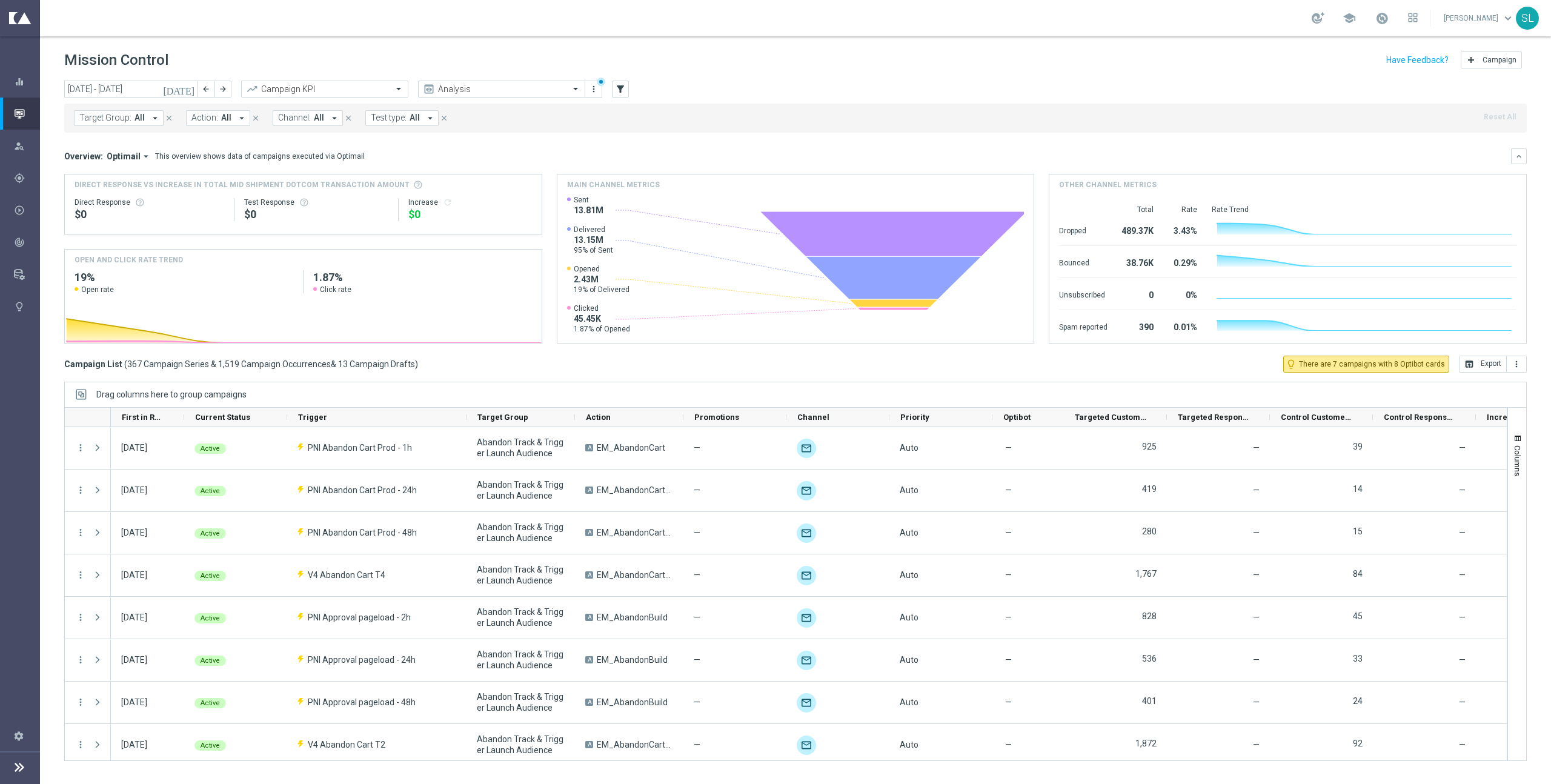
drag, startPoint x: 535, startPoint y: 378, endPoint x: 499, endPoint y: 374, distance: 36.2
click at [535, 378] on div "today 15 Sep 2025 - 21 Sep 2025 arrow_back arrow_forward Campaign KPI trending_…" at bounding box center [795, 427] width 1511 height 692
drag, startPoint x: 473, startPoint y: 373, endPoint x: 47, endPoint y: 353, distance: 426.5
click at [46, 353] on div "today 15 Sep 2025 - 21 Sep 2025 arrow_back arrow_forward Campaign KPI trending_…" at bounding box center [795, 427] width 1511 height 692
click at [625, 383] on div "Drag columns here to group campaigns" at bounding box center [795, 395] width 1463 height 25
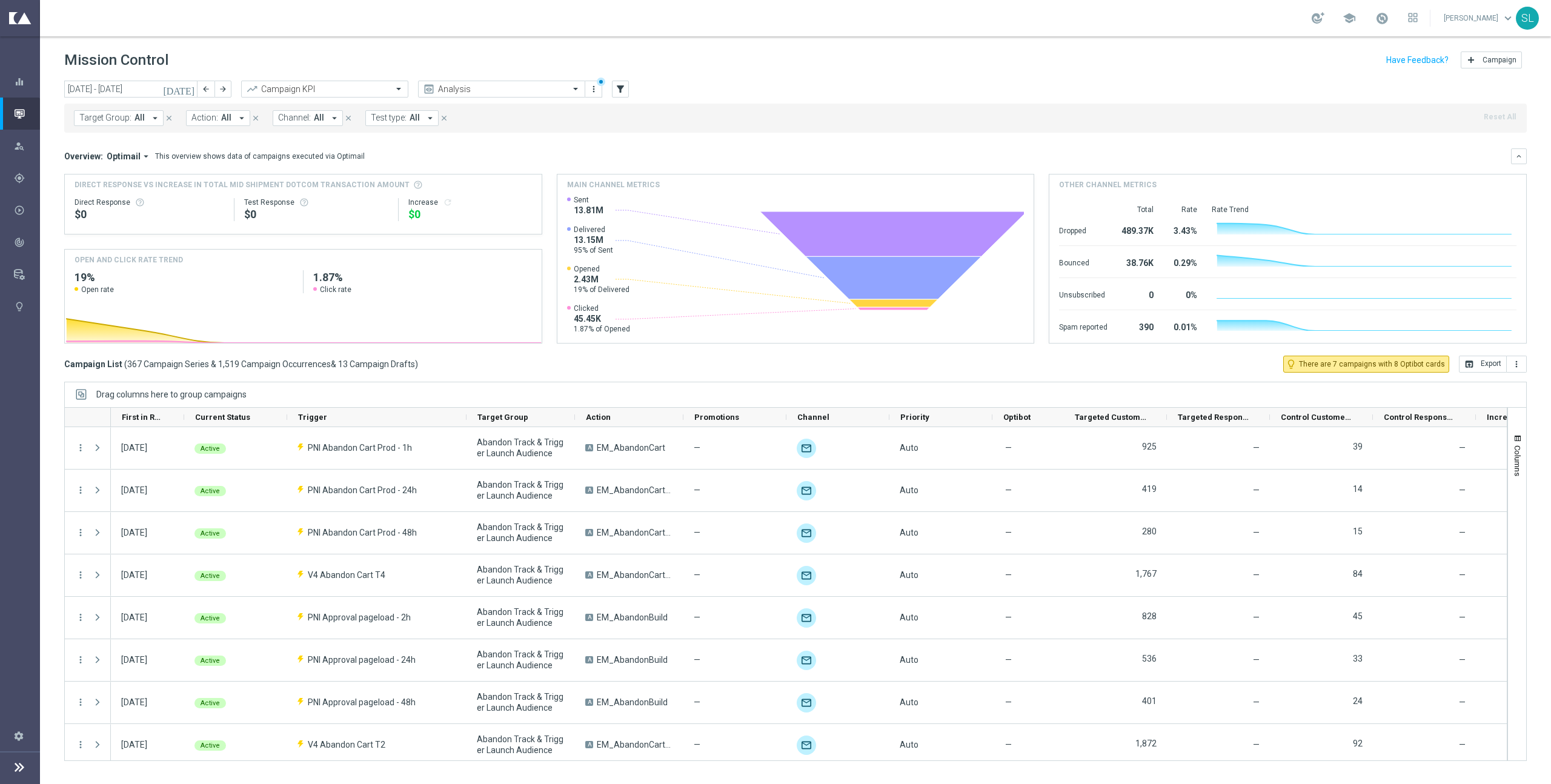
click at [621, 365] on div "Campaign List ( 367 Campaign Series & 1,519 Campaign Occurrences & 13 Campaign …" at bounding box center [795, 364] width 1463 height 17
click at [591, 369] on div "Campaign List ( 367 Campaign Series & 1,519 Campaign Occurrences & 13 Campaign …" at bounding box center [795, 364] width 1463 height 17
click at [596, 362] on div "Campaign List ( 367 Campaign Series & 1,519 Campaign Occurrences & 13 Campaign …" at bounding box center [795, 364] width 1463 height 17
drag, startPoint x: 539, startPoint y: 379, endPoint x: 96, endPoint y: 367, distance: 443.2
click at [96, 369] on div "today 15 Sep 2025 - 21 Sep 2025 arrow_back arrow_forward Campaign KPI trending_…" at bounding box center [795, 427] width 1511 height 692
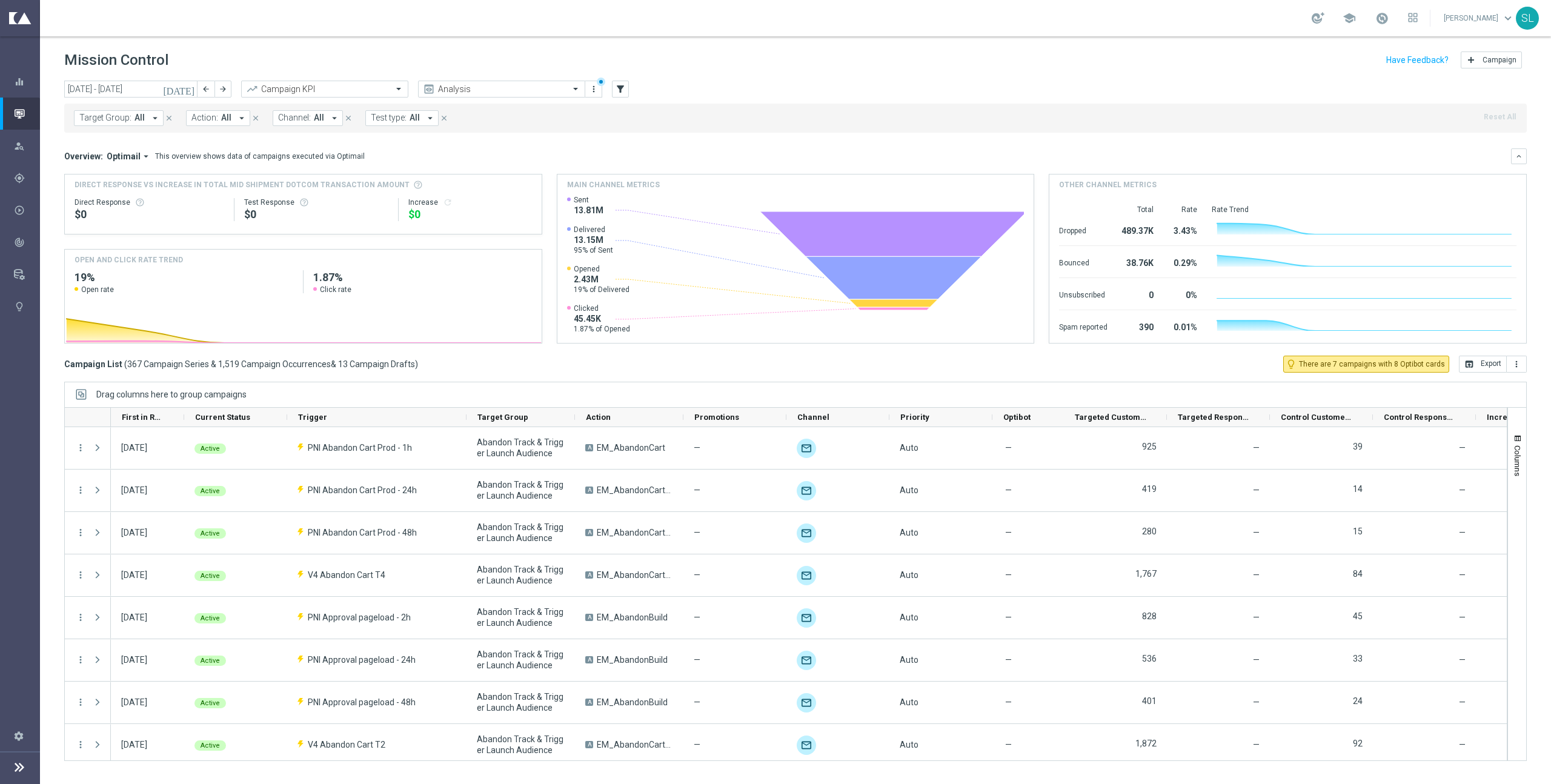
click at [62, 362] on div "today 15 Sep 2025 - 21 Sep 2025 arrow_back arrow_forward Campaign KPI trending_…" at bounding box center [795, 427] width 1511 height 692
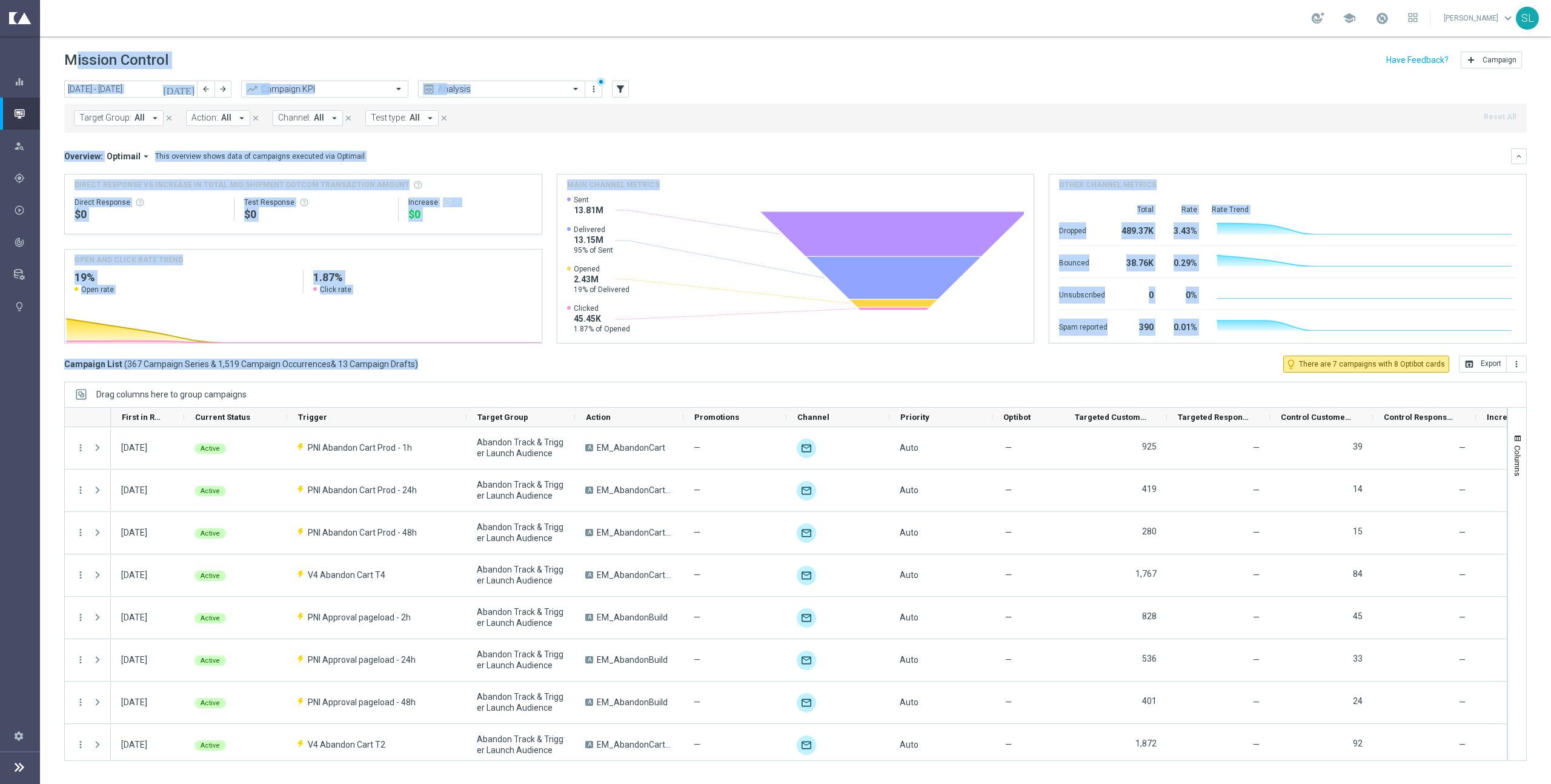
drag, startPoint x: 488, startPoint y: 362, endPoint x: 14, endPoint y: 356, distance: 474.0
click at [14, 356] on main "equalizer Dashboard Mission Control" at bounding box center [775, 392] width 1551 height 784
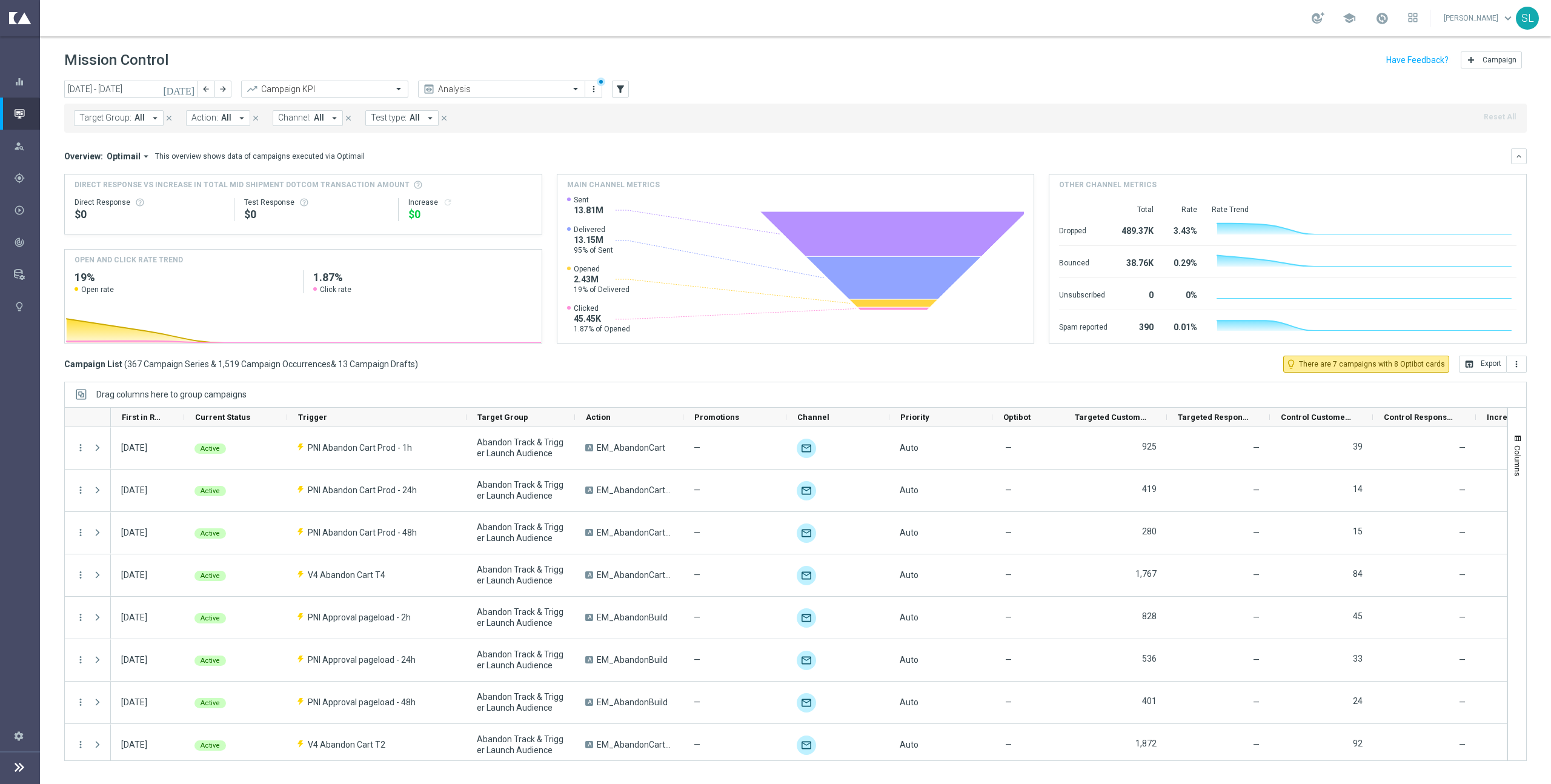
click at [492, 366] on div "Campaign List ( 367 Campaign Series & 1,519 Campaign Occurrences & 13 Campaign …" at bounding box center [795, 364] width 1463 height 17
drag, startPoint x: 441, startPoint y: 365, endPoint x: 60, endPoint y: 360, distance: 381.0
click at [60, 360] on div "today 15 Sep 2025 - 21 Sep 2025 arrow_back arrow_forward Campaign KPI trending_…" at bounding box center [795, 427] width 1511 height 692
click at [427, 366] on div "Campaign List ( 367 Campaign Series & 1,519 Campaign Occurrences & 13 Campaign …" at bounding box center [795, 364] width 1463 height 17
click at [70, 186] on link "Target Groups" at bounding box center [101, 186] width 93 height 11
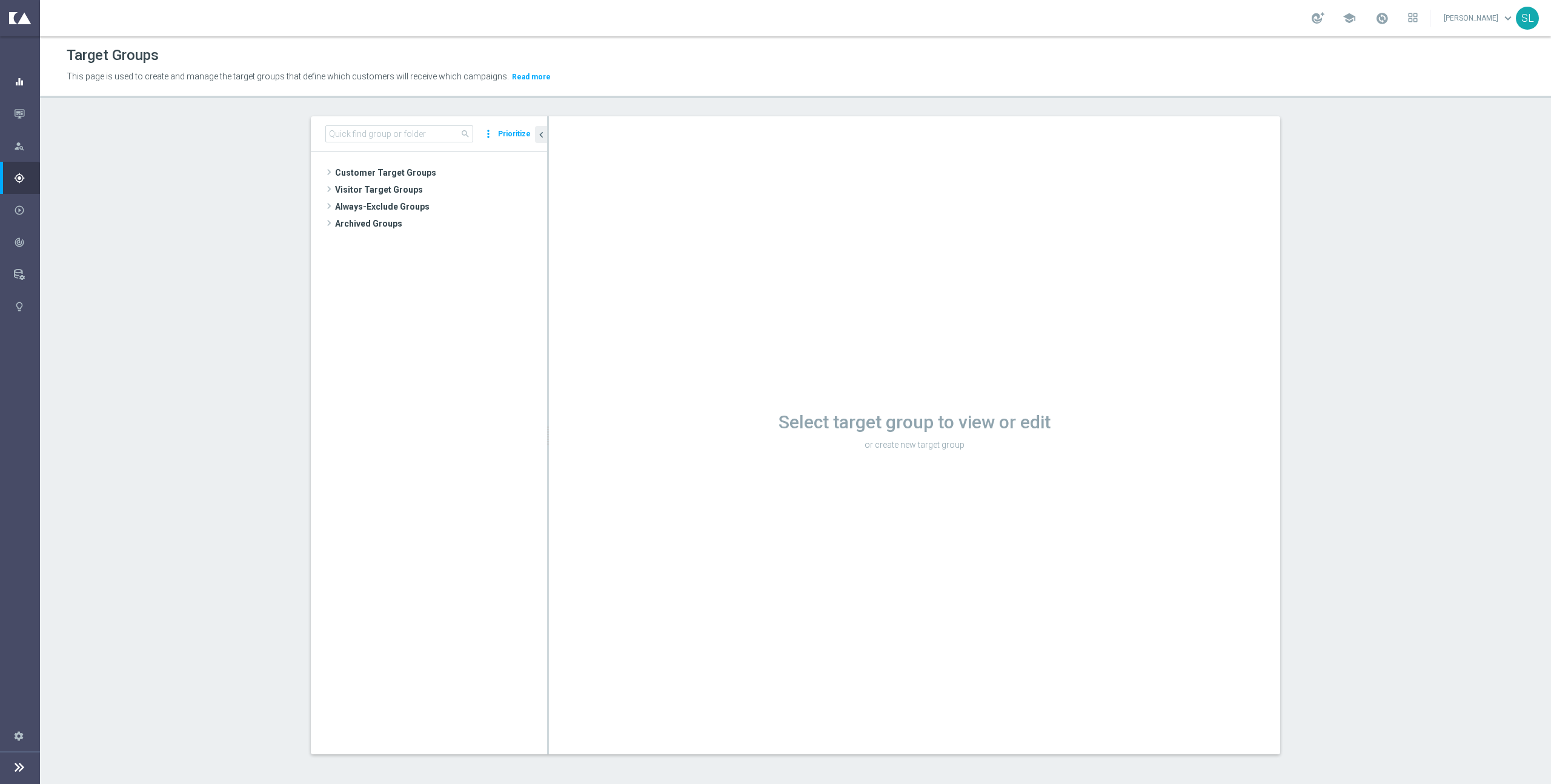
click at [21, 85] on icon "equalizer" at bounding box center [19, 81] width 11 height 11
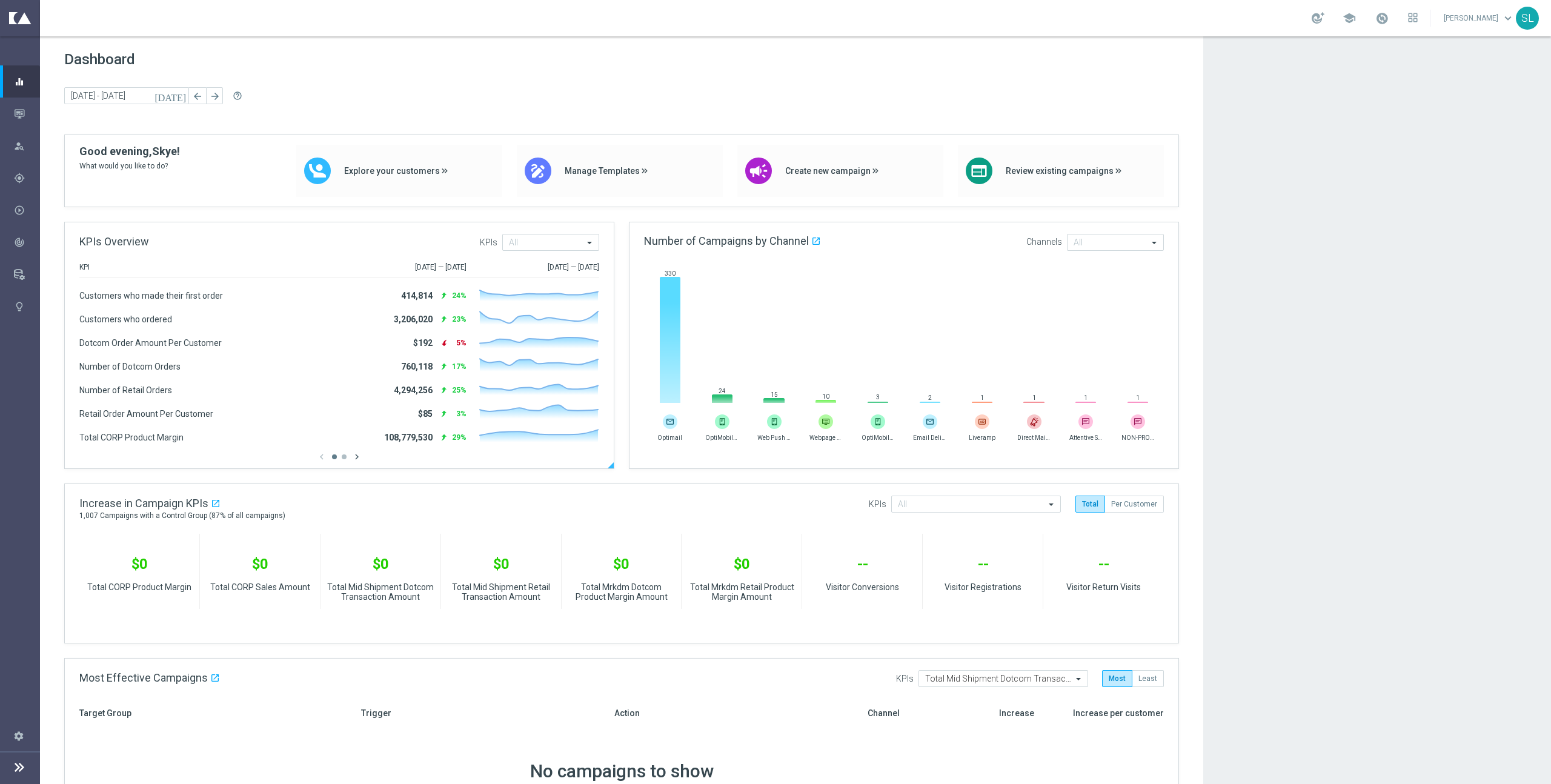
click at [356, 460] on icon "chevron_right" at bounding box center [357, 456] width 11 height 11
click at [327, 458] on icon "chevron_left" at bounding box center [322, 456] width 11 height 11
